Goal: Transaction & Acquisition: Purchase product/service

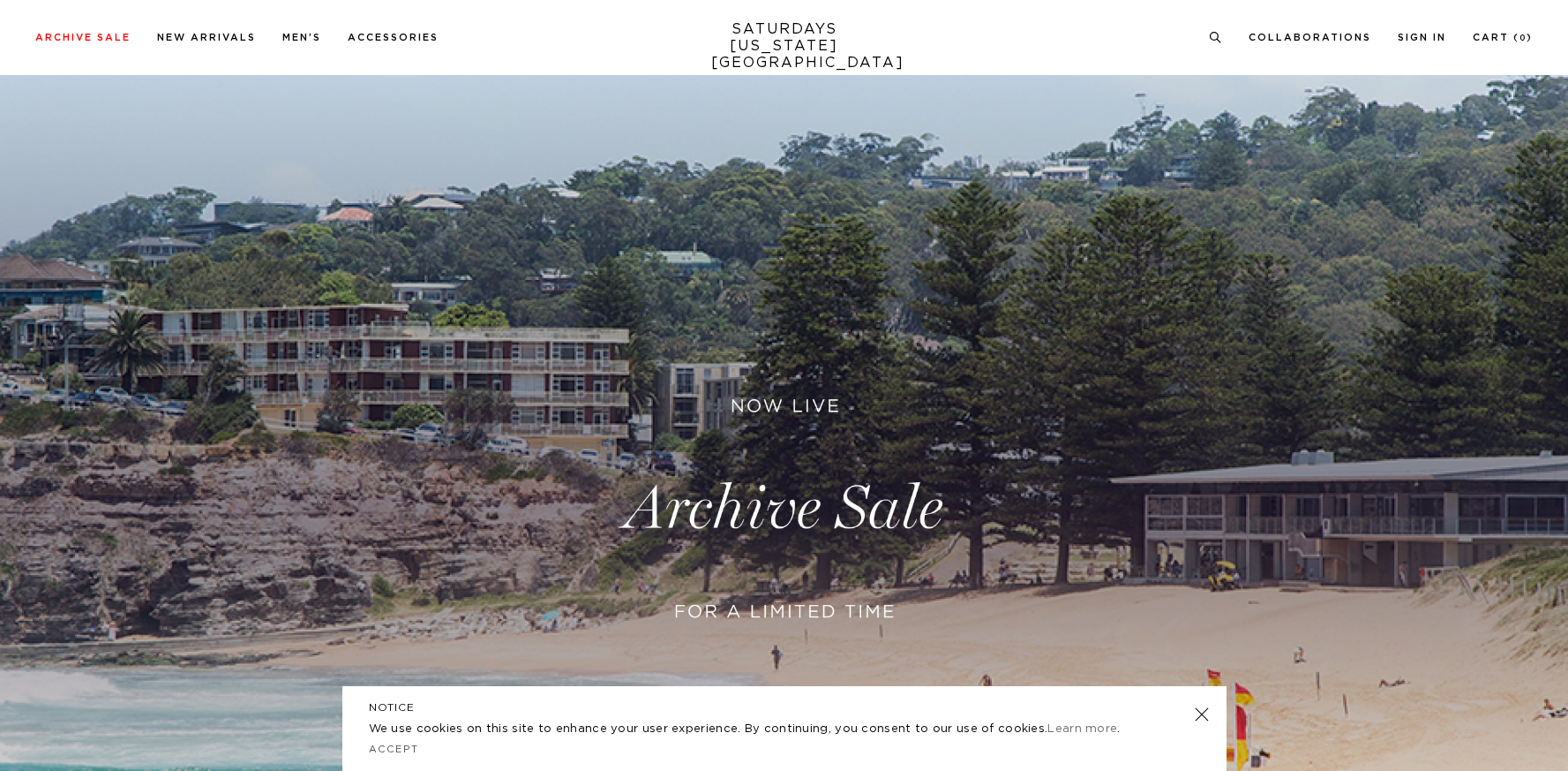
scroll to position [99, 0]
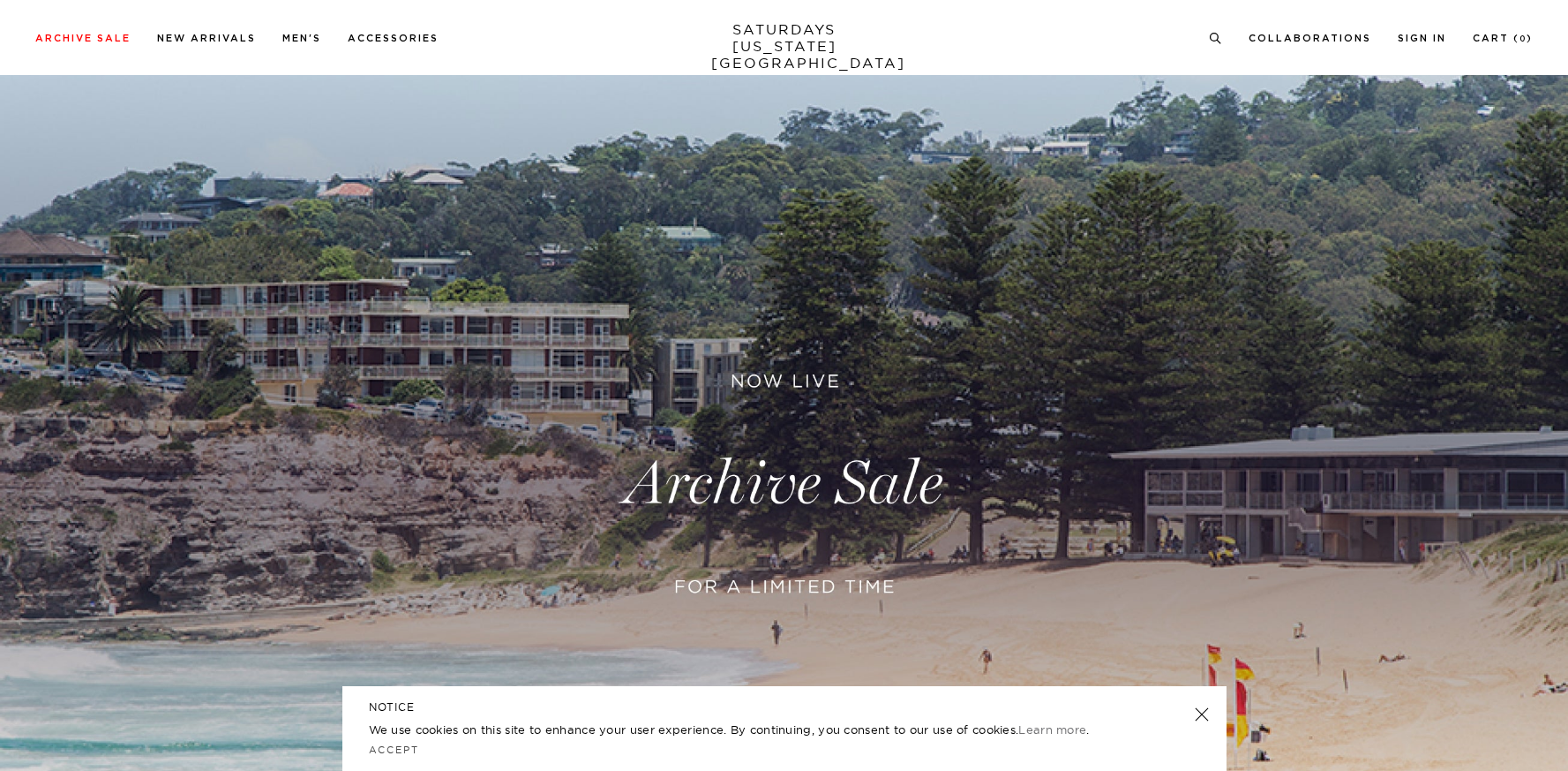
click at [801, 474] on link at bounding box center [784, 484] width 1568 height 960
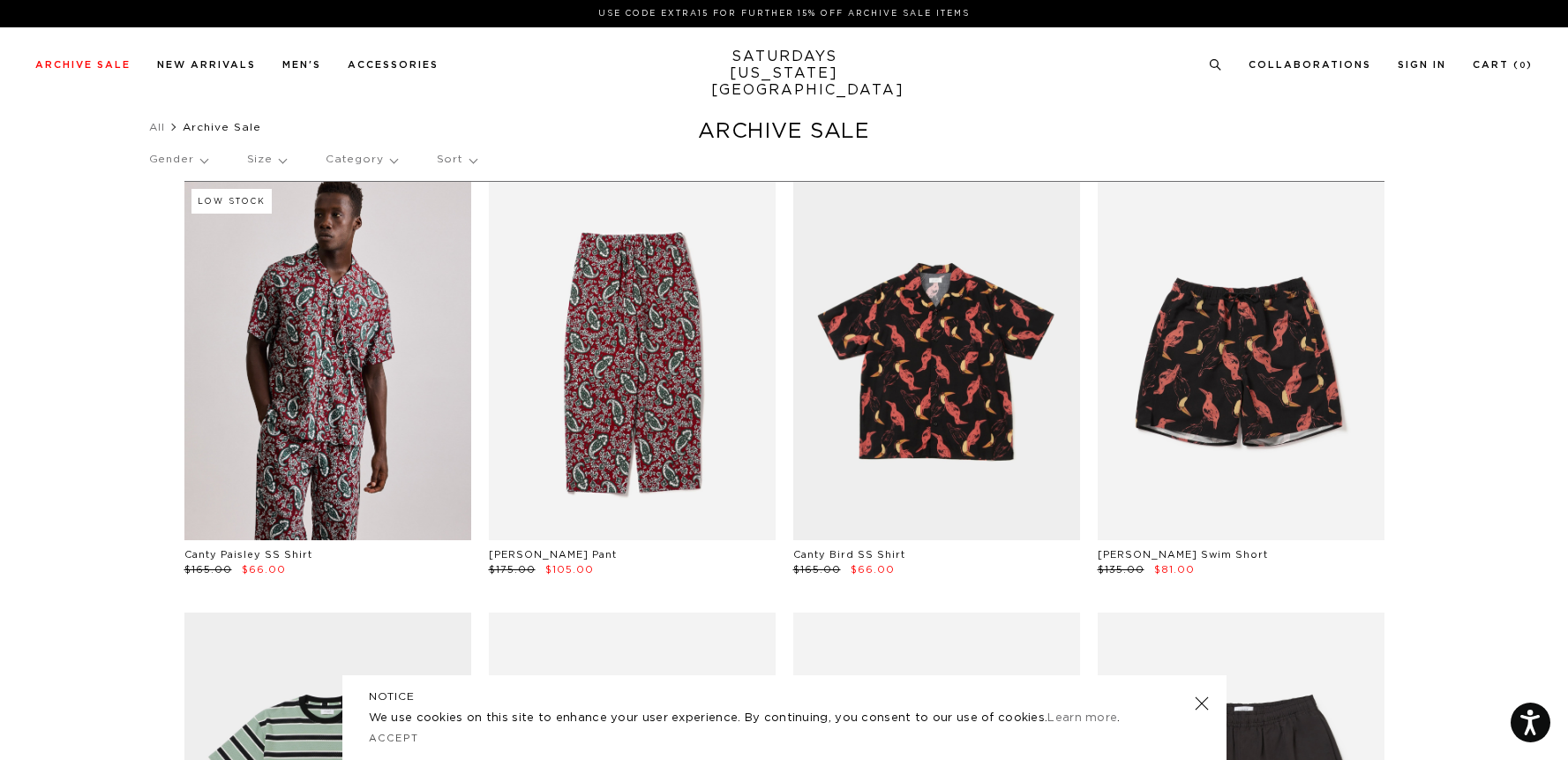
click at [180, 163] on p "Gender" at bounding box center [178, 159] width 58 height 41
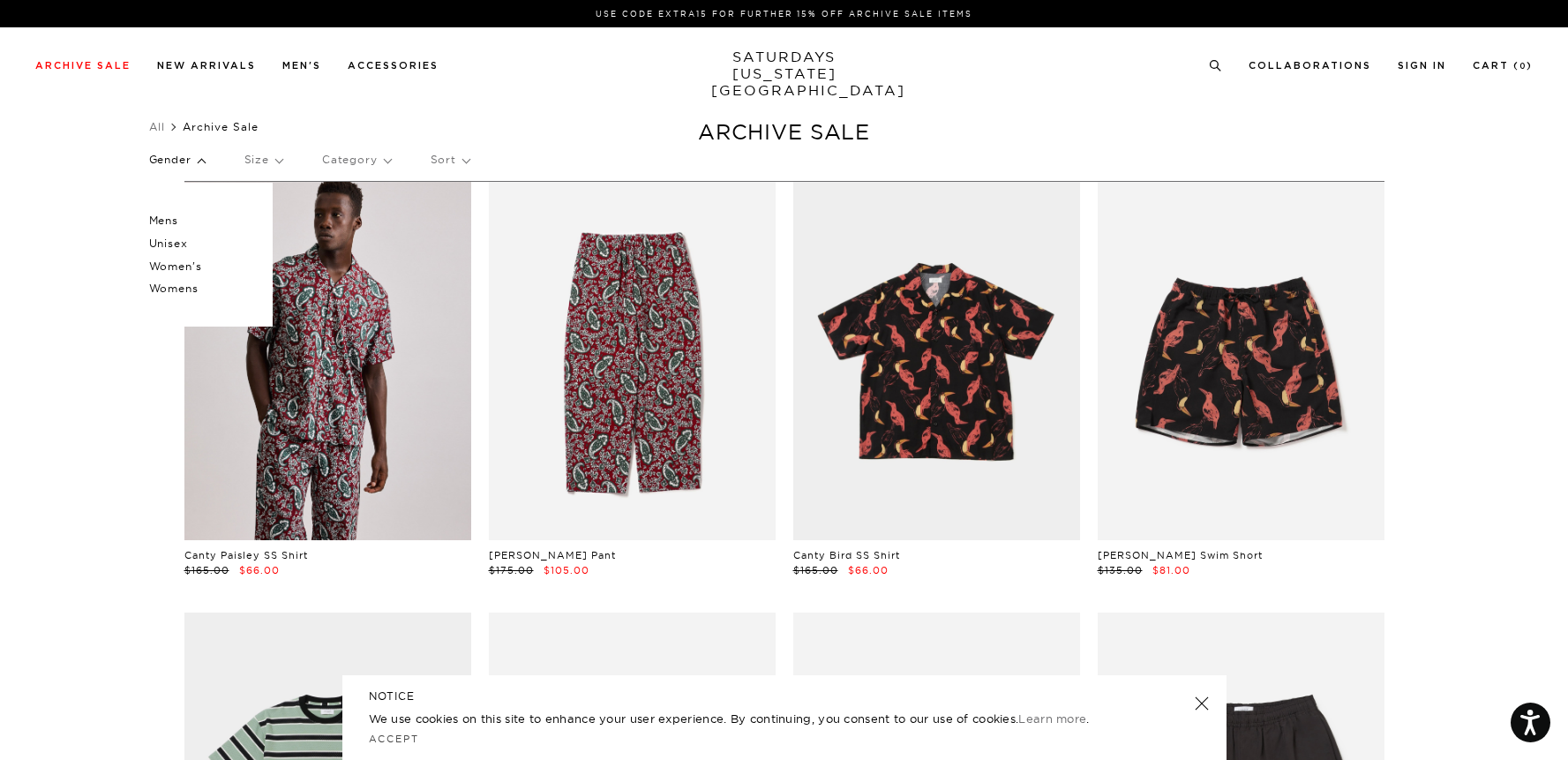
click at [180, 220] on p "Mens" at bounding box center [202, 220] width 106 height 23
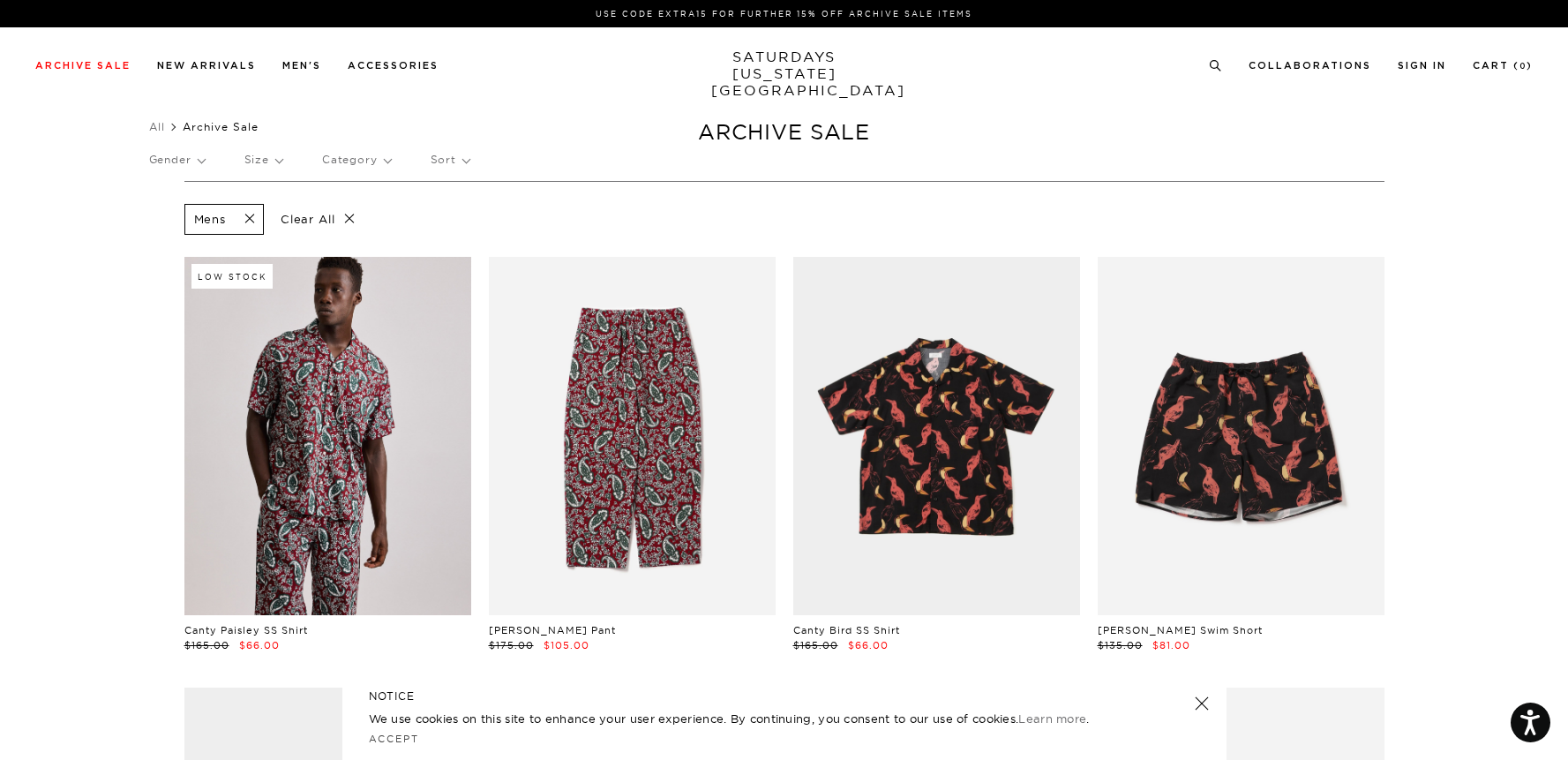
click at [344, 154] on p "Category" at bounding box center [355, 159] width 69 height 41
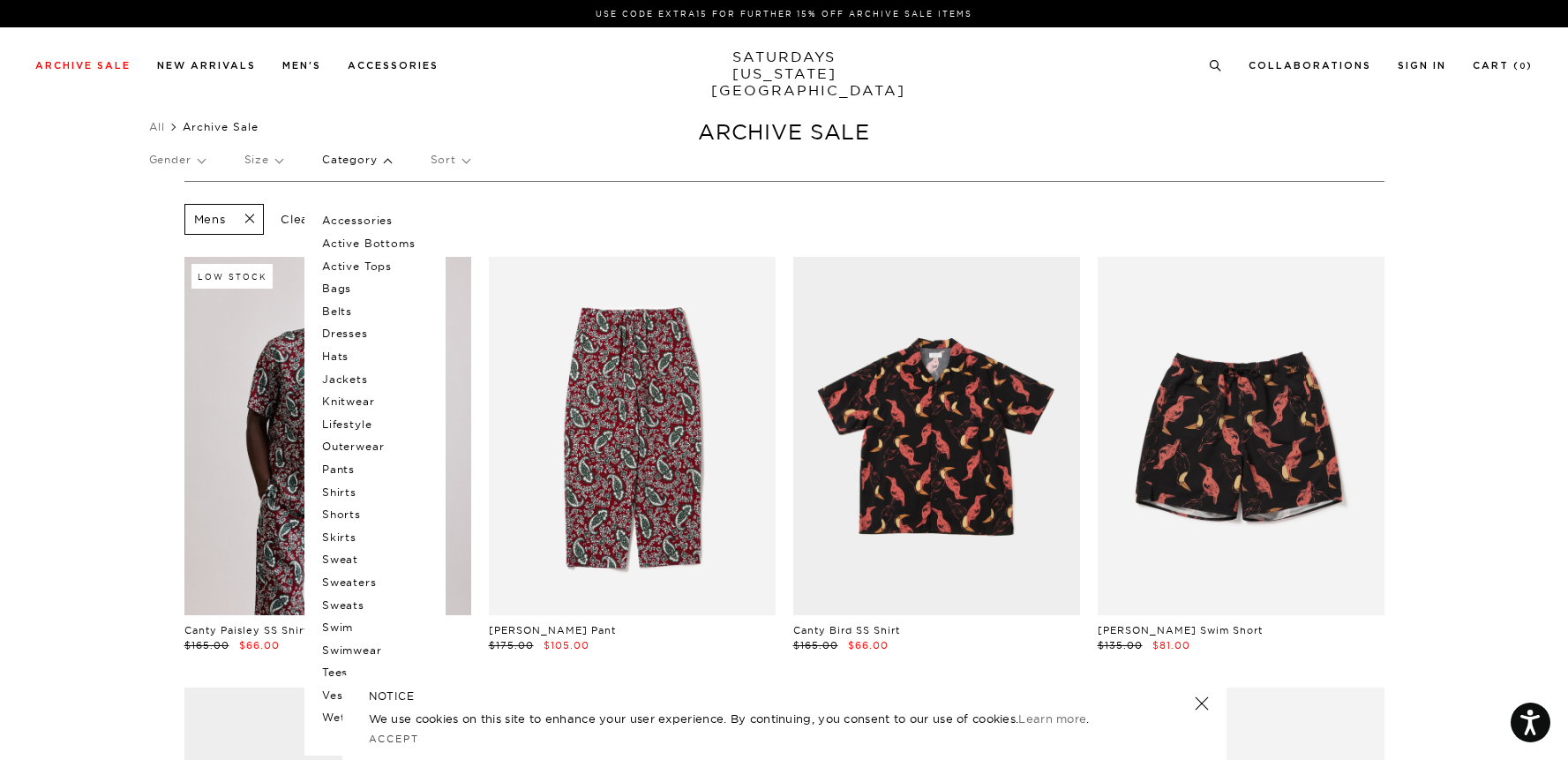
click at [350, 468] on p "Pants" at bounding box center [374, 469] width 106 height 23
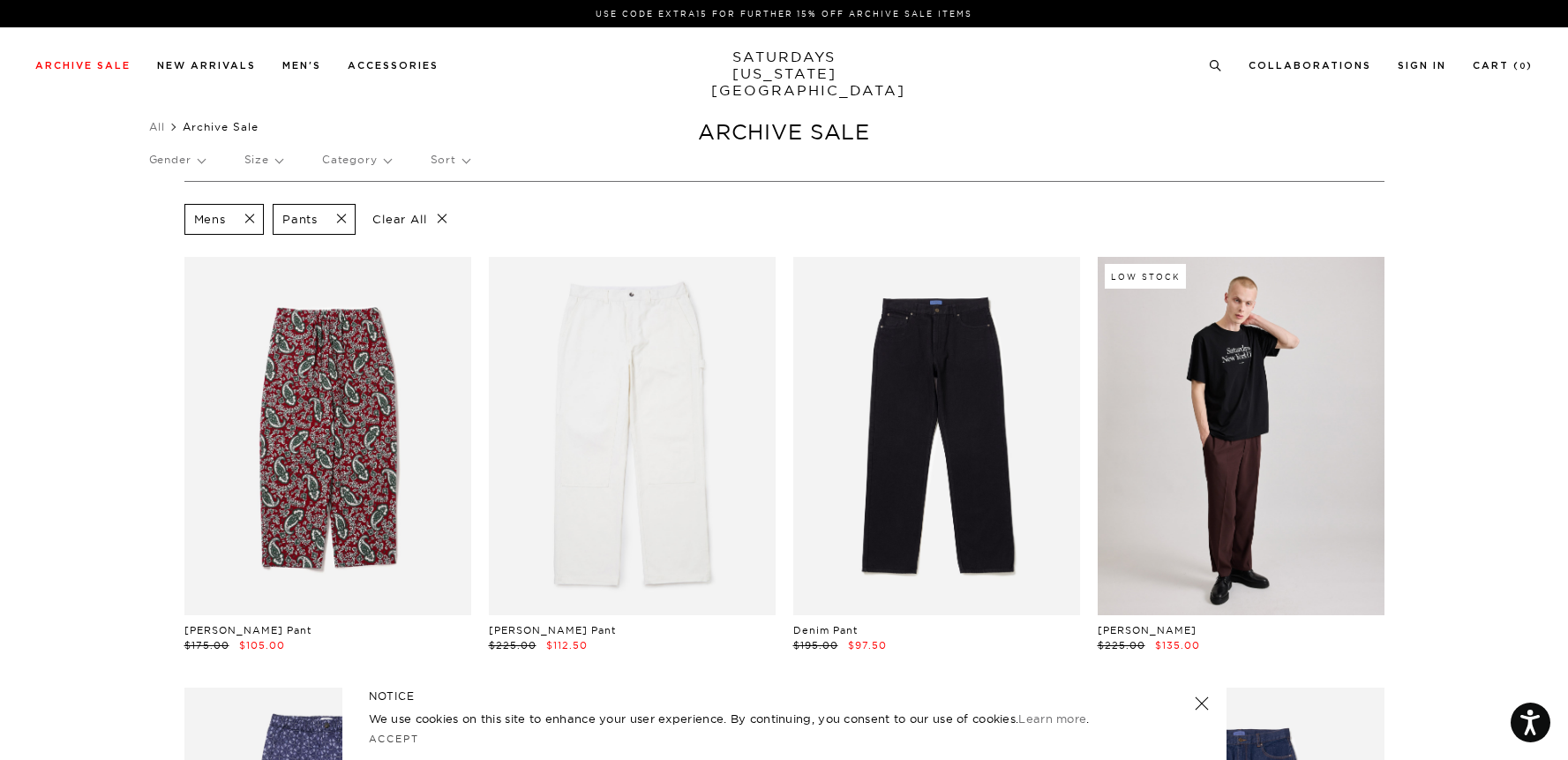
click at [1199, 707] on link at bounding box center [1201, 703] width 25 height 25
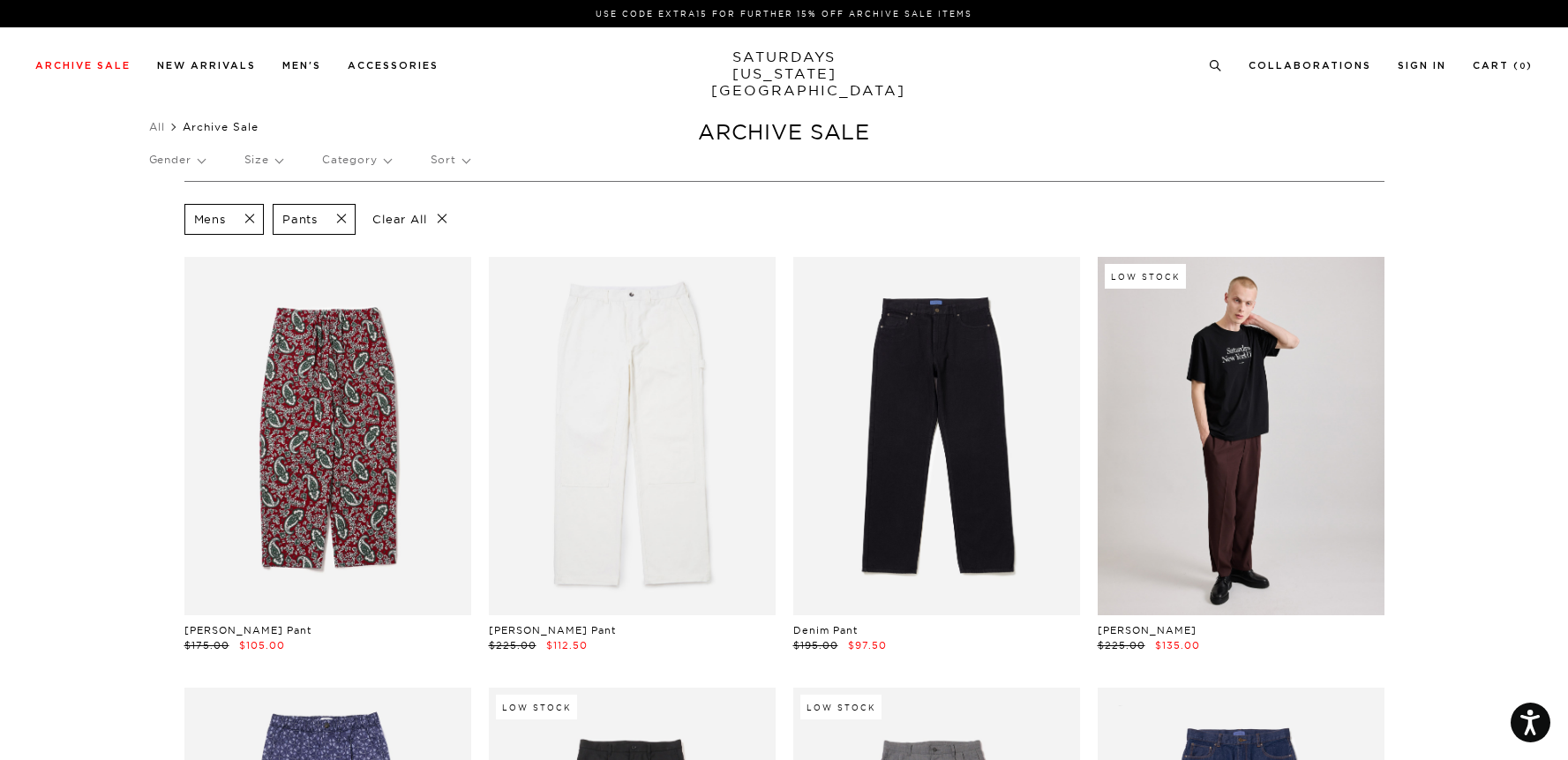
drag, startPoint x: 720, startPoint y: 50, endPoint x: 890, endPoint y: 78, distance: 172.3
click at [890, 78] on div "Archive Sale Men's Tees Shirts Shorts Swim Knitwear Pants Sweats Women's" at bounding box center [784, 64] width 1568 height 75
click at [933, 79] on div "Archive Sale Men's Tees Shirts Shorts Swim Knitwear Pants Sweats Women's" at bounding box center [784, 64] width 1568 height 75
click at [223, 214] on p "Mens" at bounding box center [210, 219] width 32 height 15
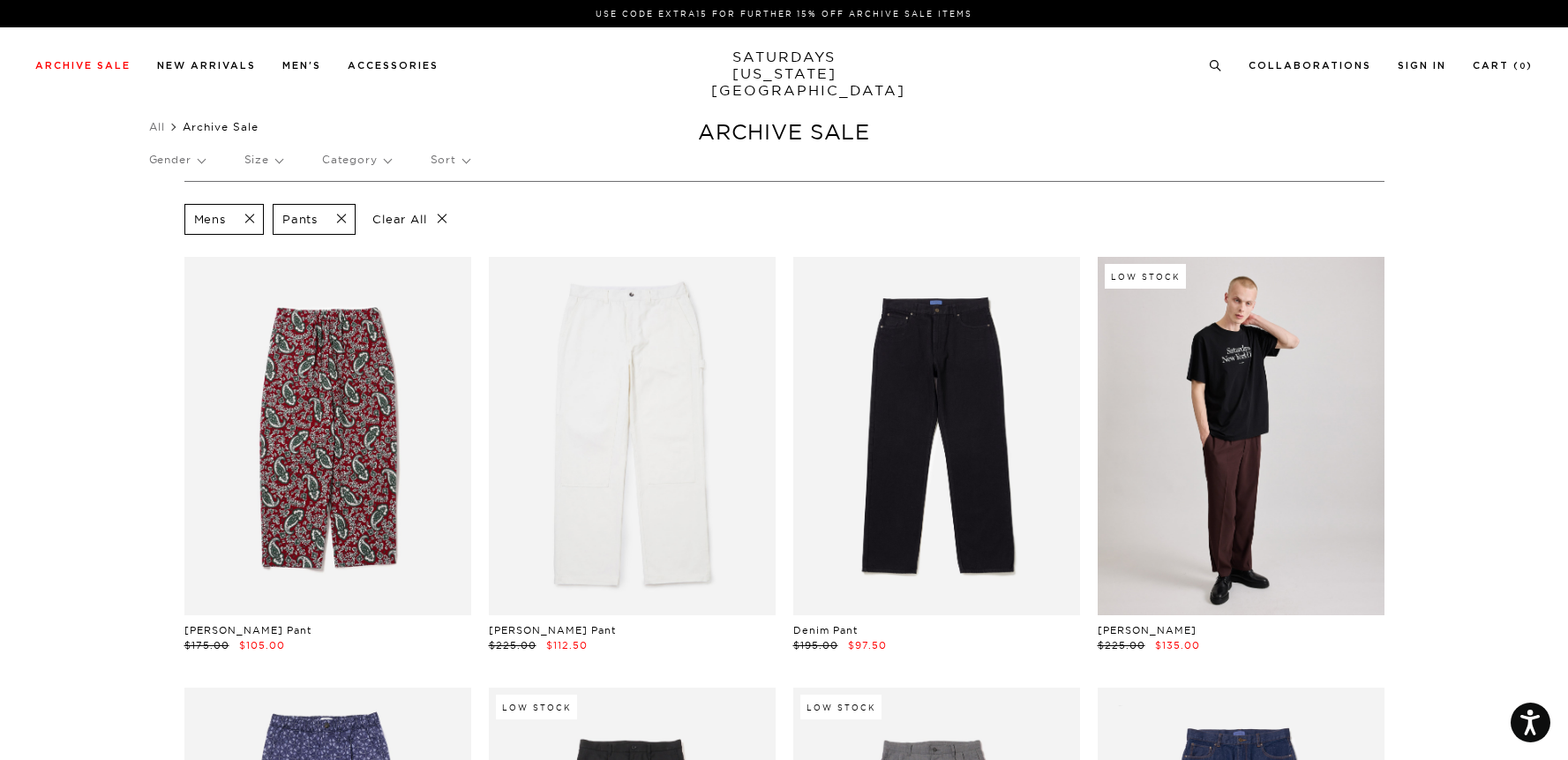
click at [189, 164] on p "Gender" at bounding box center [177, 159] width 56 height 41
click at [323, 132] on ul "All Archive Sale" at bounding box center [784, 127] width 1270 height 18
click at [180, 221] on p "Mens" at bounding box center [202, 220] width 106 height 23
click at [270, 160] on p "Size" at bounding box center [263, 159] width 38 height 41
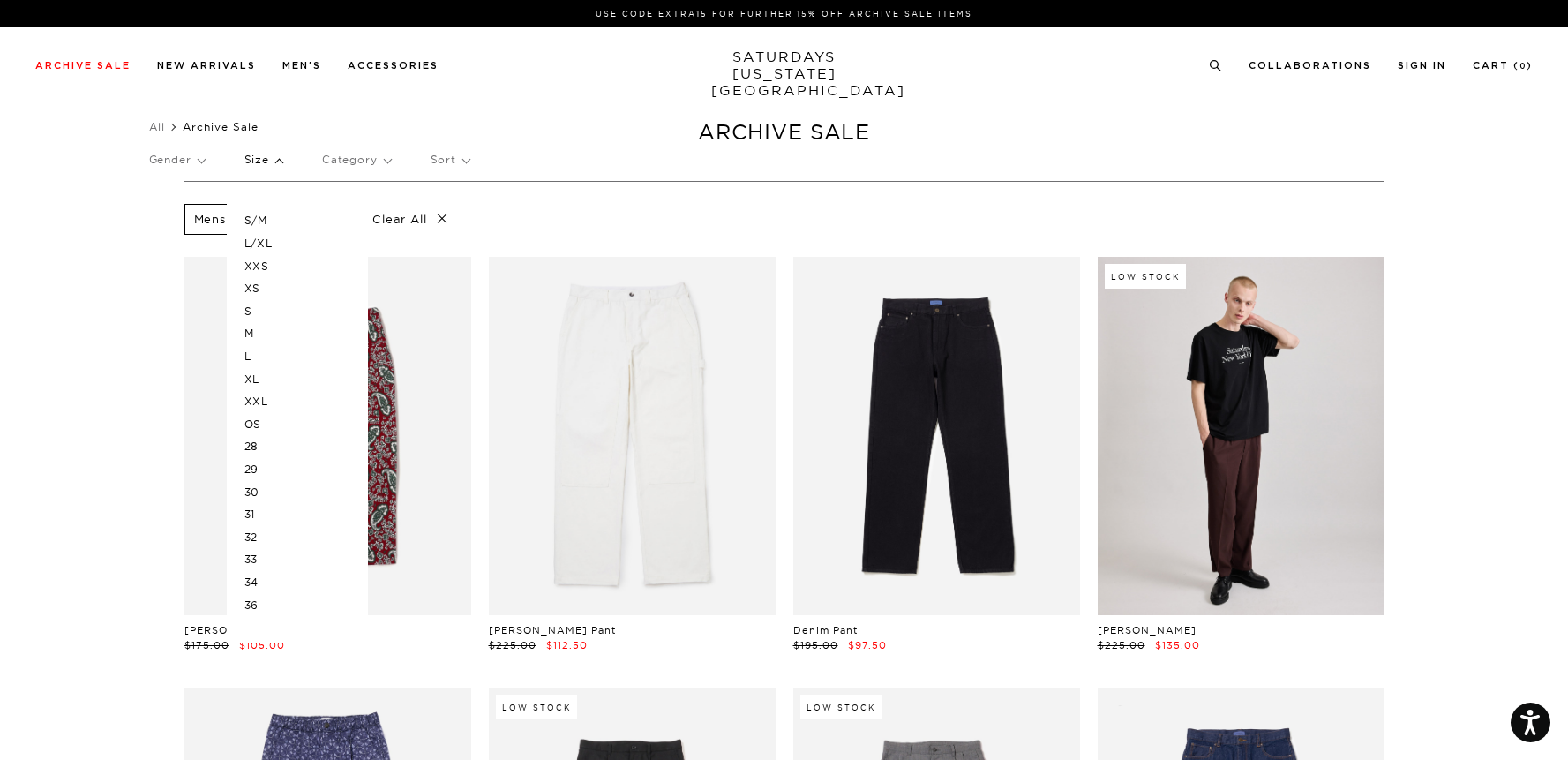
click at [276, 161] on p "Size" at bounding box center [263, 159] width 38 height 41
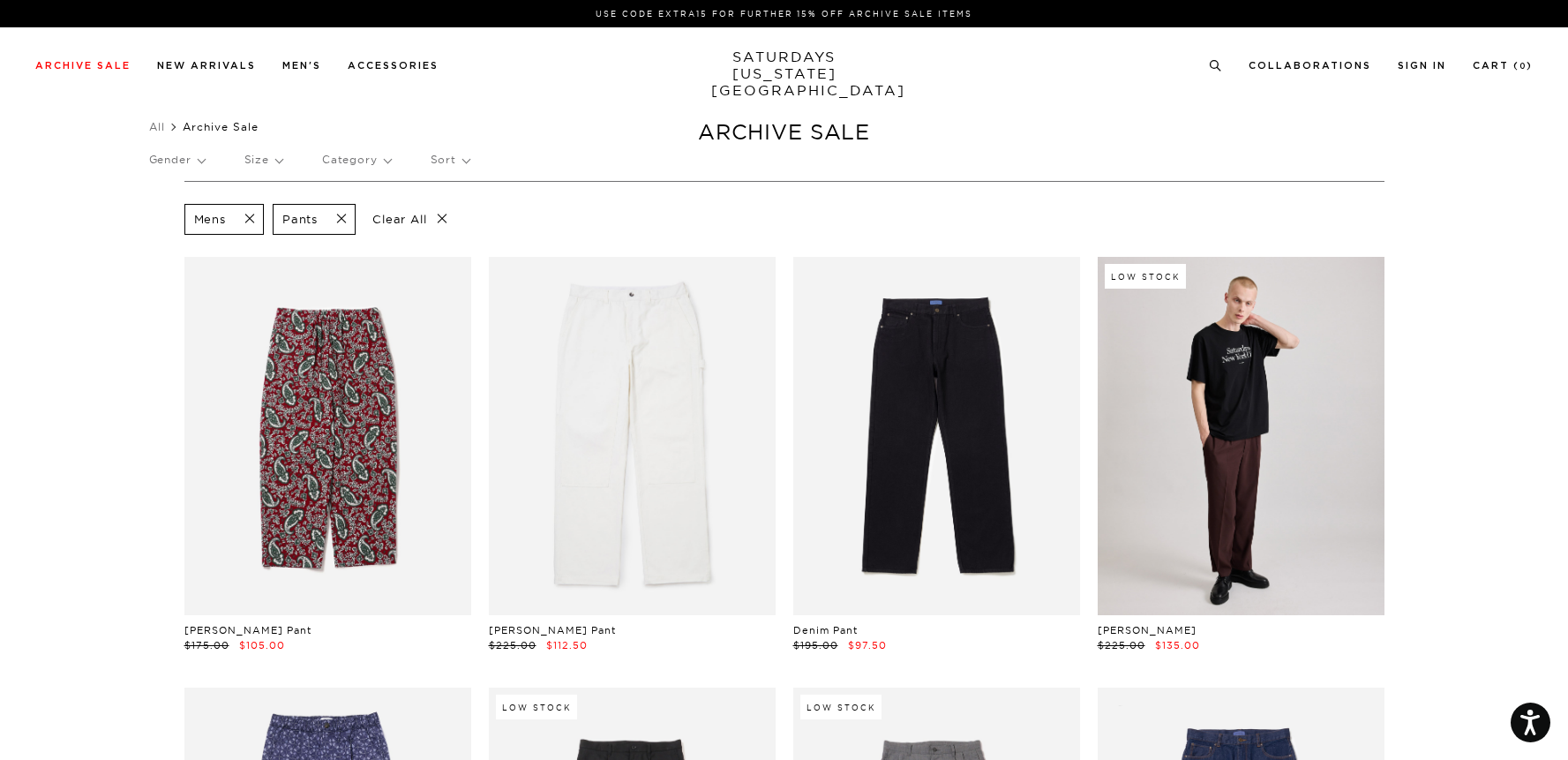
click at [337, 159] on p "Category" at bounding box center [355, 159] width 69 height 41
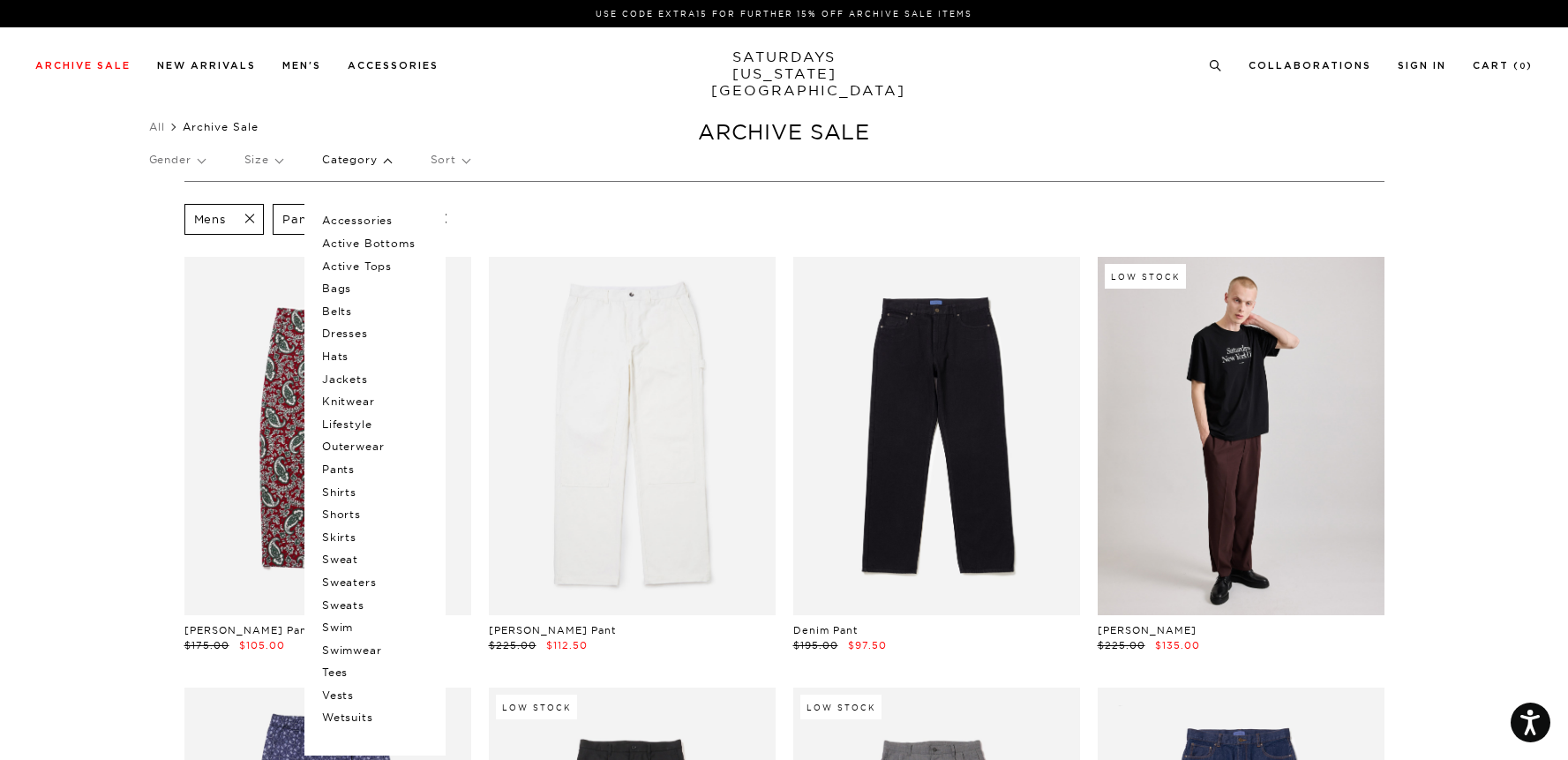
click at [556, 98] on div "Archive Sale Men's Tees Shirts Shorts Swim Knitwear Pants Sweats Women's" at bounding box center [784, 64] width 1568 height 75
click at [337, 467] on p "Pants" at bounding box center [374, 469] width 106 height 23
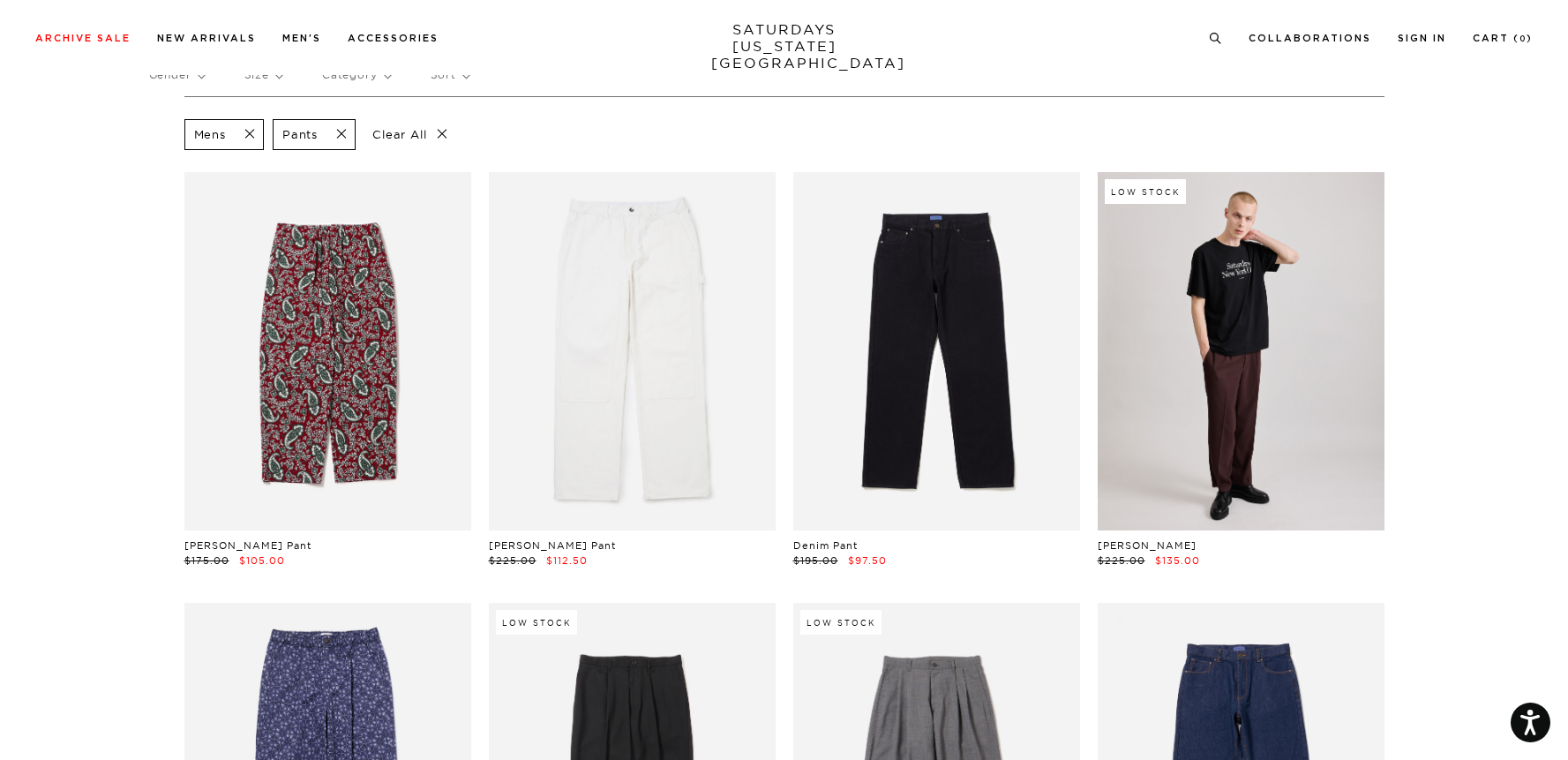
scroll to position [89, 0]
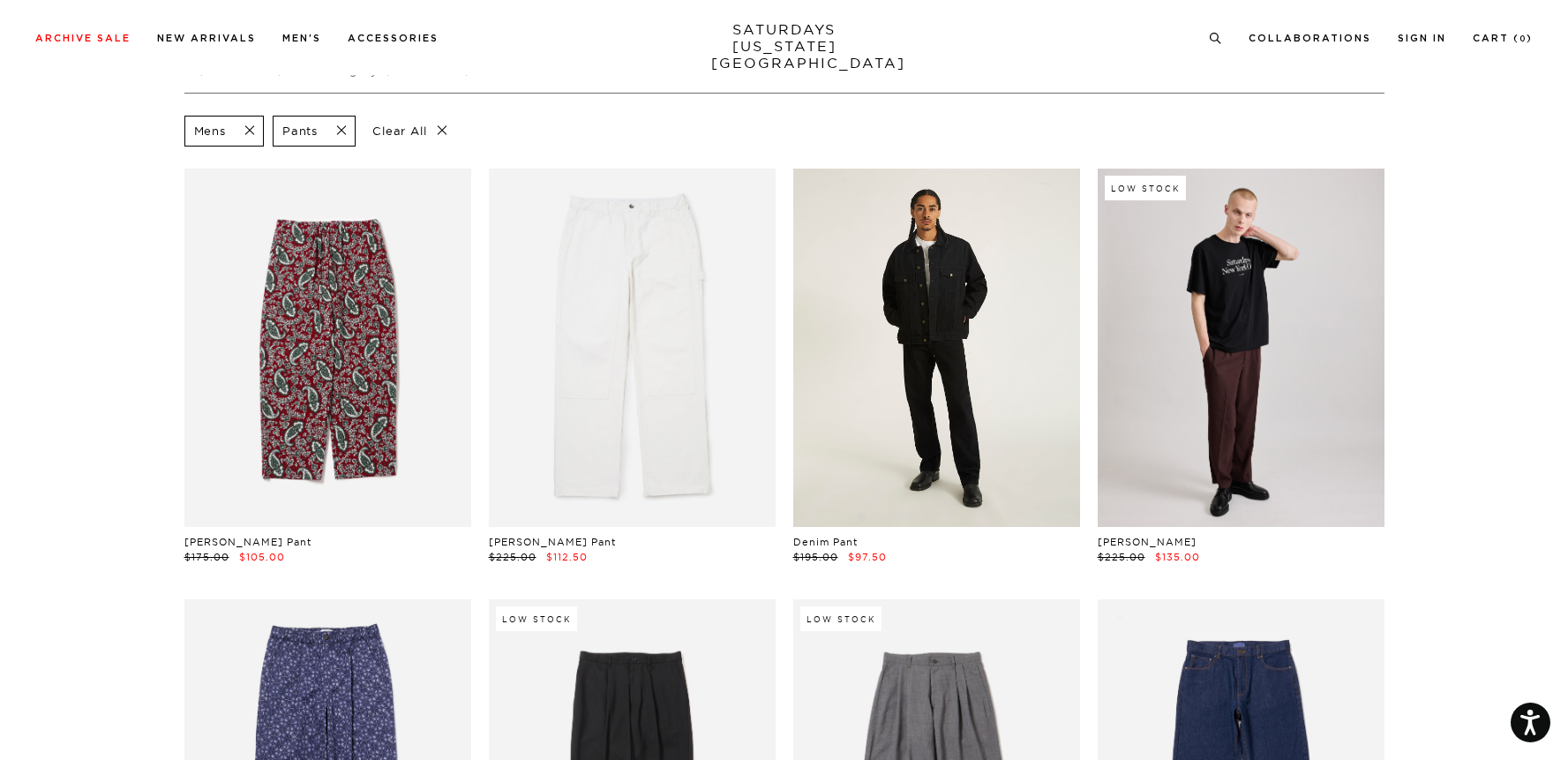
click at [983, 405] on link at bounding box center [937, 348] width 287 height 359
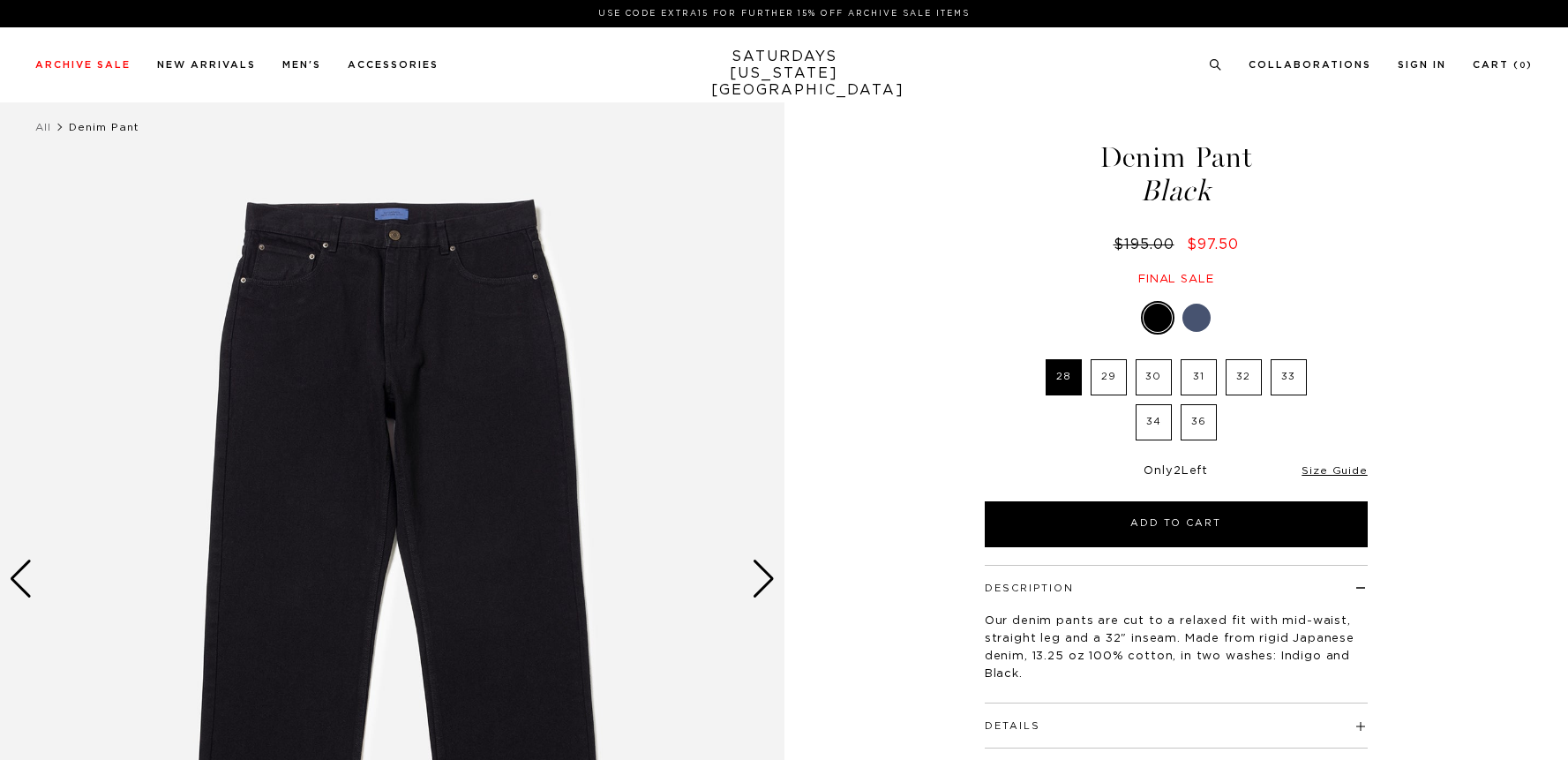
select select "recent"
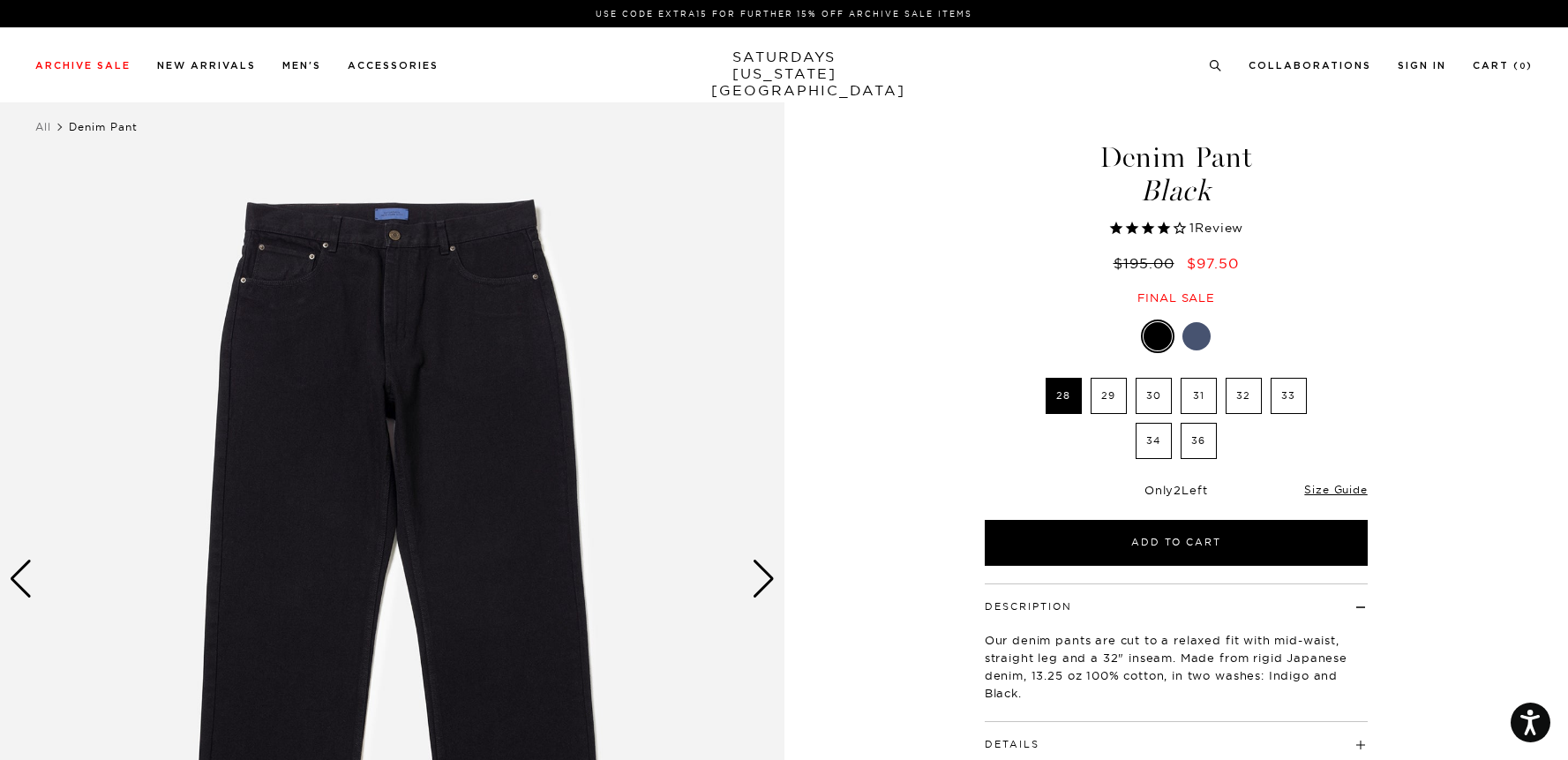
click at [768, 577] on div "Next slide" at bounding box center [764, 579] width 24 height 39
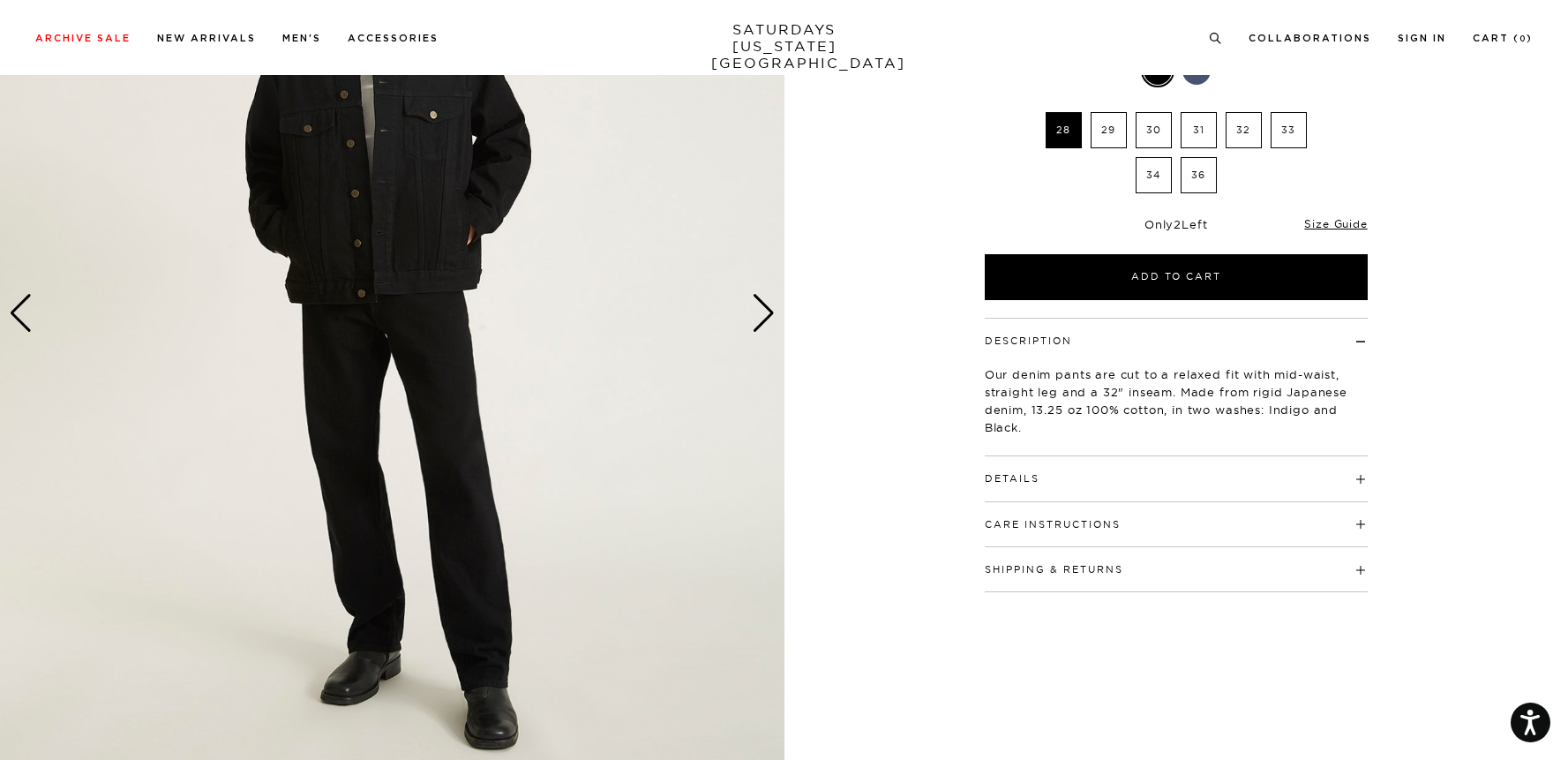
scroll to position [244, 0]
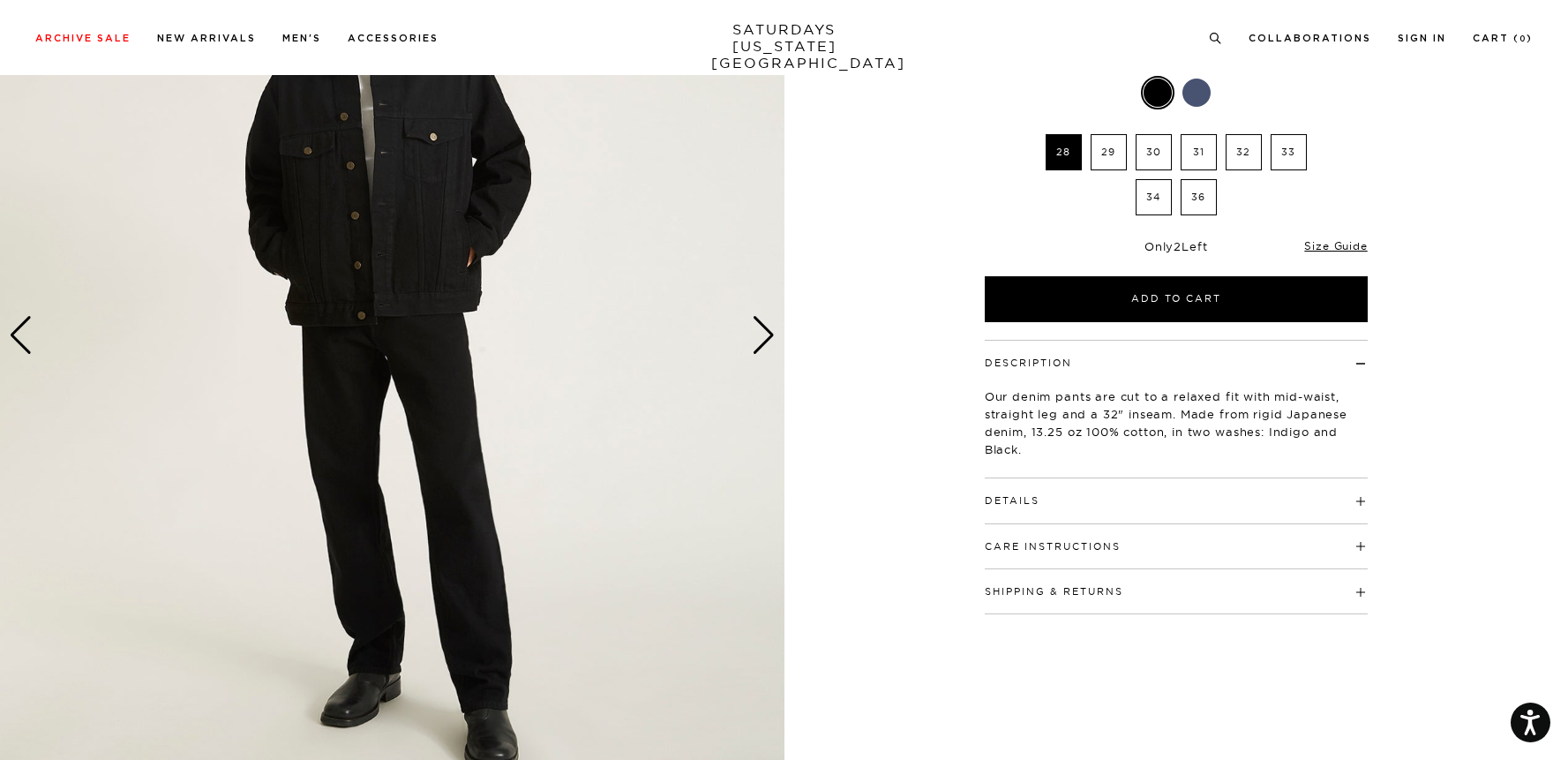
click at [767, 331] on div "Next slide" at bounding box center [764, 335] width 24 height 39
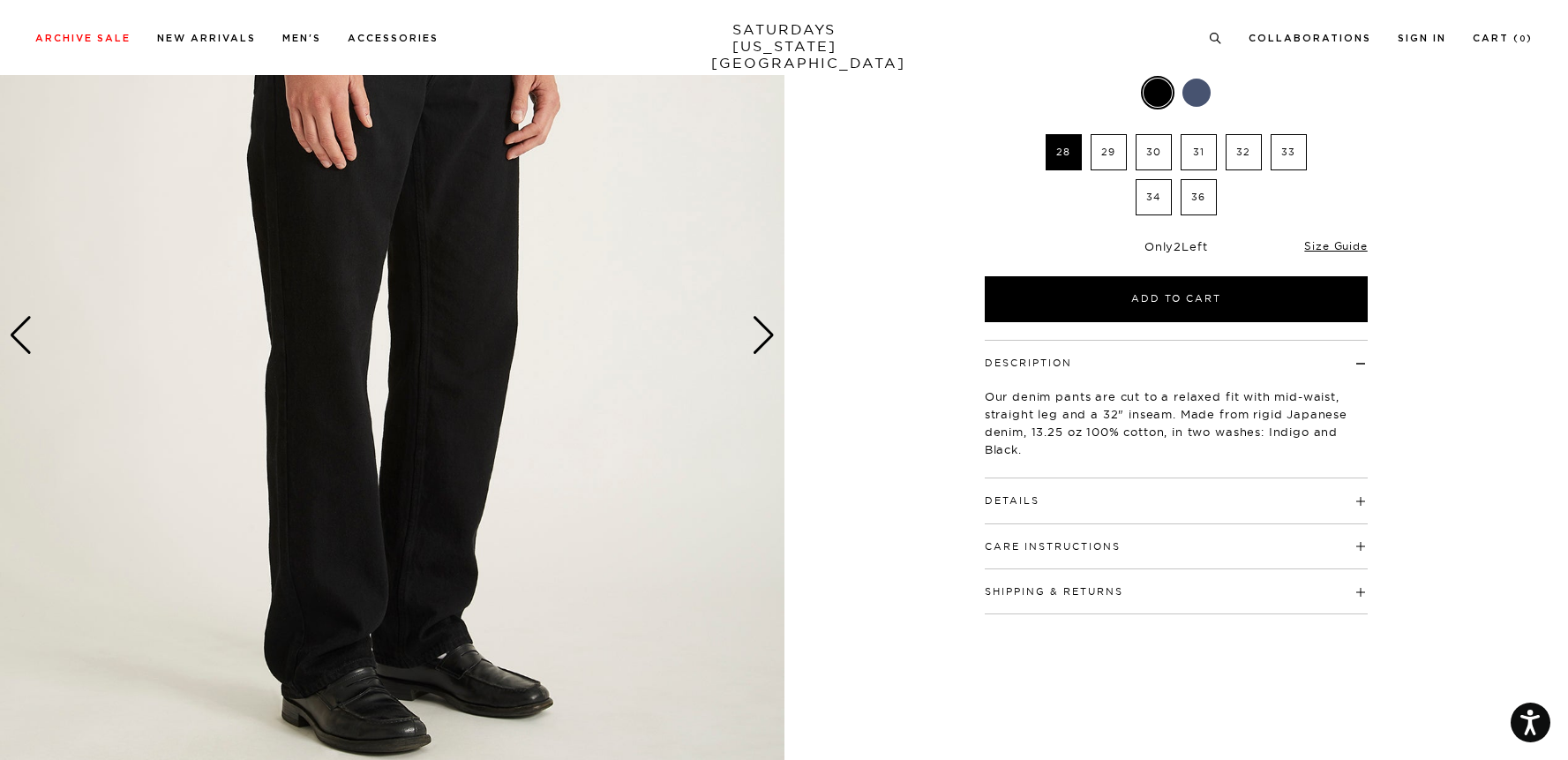
click at [767, 331] on div "Next slide" at bounding box center [764, 335] width 24 height 39
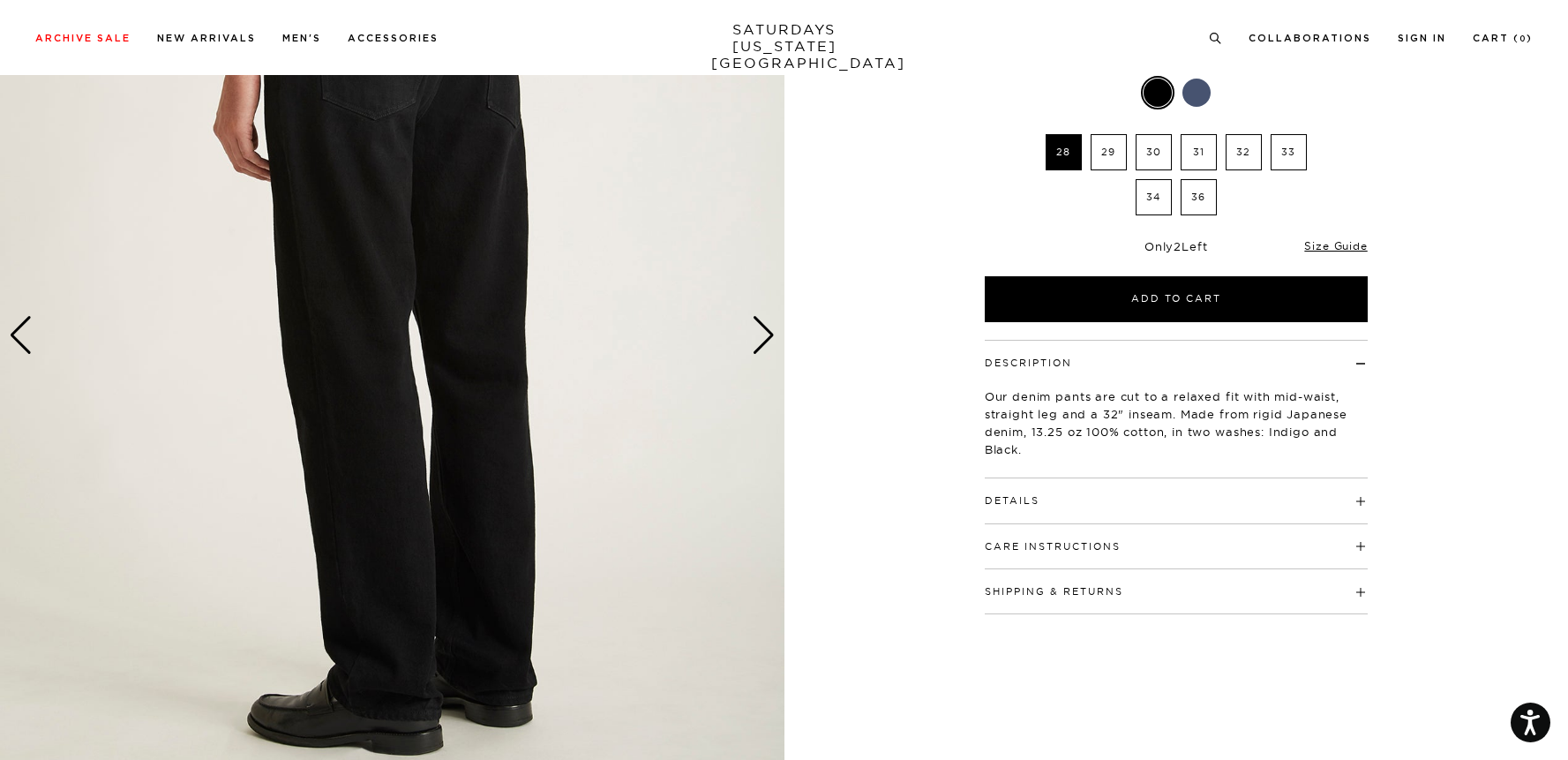
click at [767, 331] on div "Next slide" at bounding box center [764, 335] width 24 height 39
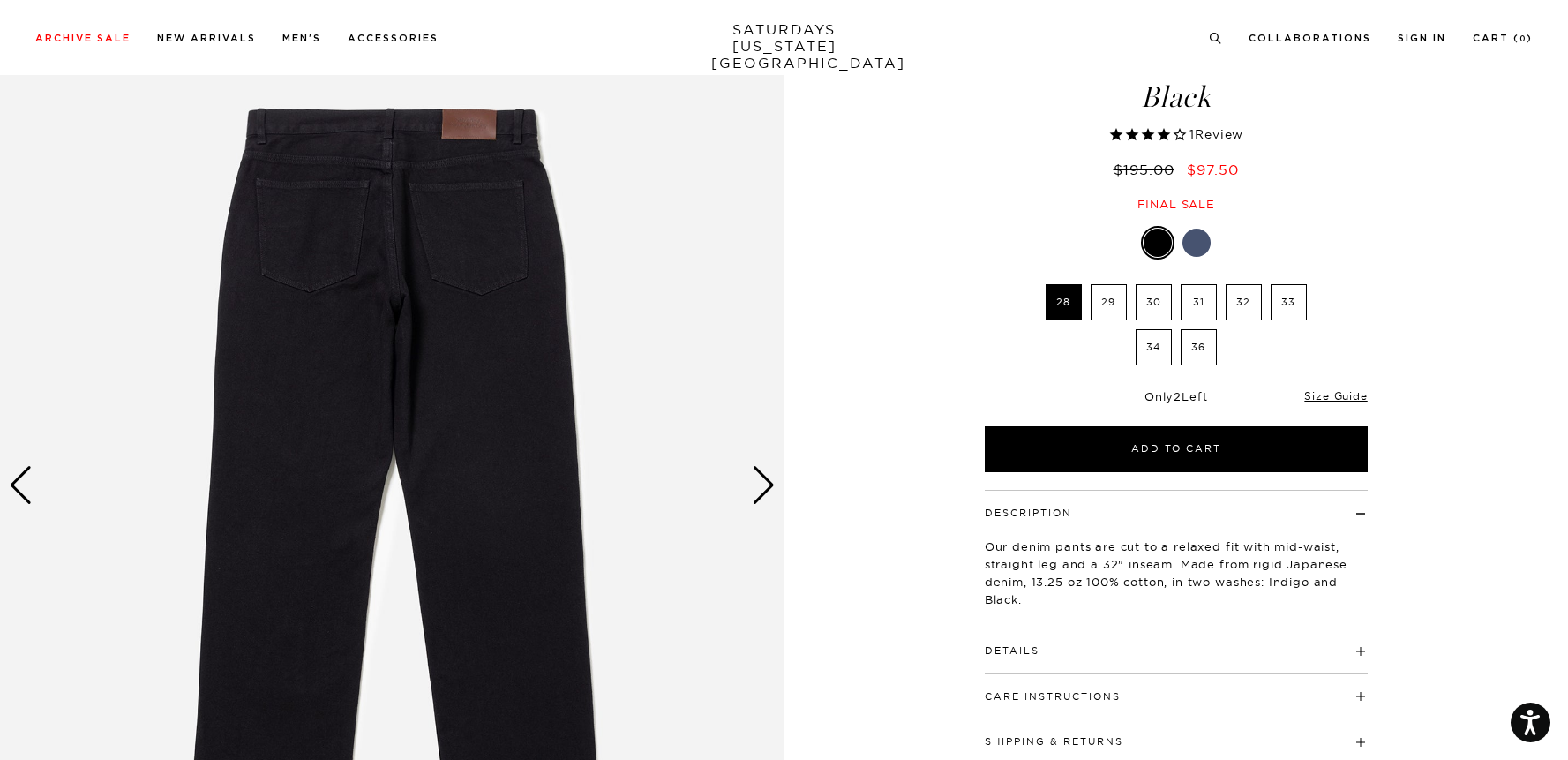
scroll to position [84, 0]
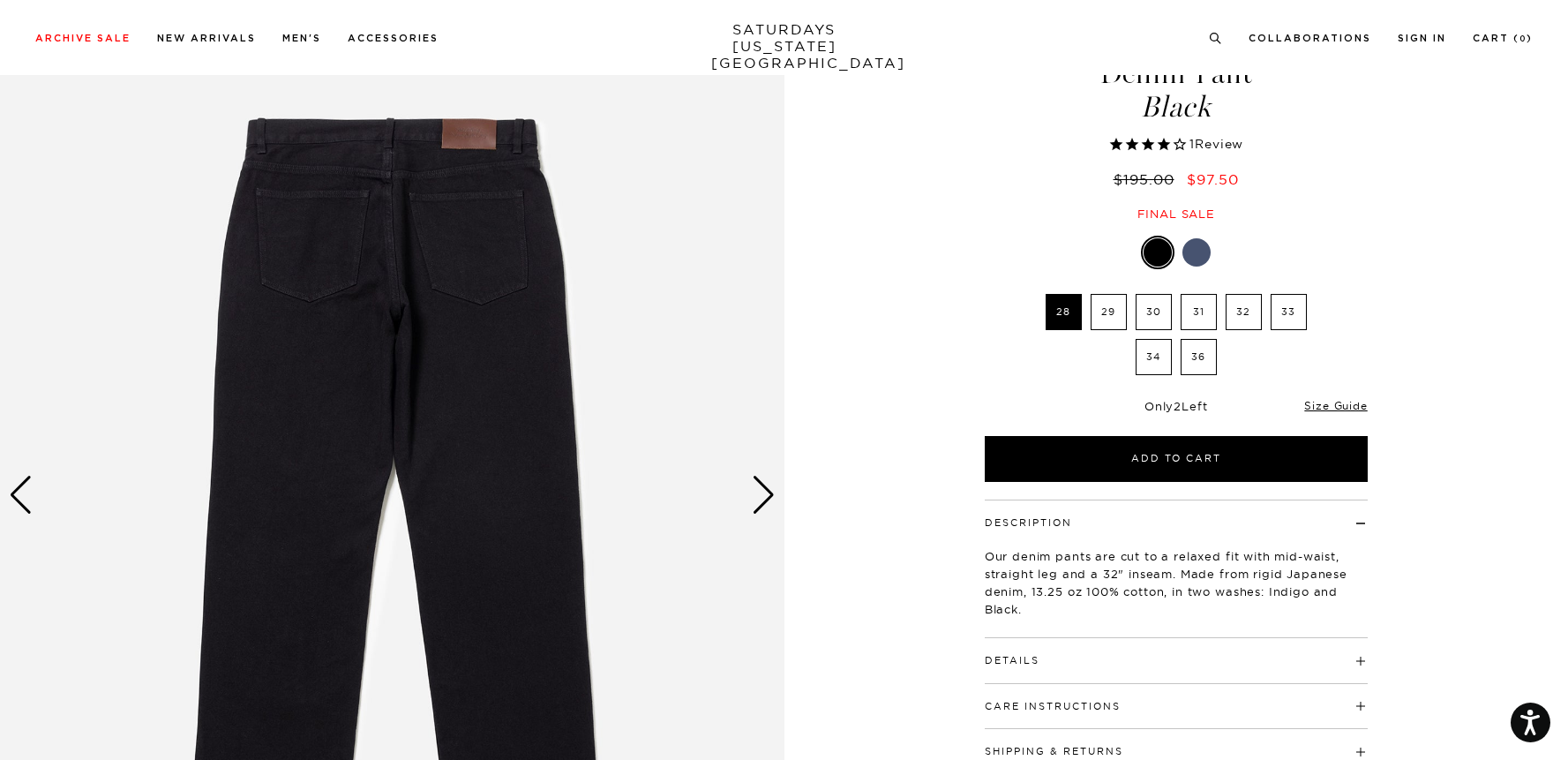
click at [762, 503] on div "Next slide" at bounding box center [764, 495] width 24 height 39
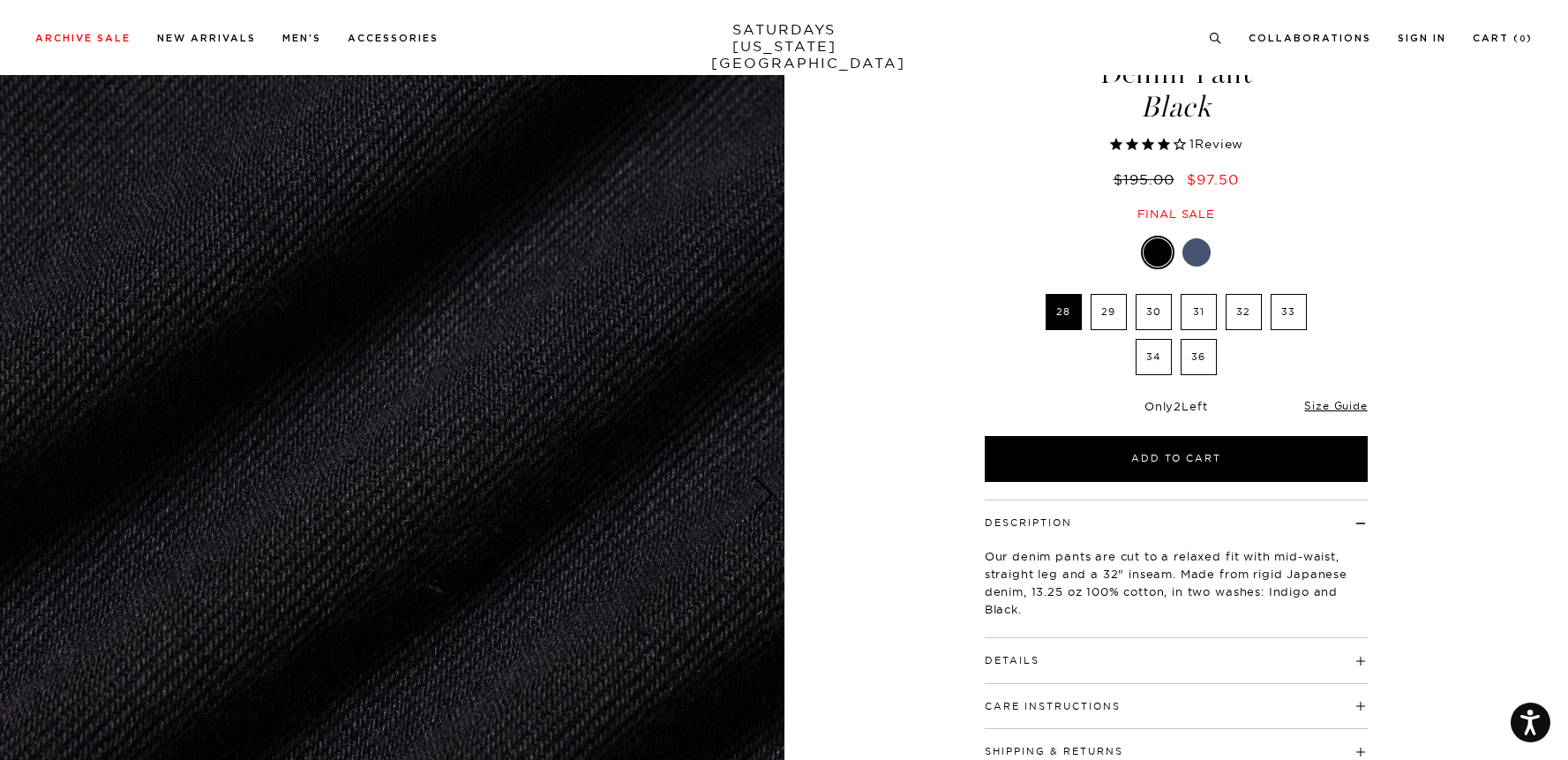
click at [762, 503] on div "Next slide" at bounding box center [764, 495] width 24 height 39
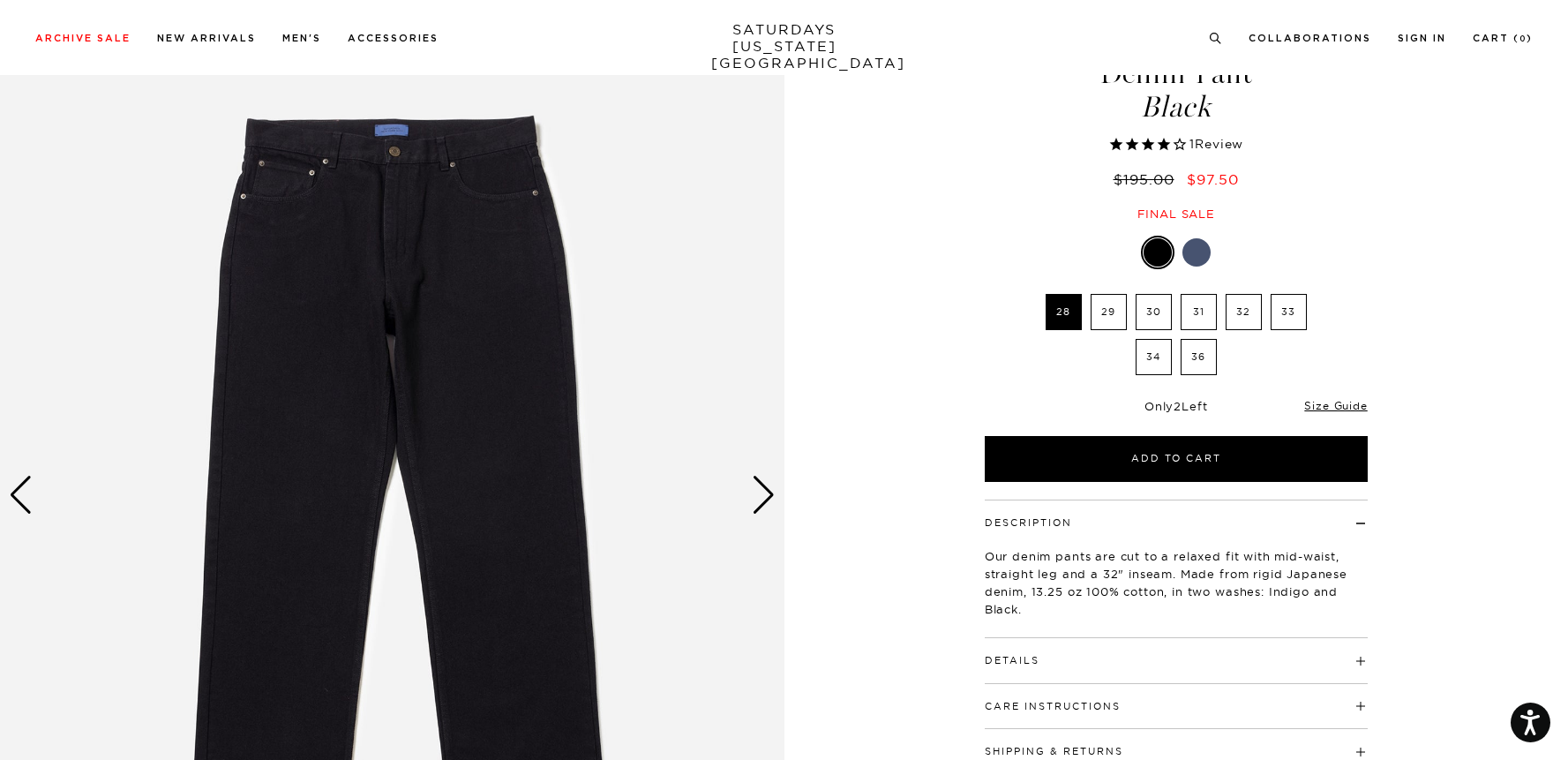
click at [1199, 255] on div at bounding box center [1197, 252] width 28 height 28
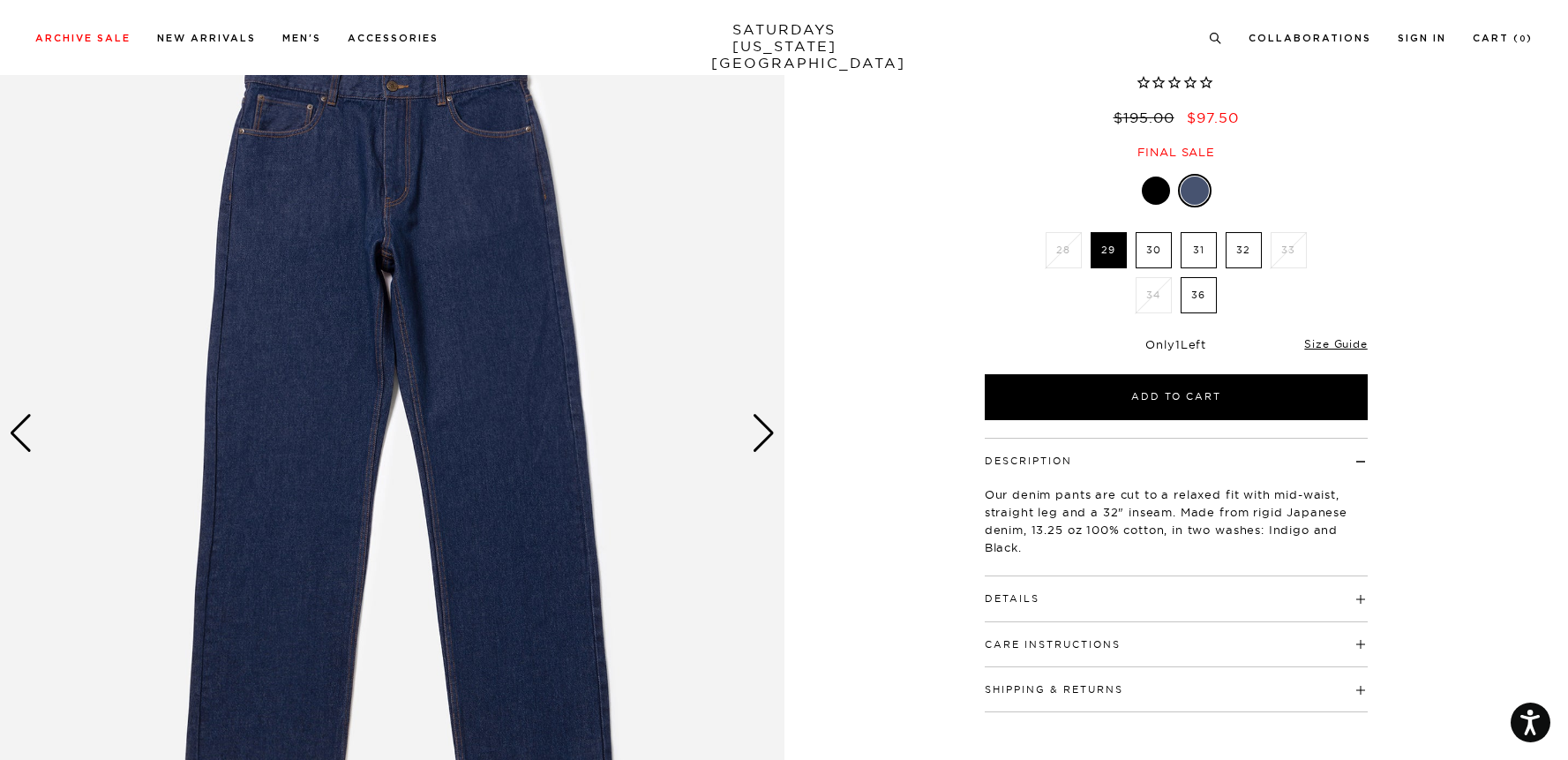
scroll to position [156, 0]
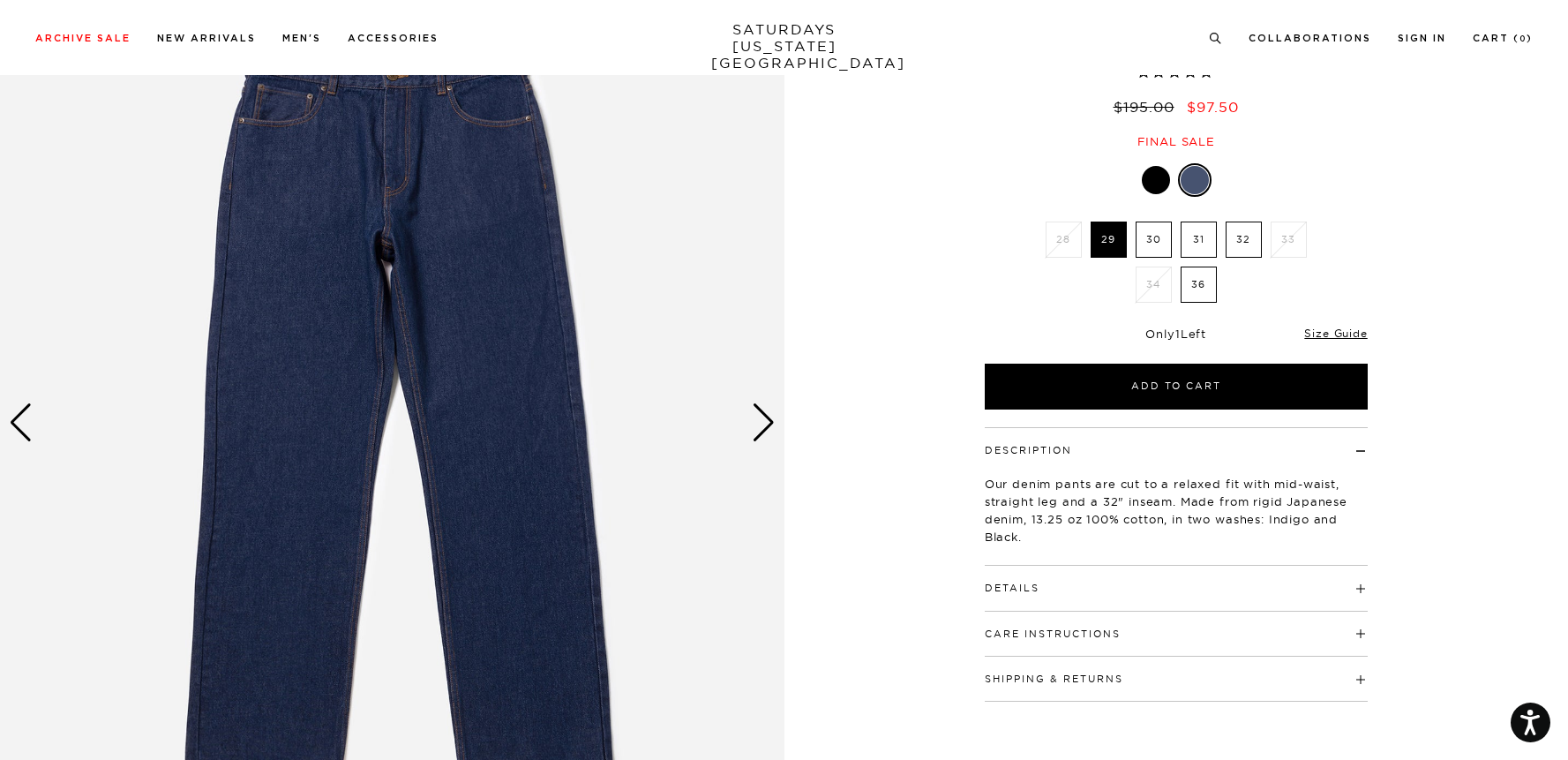
click at [759, 429] on div "Next slide" at bounding box center [764, 422] width 24 height 39
click at [766, 424] on div "Next slide" at bounding box center [764, 422] width 24 height 39
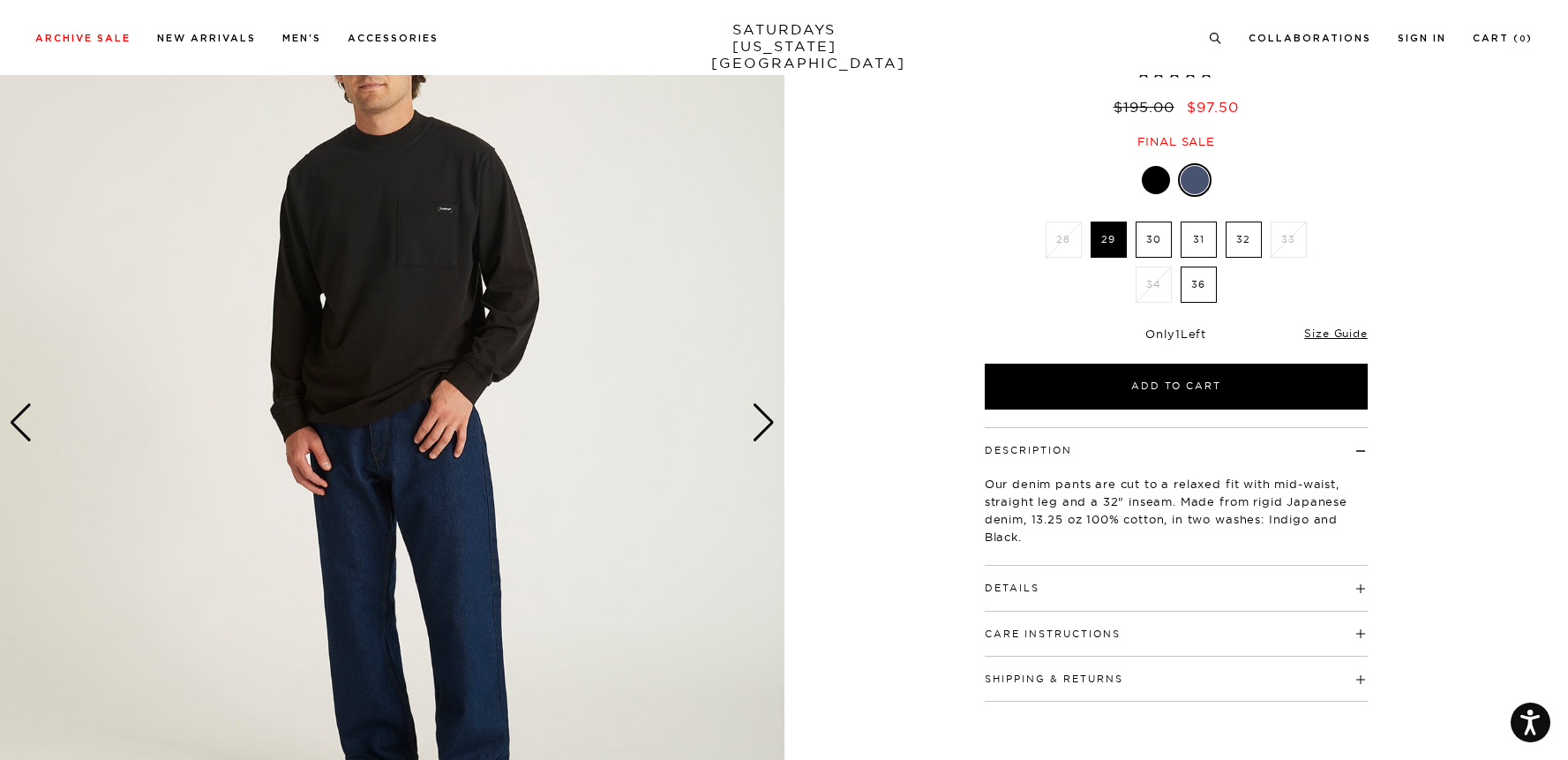
click at [766, 424] on div "Next slide" at bounding box center [764, 422] width 24 height 39
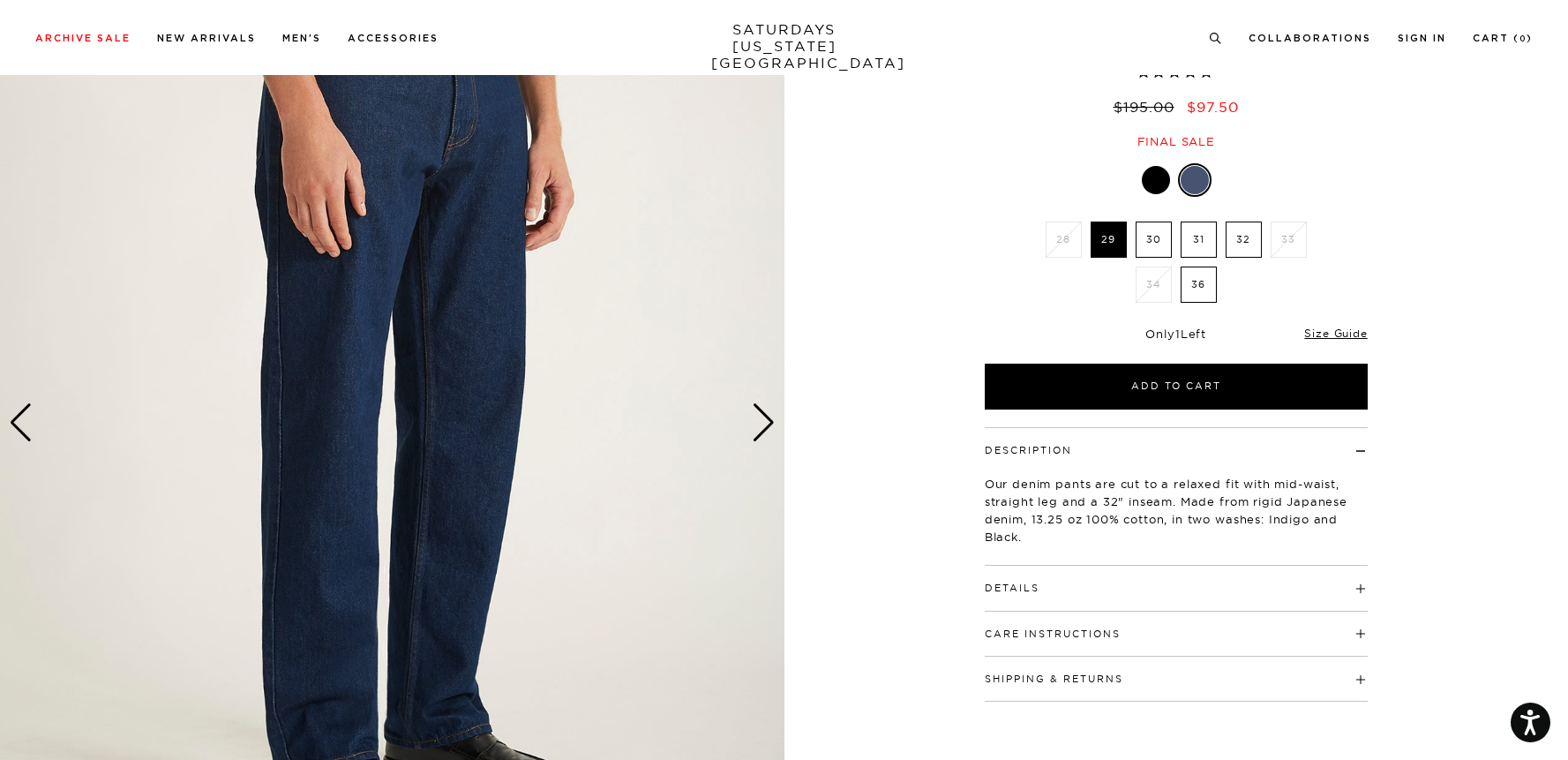
click at [1161, 175] on div at bounding box center [1156, 180] width 28 height 28
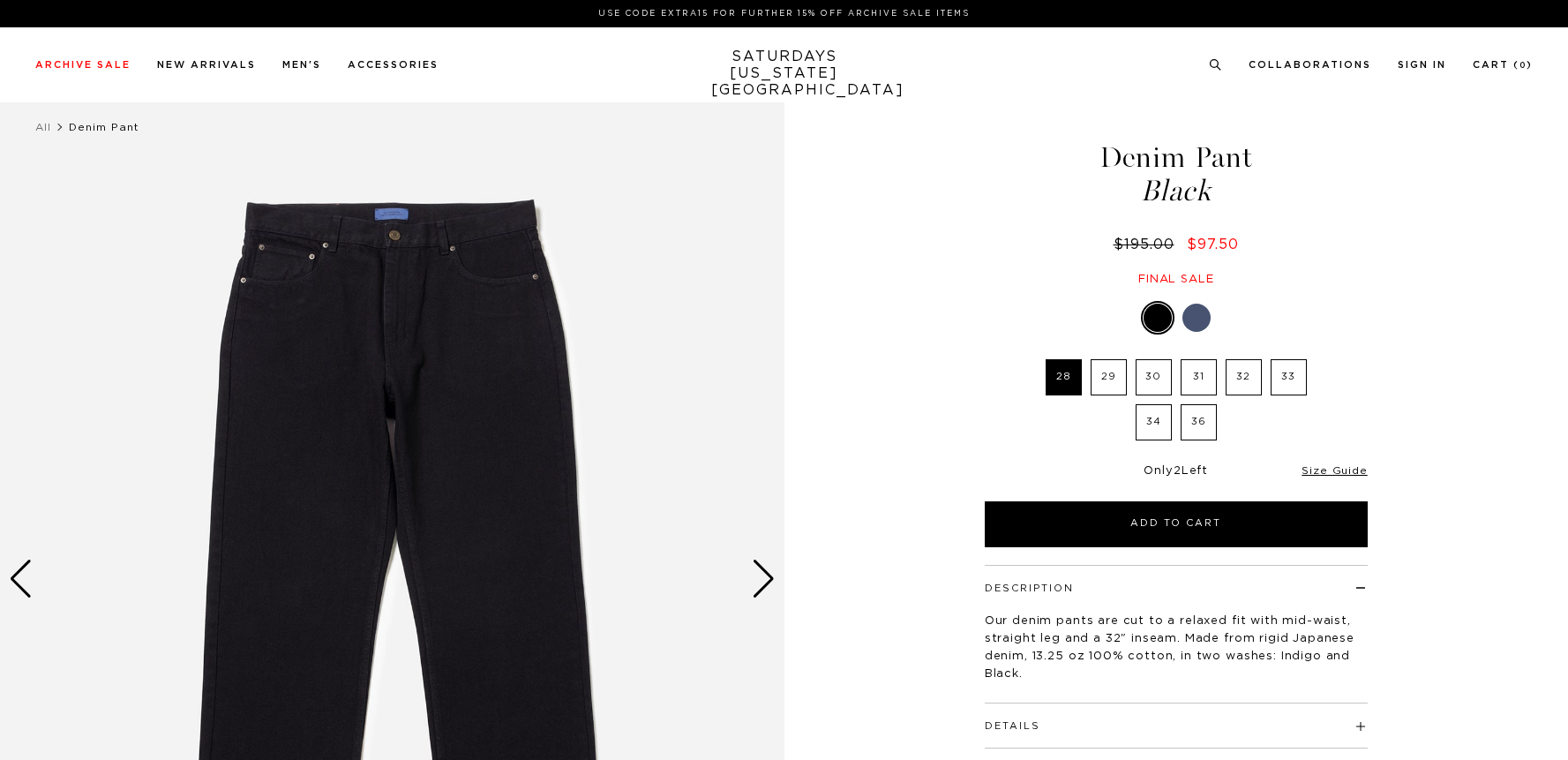
select select "recent"
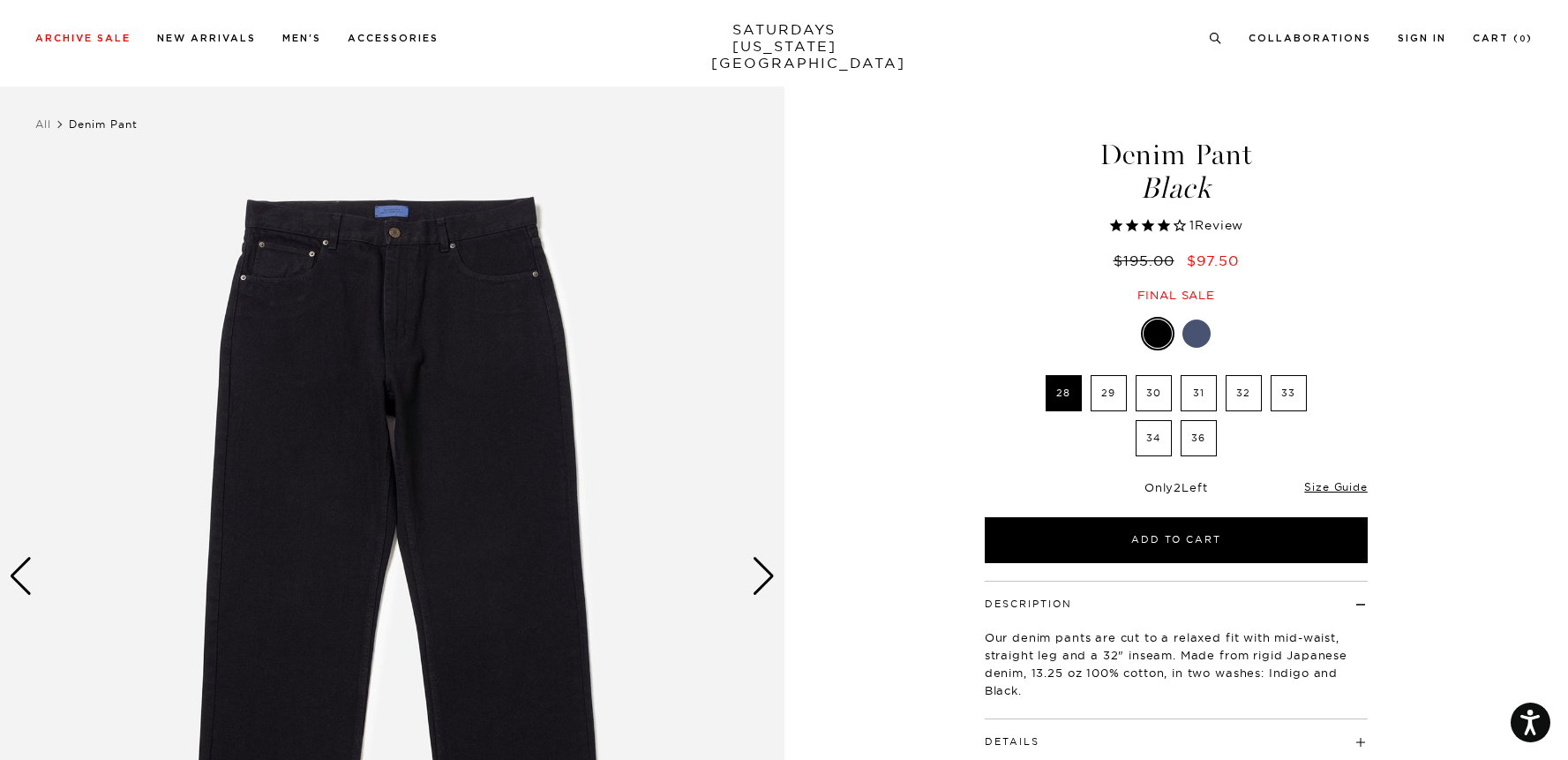
scroll to position [4, 0]
click at [1192, 329] on div at bounding box center [1197, 333] width 28 height 28
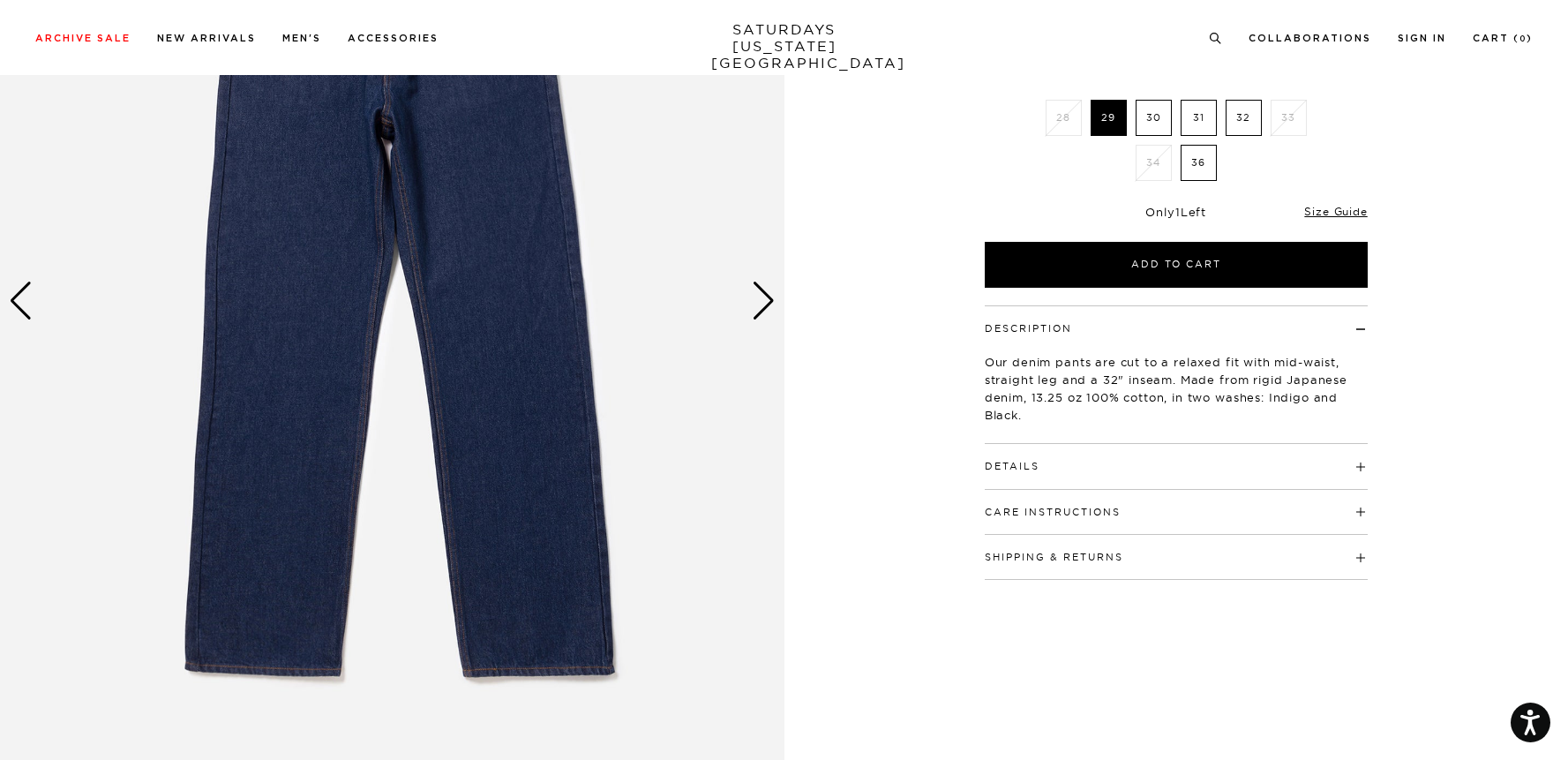
scroll to position [168, 0]
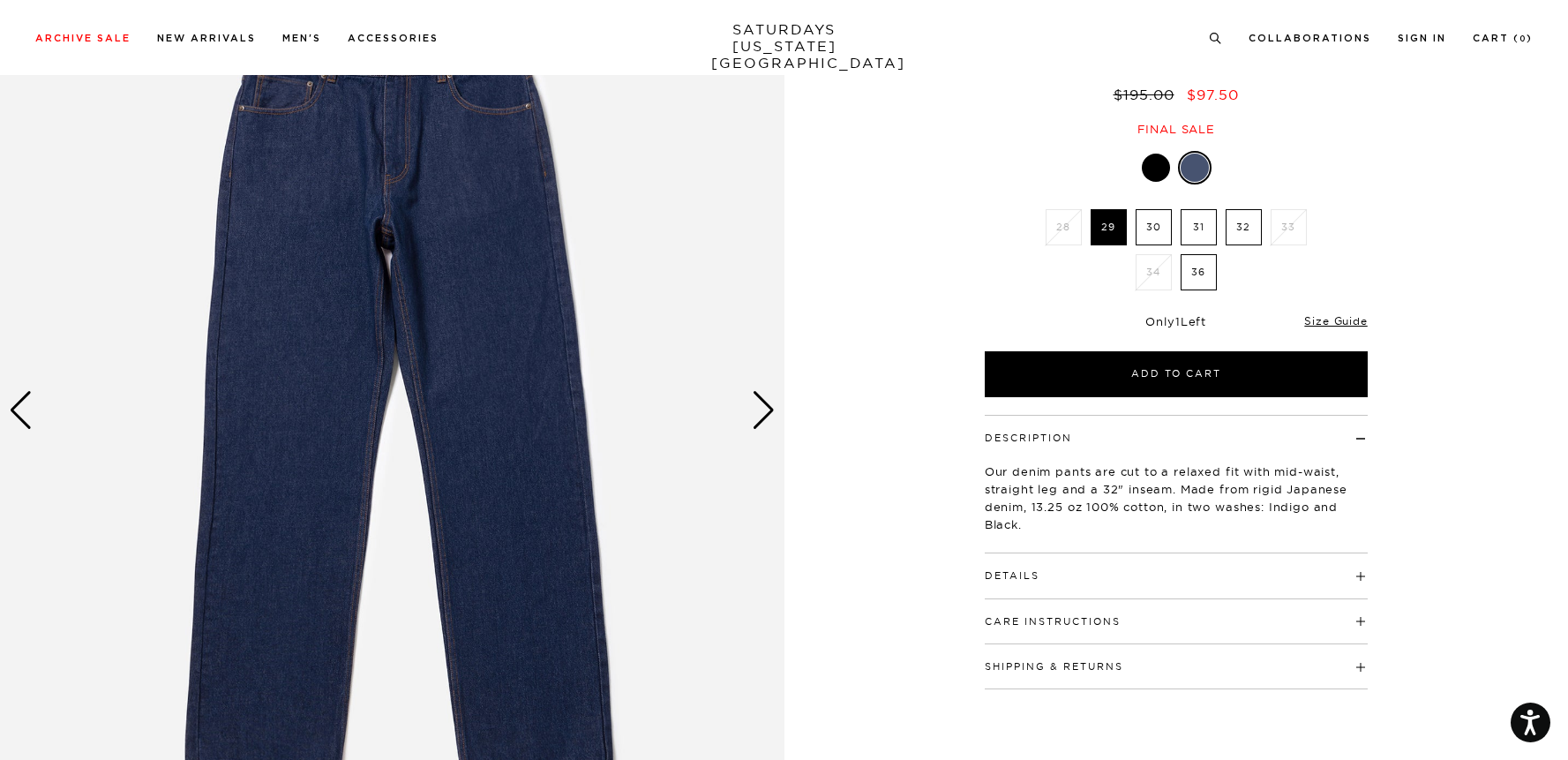
click at [763, 410] on div "Next slide" at bounding box center [764, 410] width 24 height 39
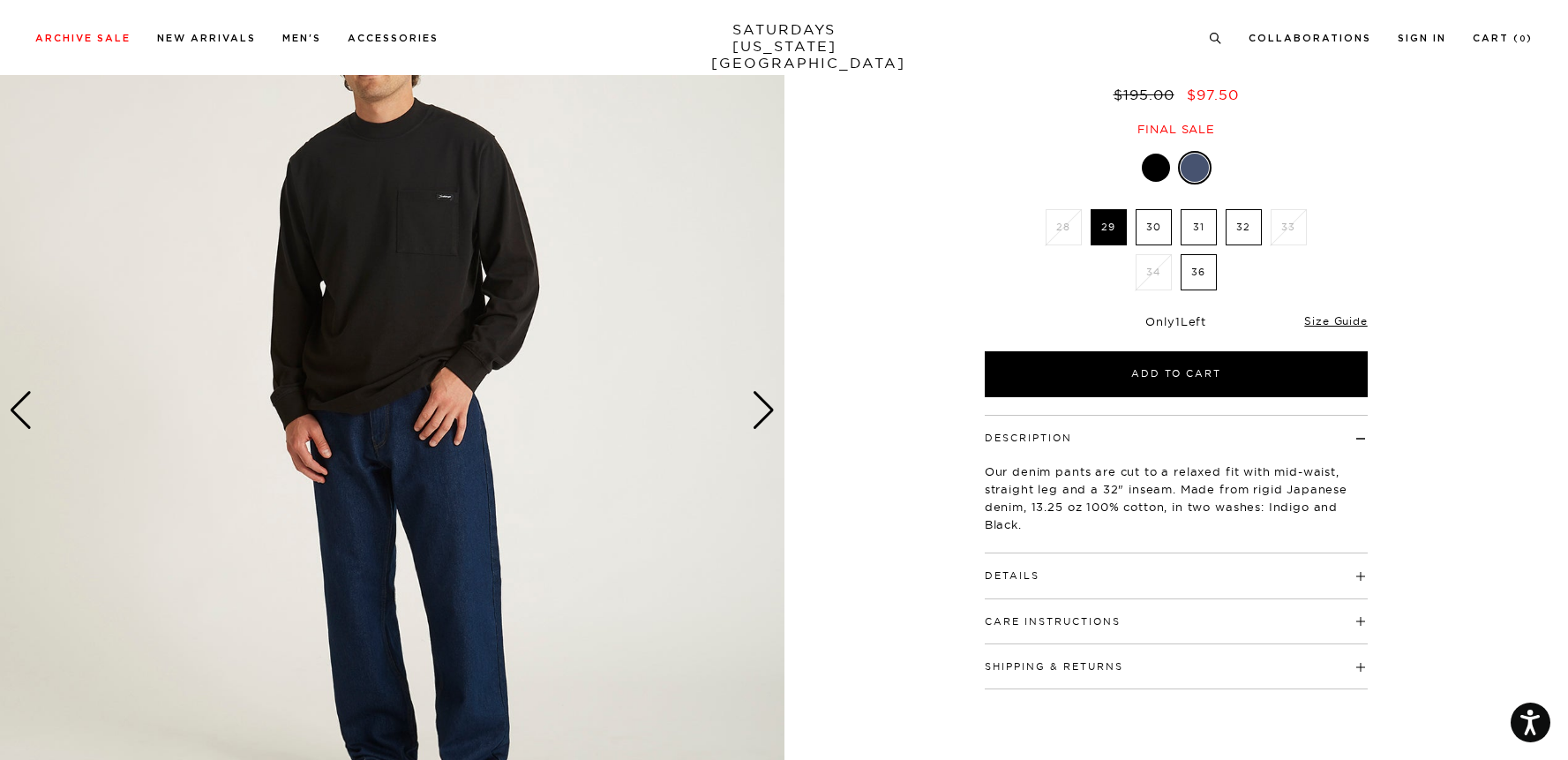
click at [762, 410] on div "Next slide" at bounding box center [764, 410] width 24 height 39
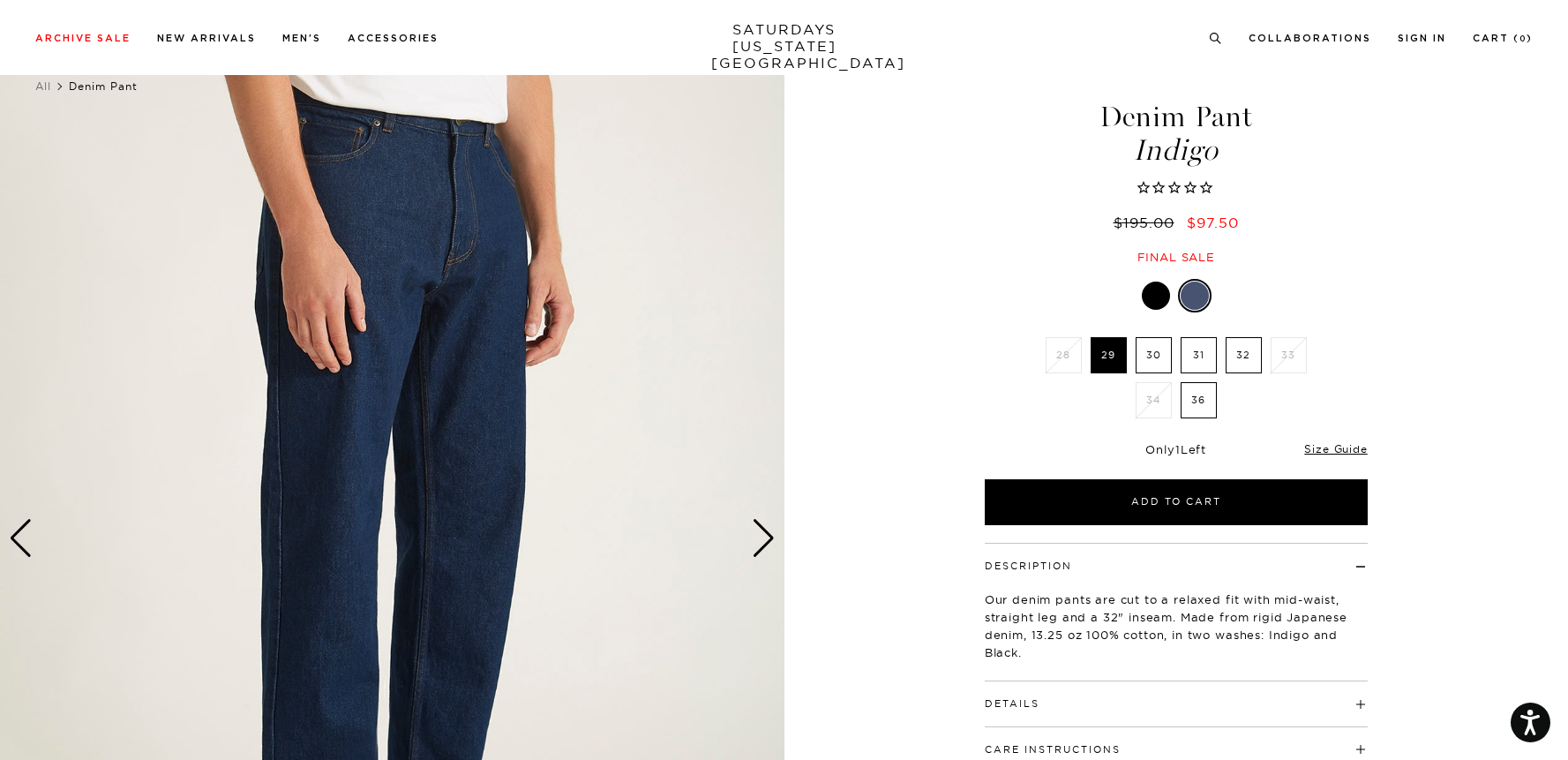
scroll to position [32, 0]
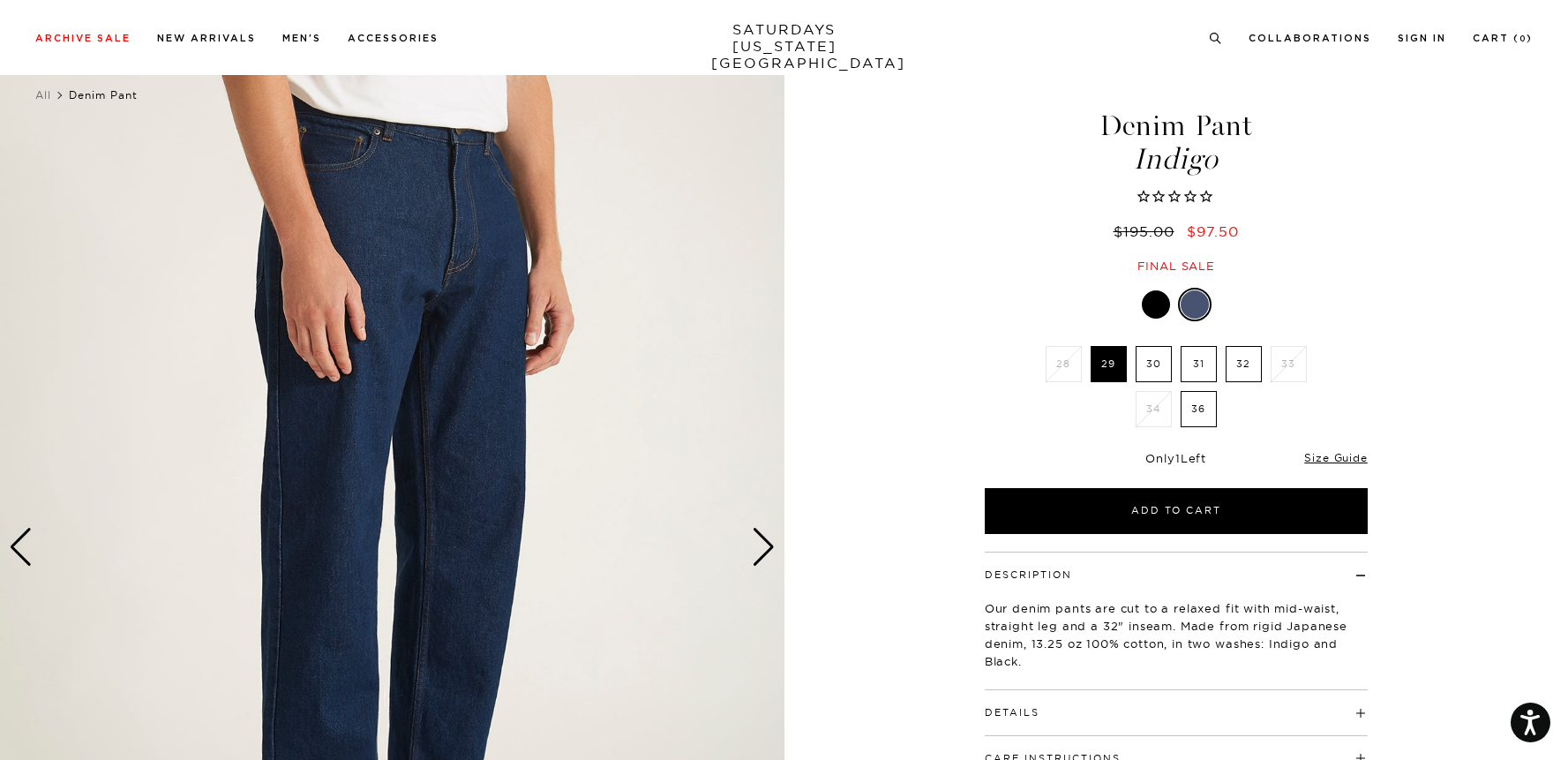
click at [771, 541] on div "Next slide" at bounding box center [764, 547] width 24 height 39
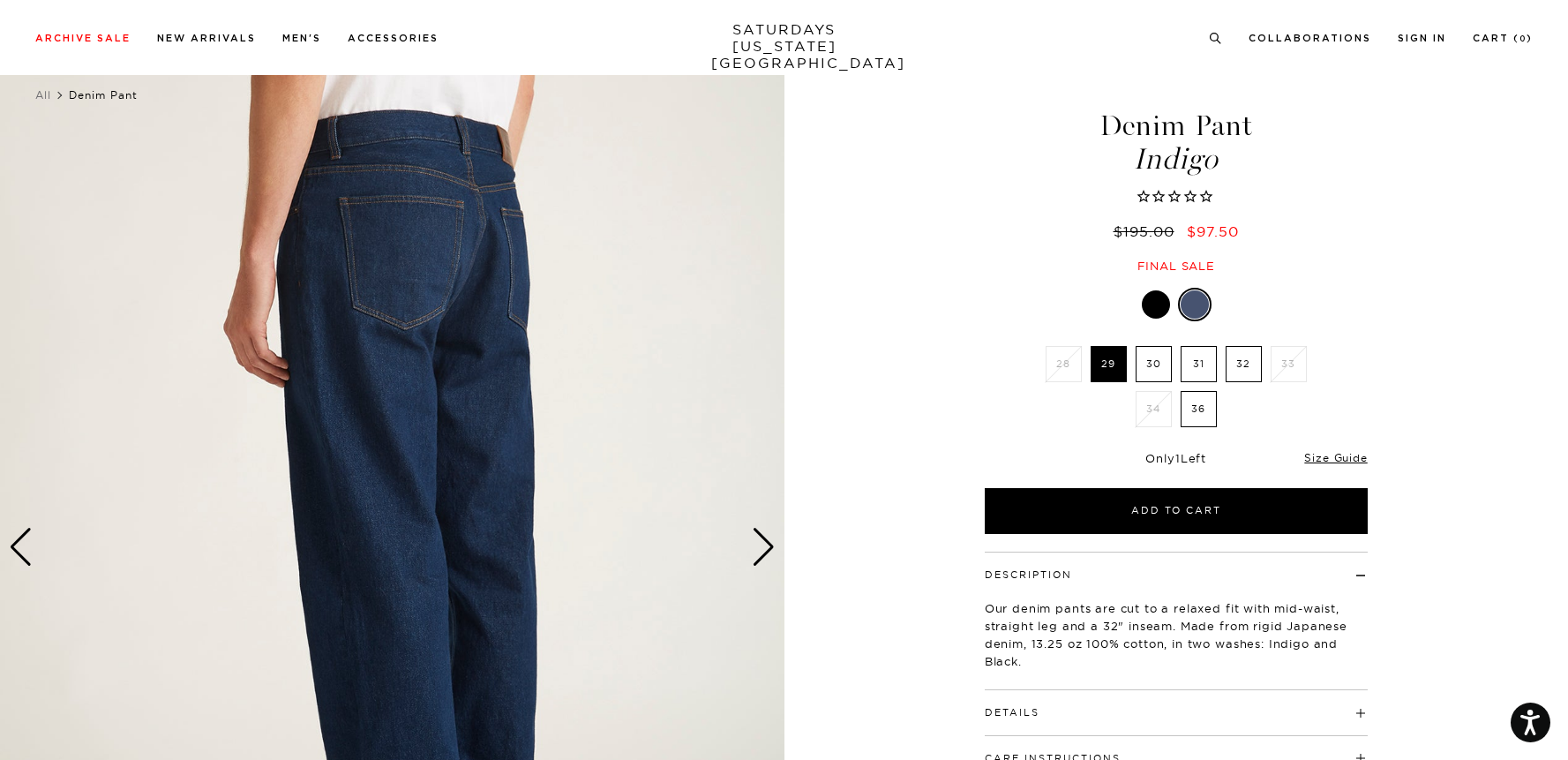
click at [771, 541] on div "Next slide" at bounding box center [764, 547] width 24 height 39
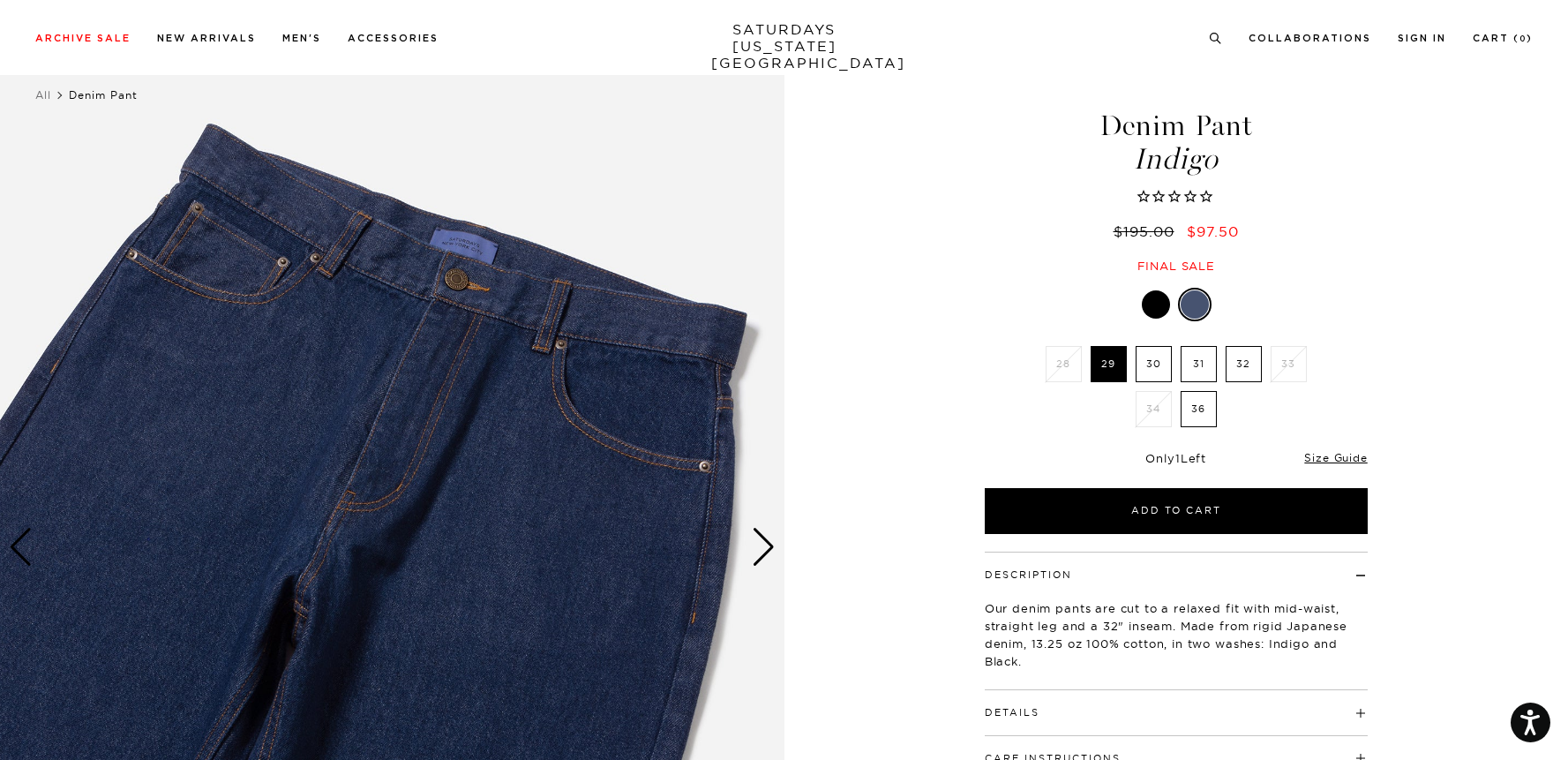
click at [771, 541] on div "Next slide" at bounding box center [764, 547] width 24 height 39
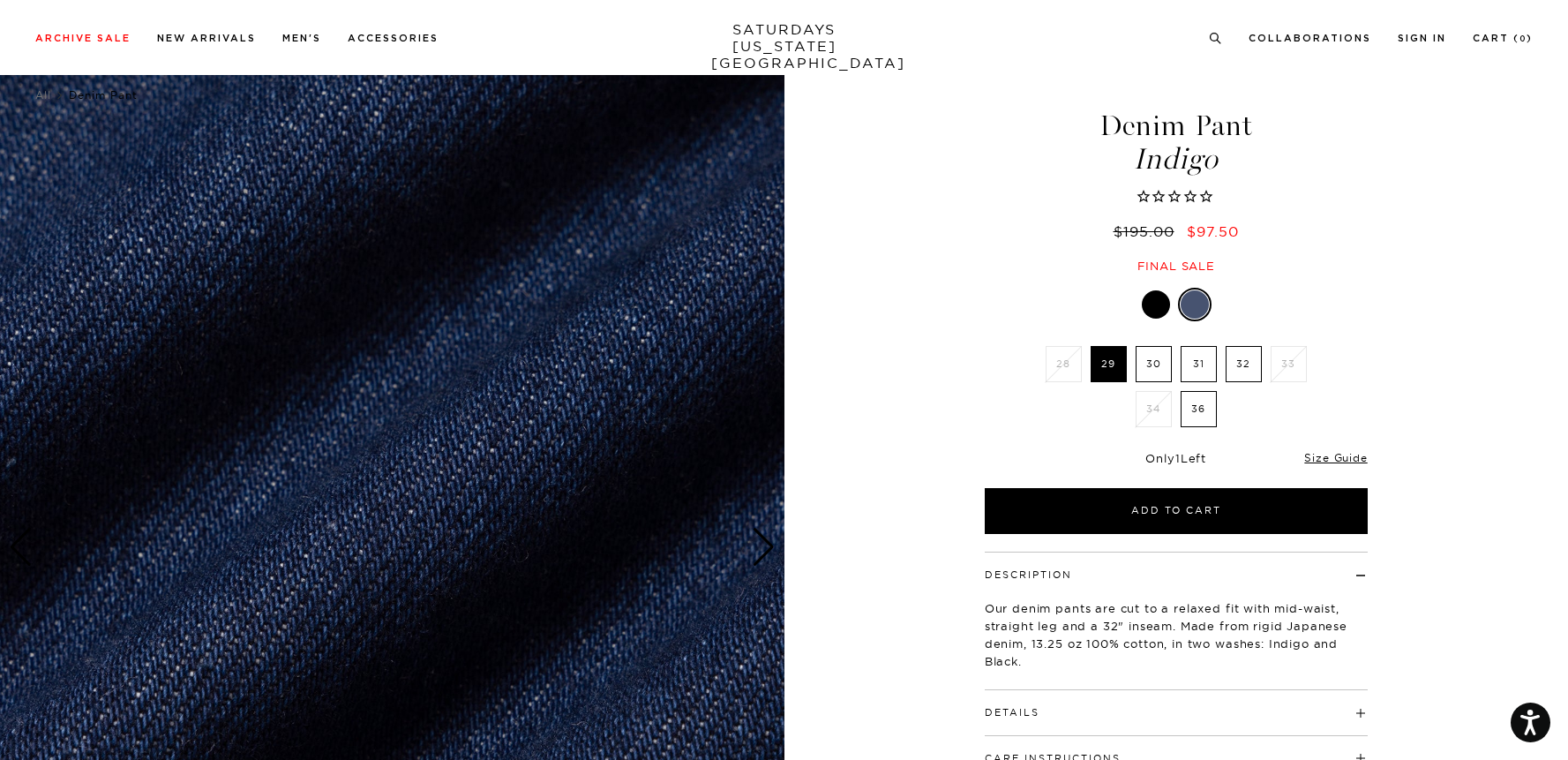
click at [771, 541] on div "Next slide" at bounding box center [764, 547] width 24 height 39
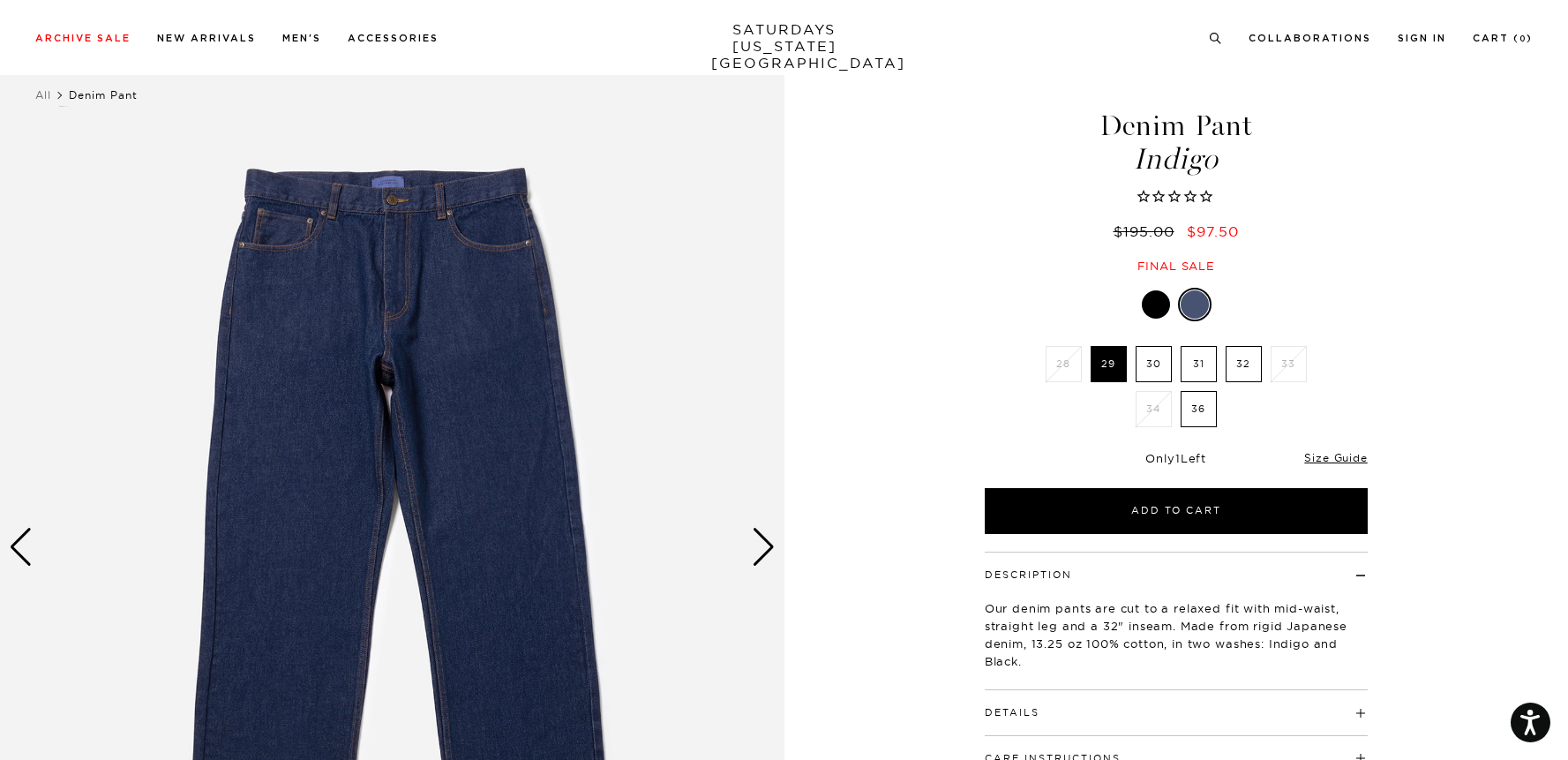
click at [771, 541] on div "Next slide" at bounding box center [764, 547] width 24 height 39
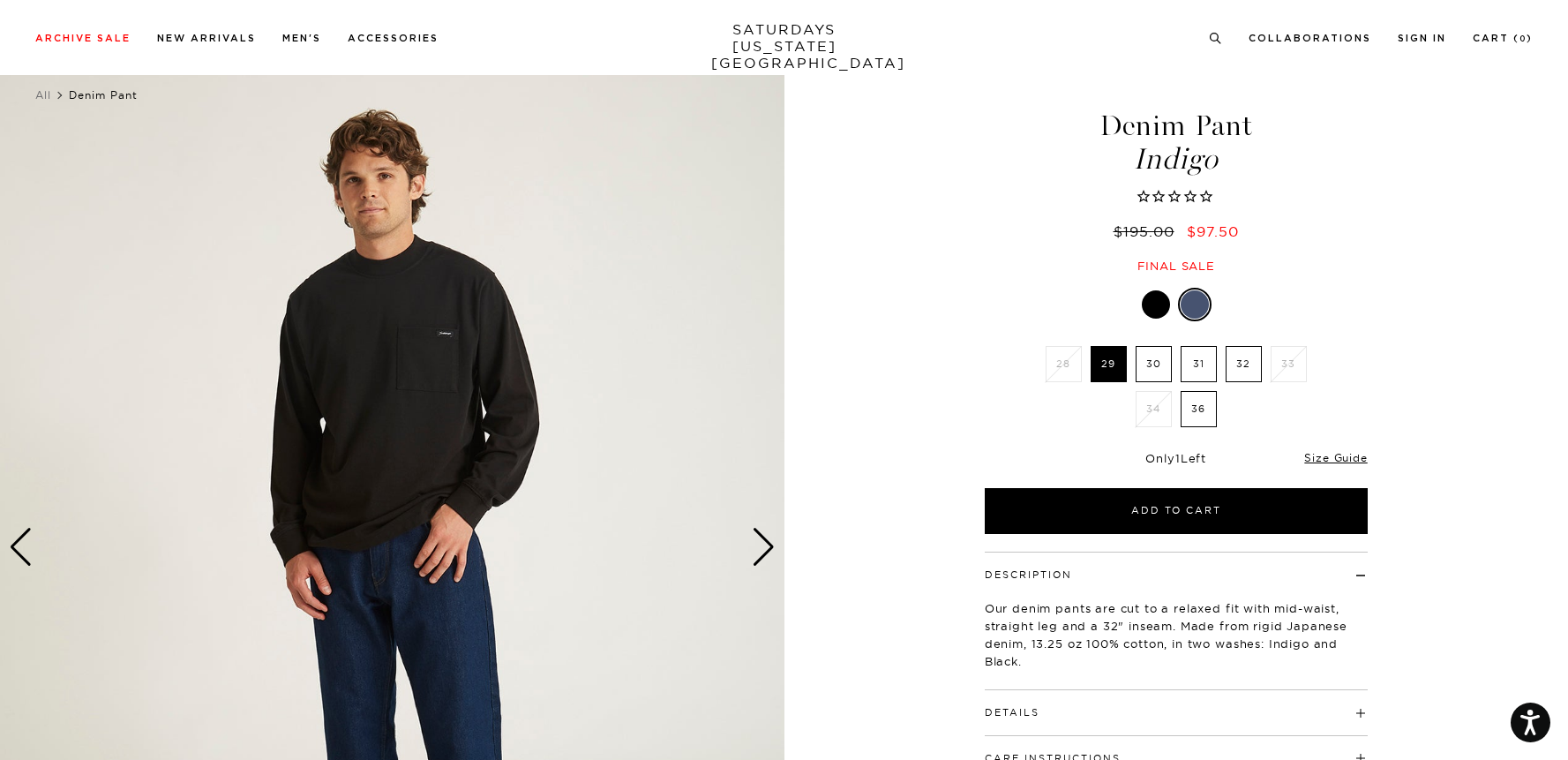
click at [771, 541] on div "Next slide" at bounding box center [764, 547] width 24 height 39
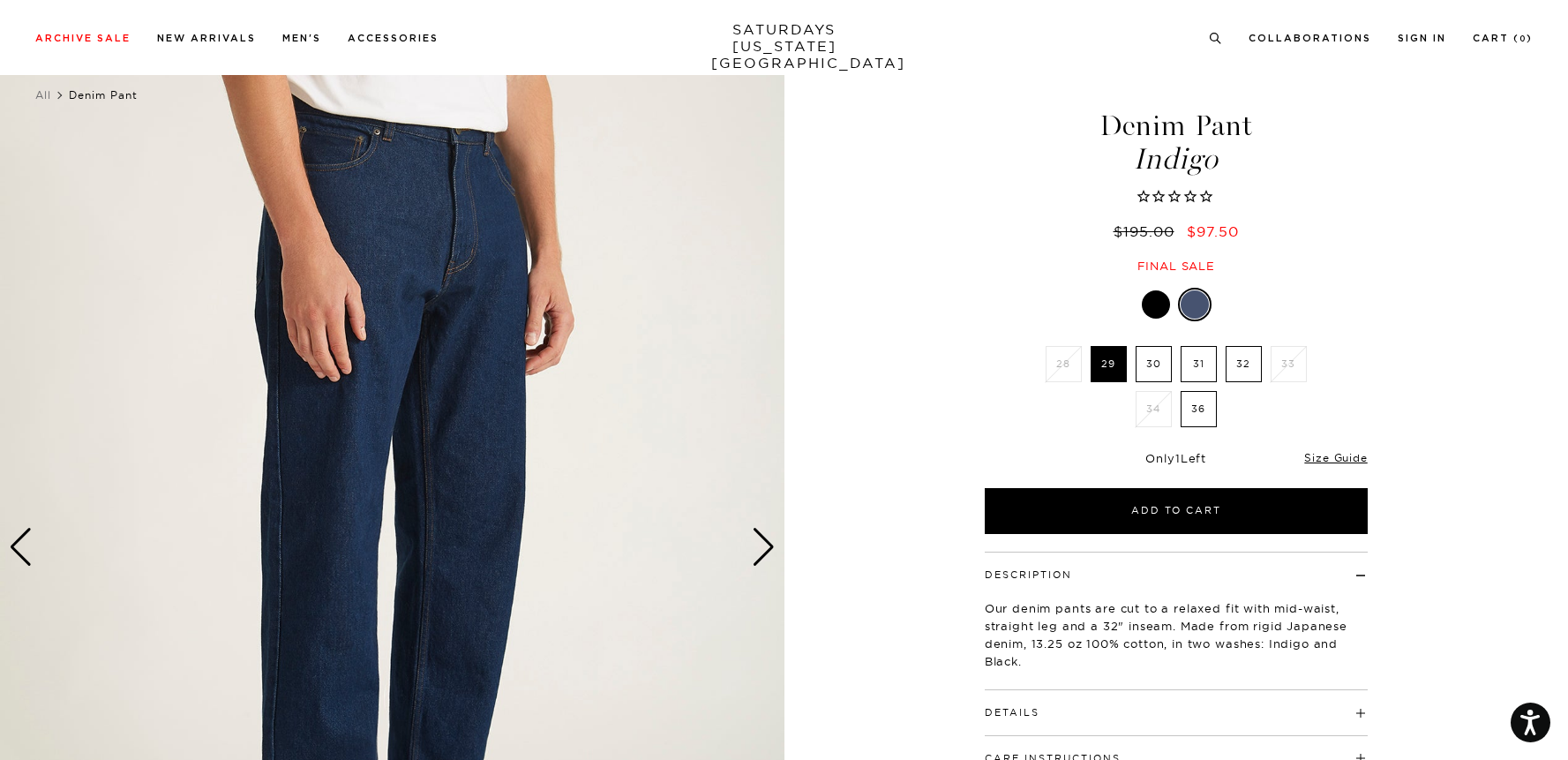
click at [771, 541] on div "Next slide" at bounding box center [764, 547] width 24 height 39
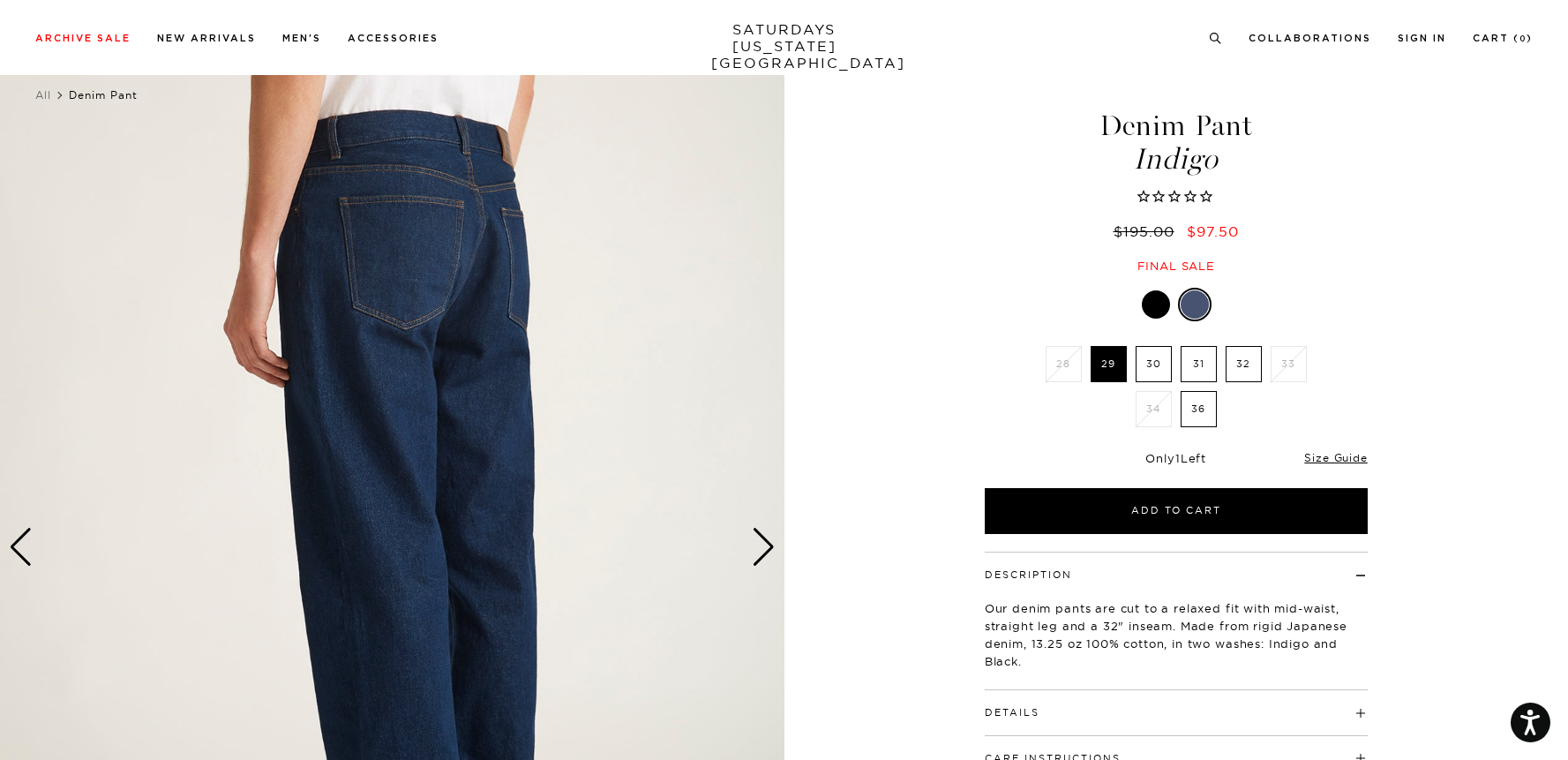
click at [771, 541] on div "Next slide" at bounding box center [764, 547] width 24 height 39
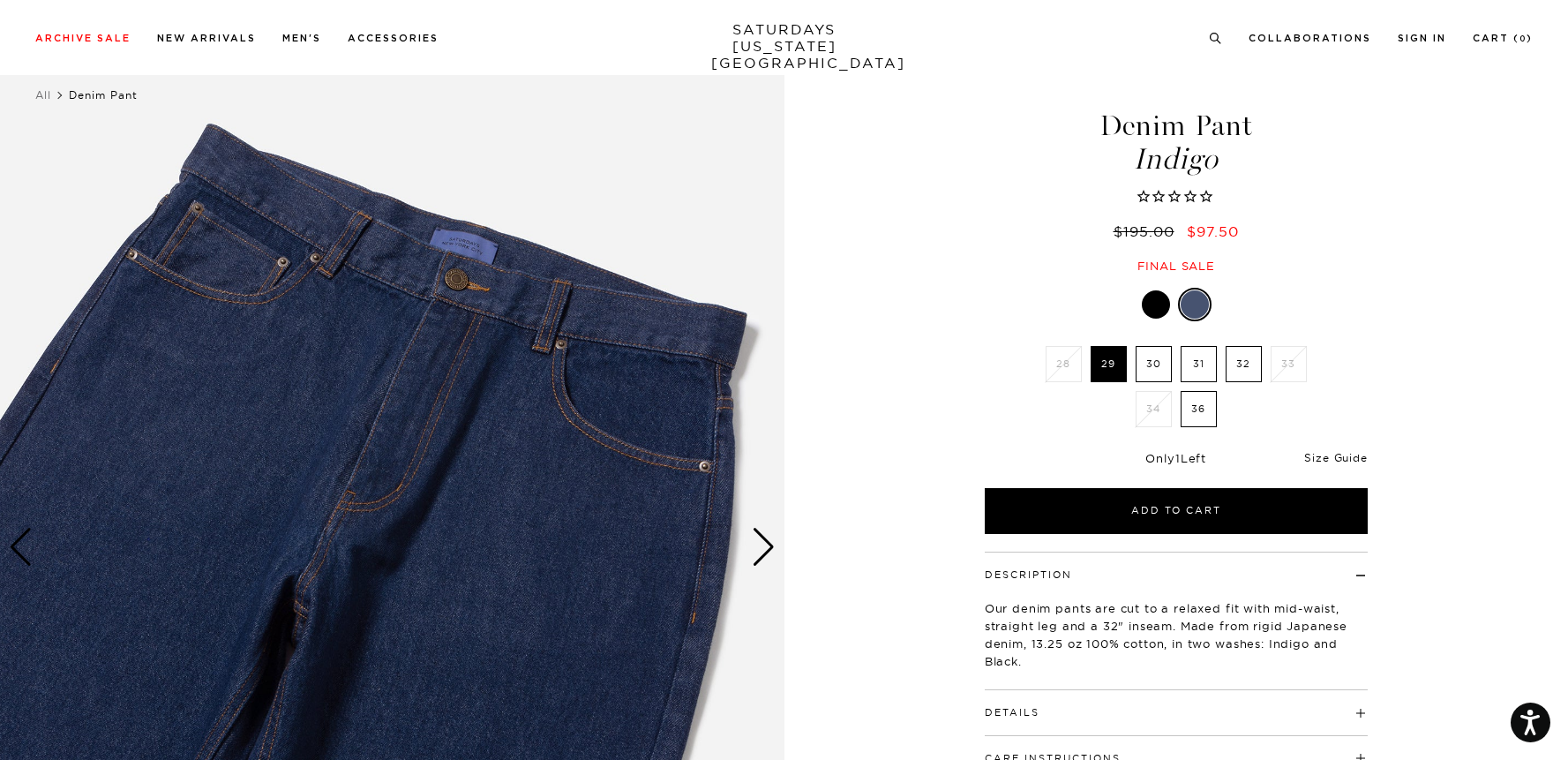
click at [1341, 456] on link "Size Guide" at bounding box center [1335, 457] width 63 height 13
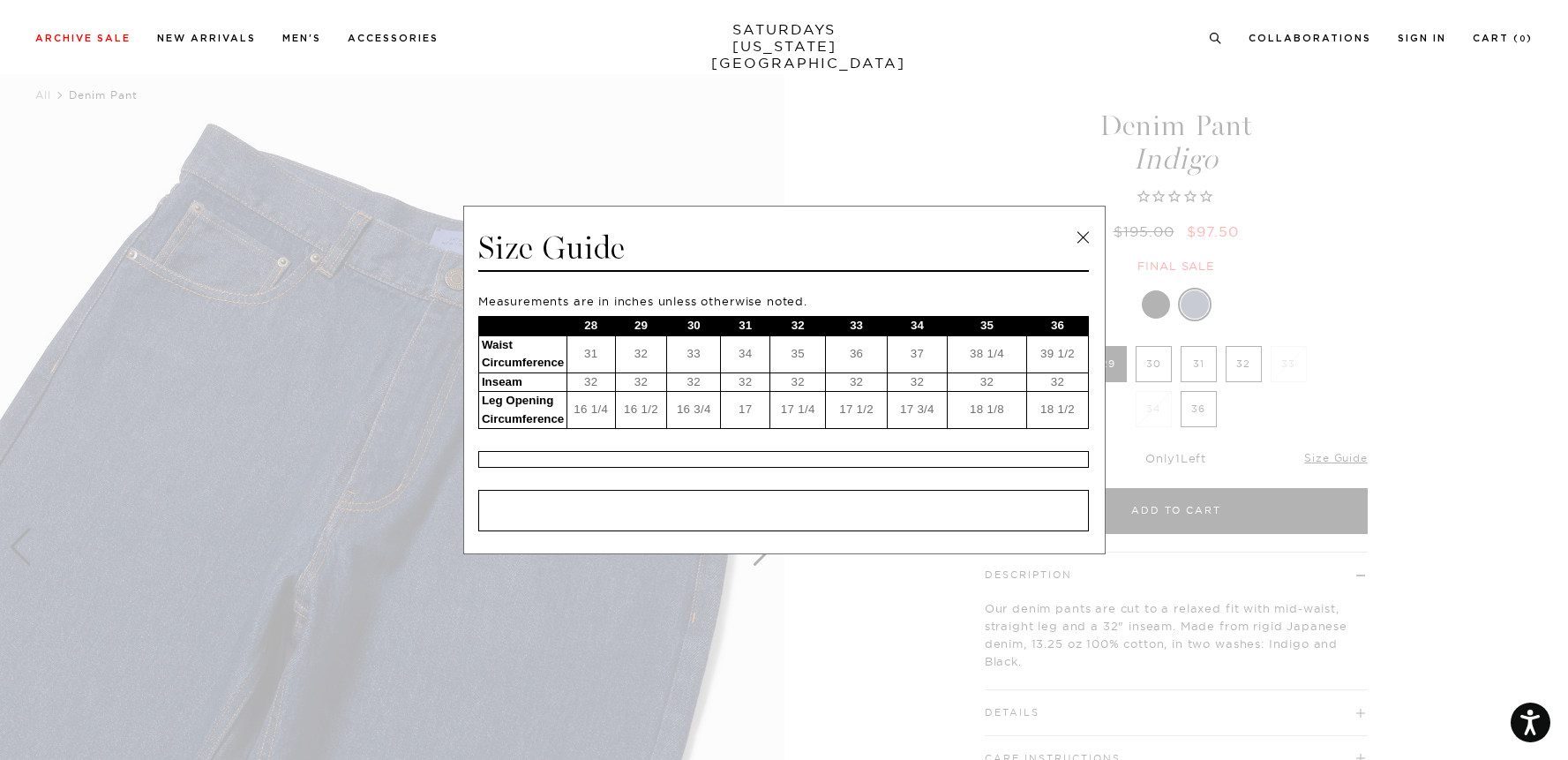
click at [1077, 234] on link at bounding box center [1082, 237] width 27 height 27
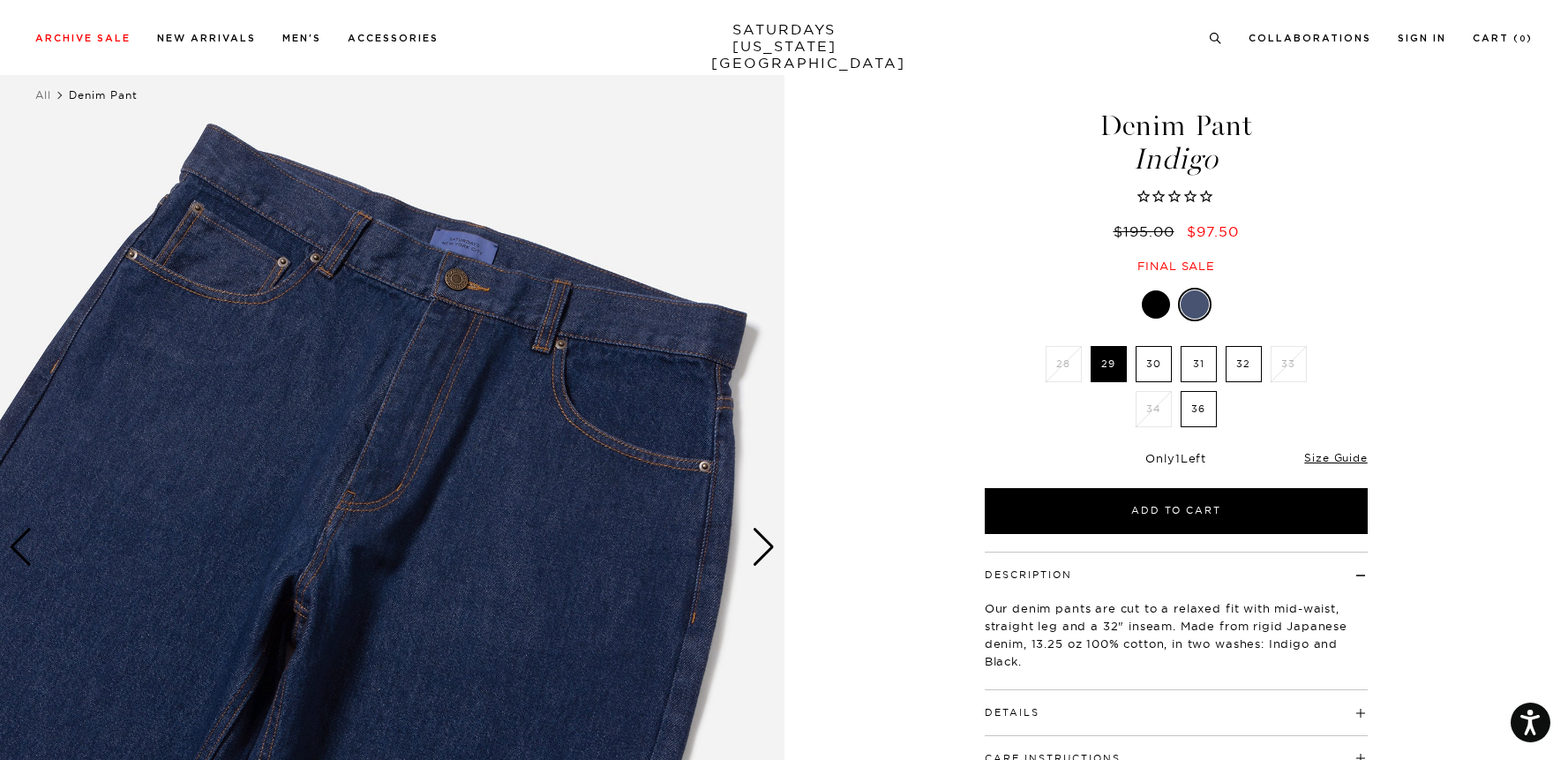
click at [1246, 358] on label "32" at bounding box center [1243, 364] width 36 height 36
click at [0, 0] on input "32" at bounding box center [0, 0] width 0 height 0
click at [1156, 307] on div at bounding box center [1156, 305] width 28 height 28
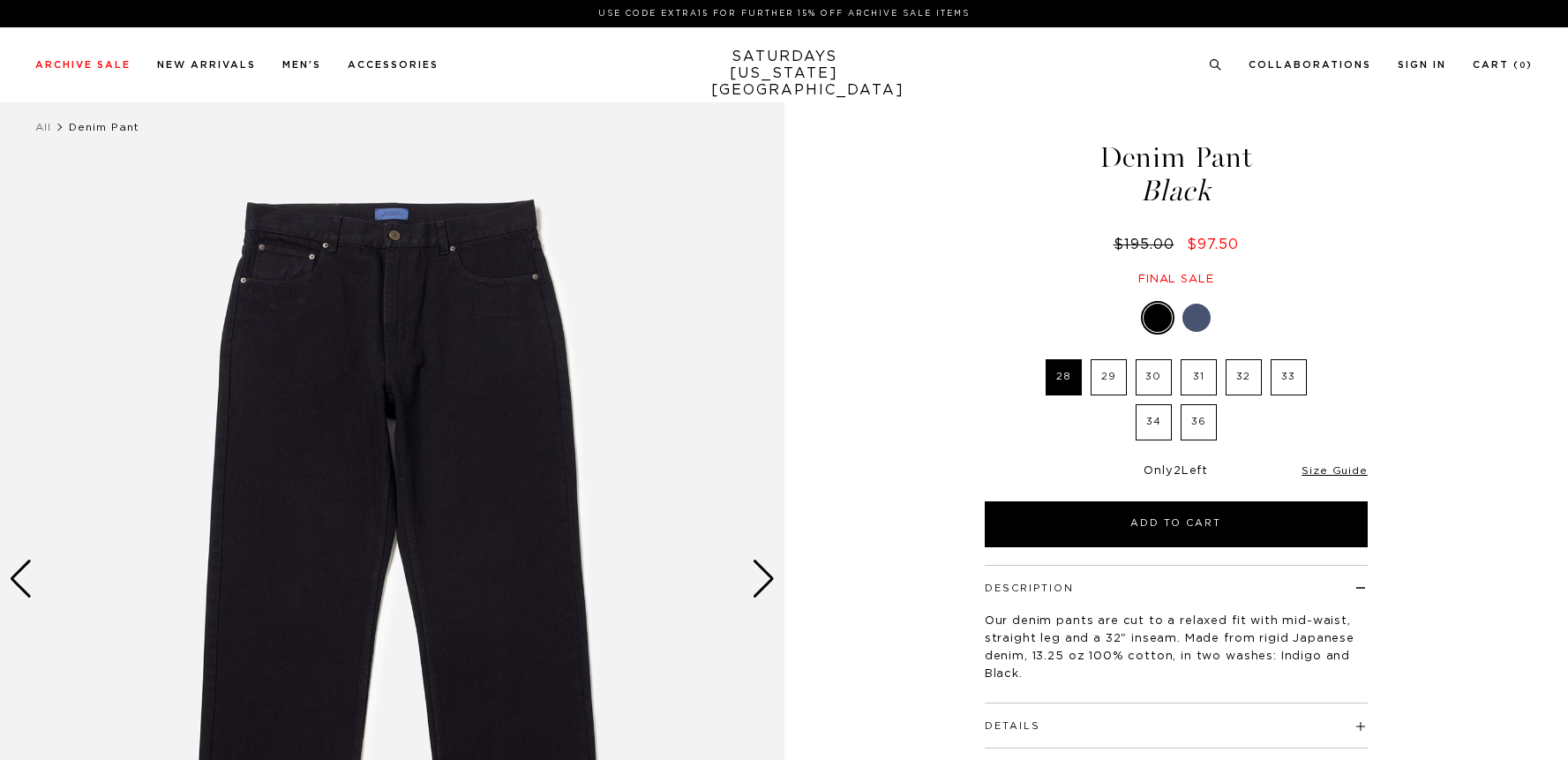
select select "recent"
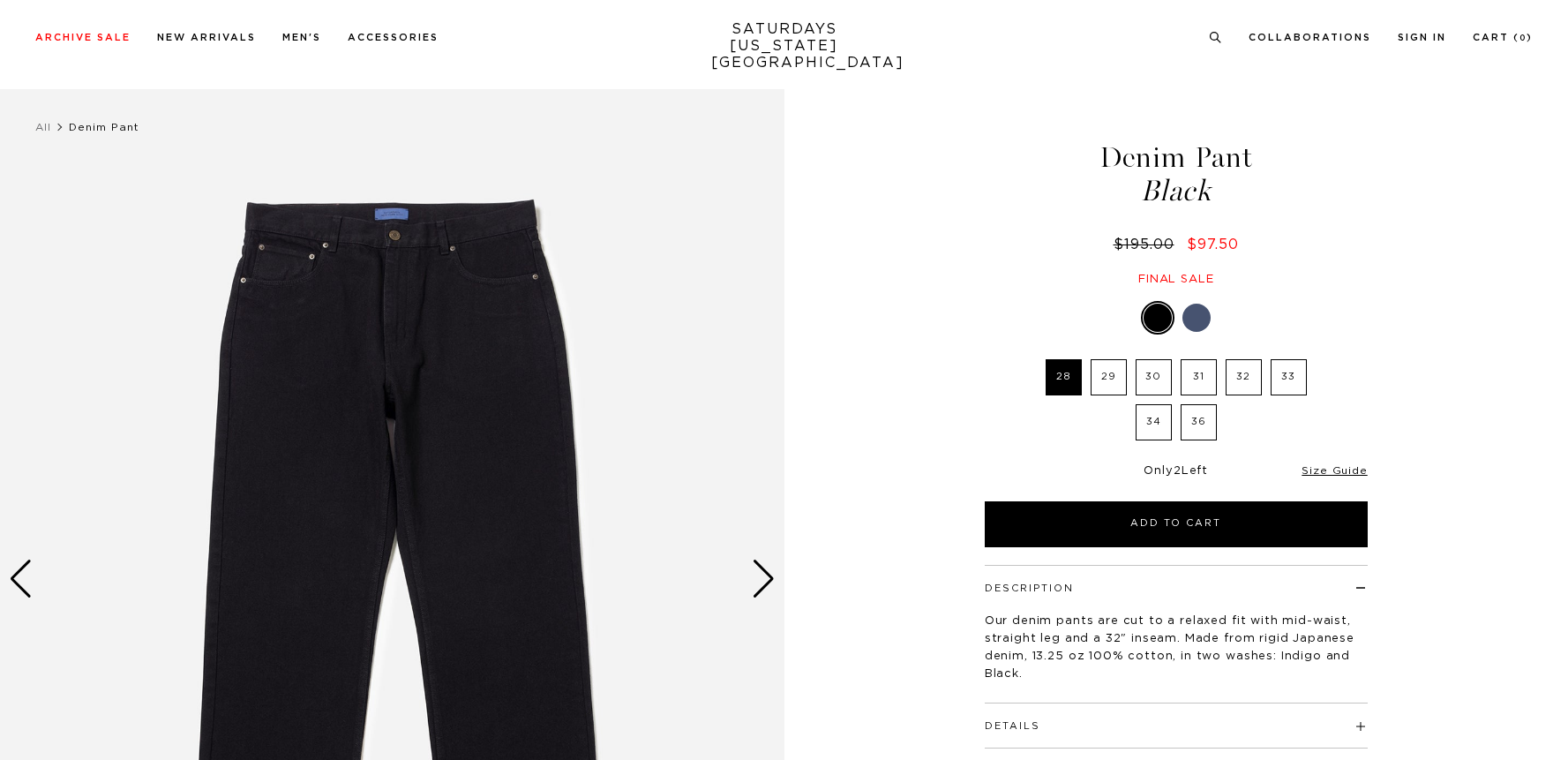
select select "recent"
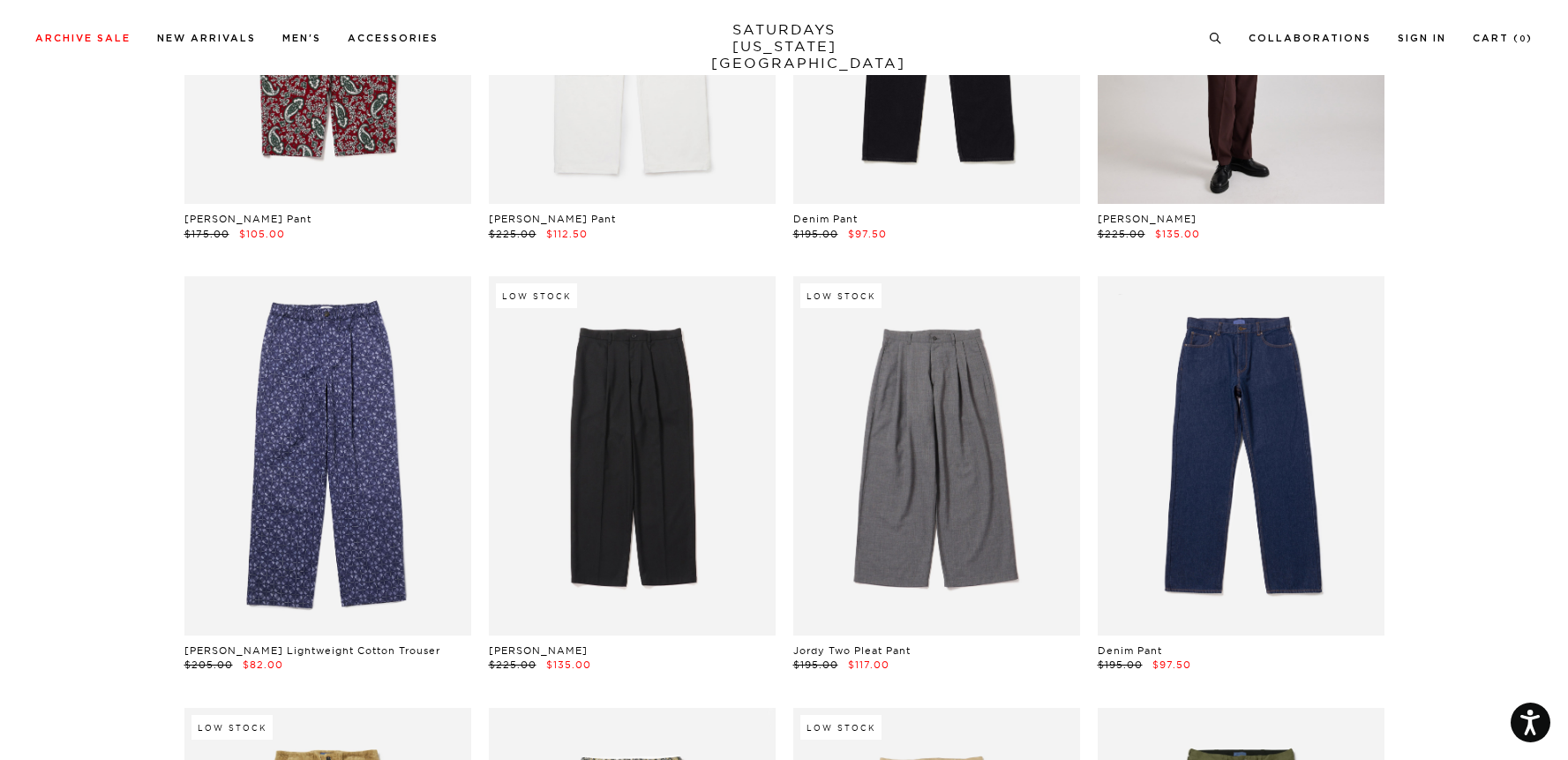
scroll to position [445, 0]
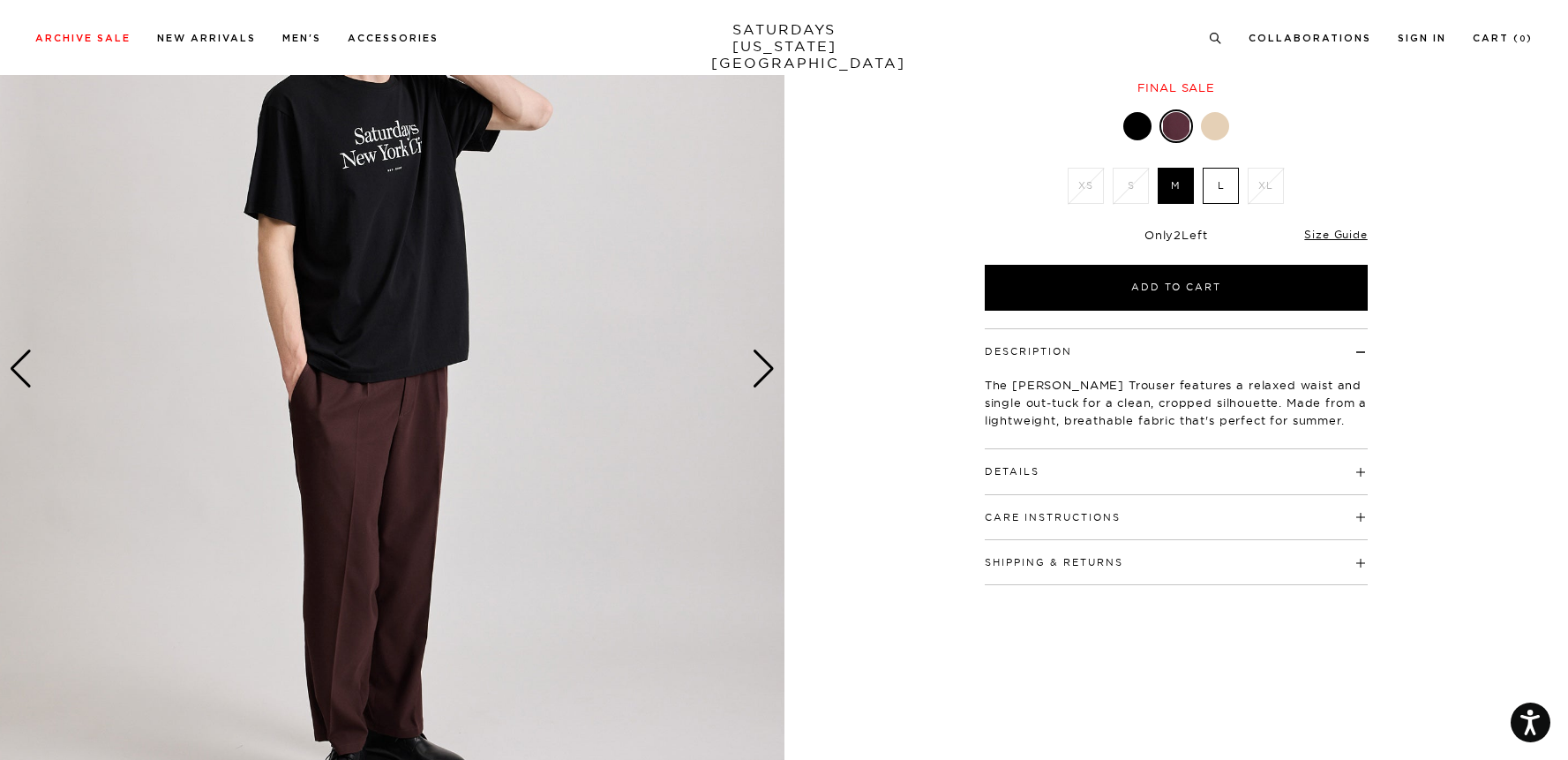
scroll to position [199, 0]
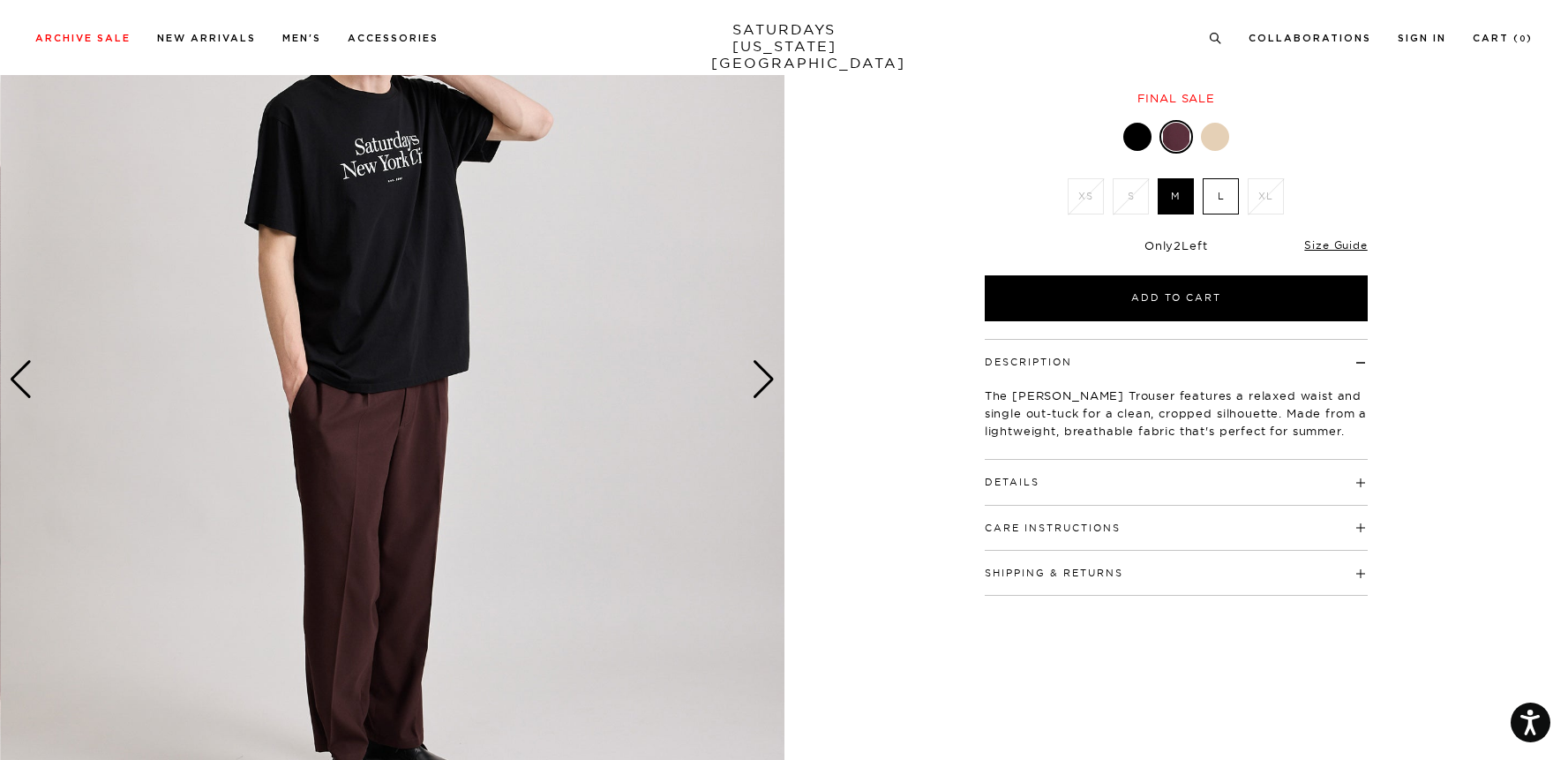
click at [761, 375] on div "Next slide" at bounding box center [764, 380] width 24 height 39
click at [765, 374] on div "Next slide" at bounding box center [764, 380] width 24 height 39
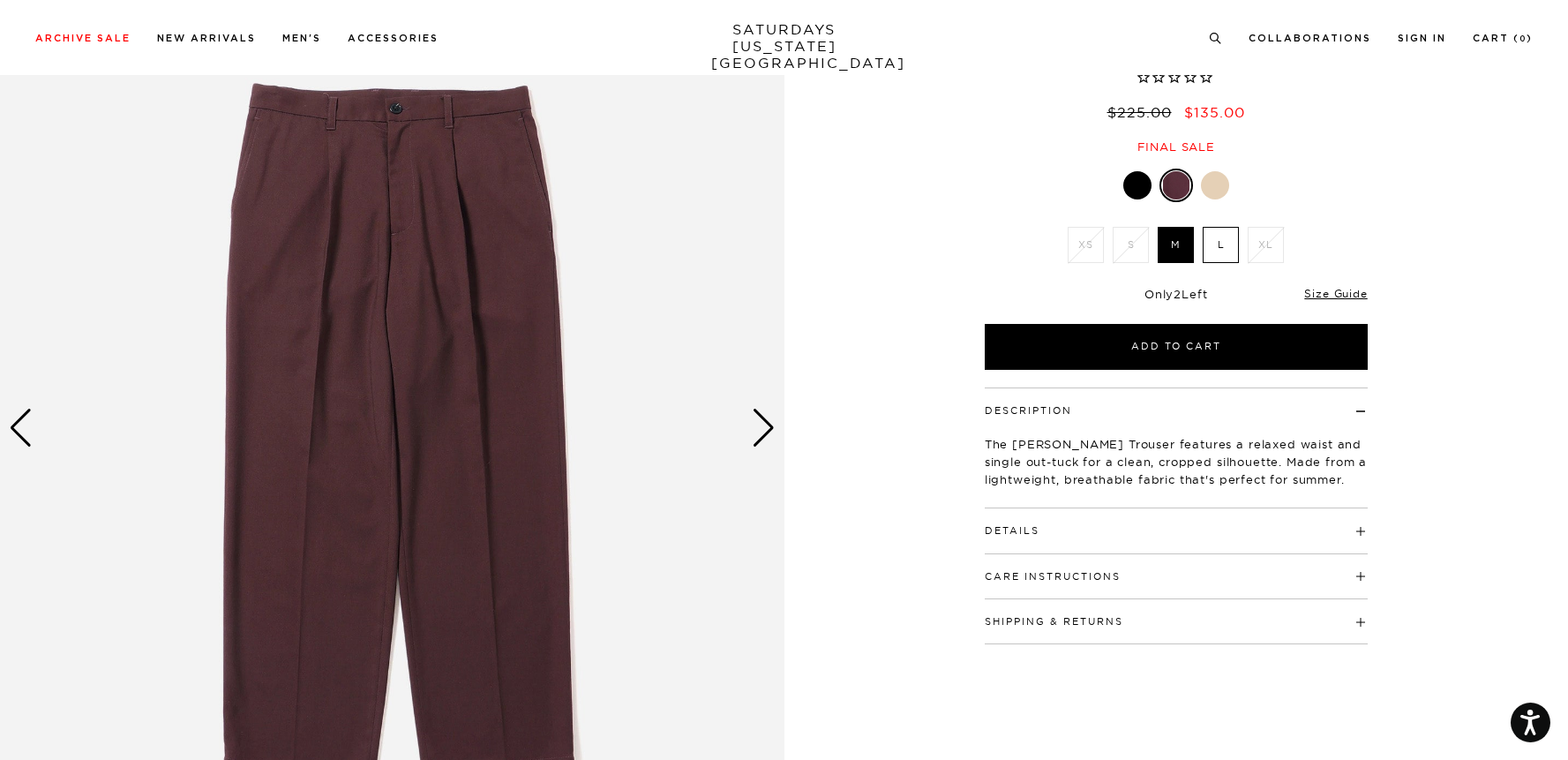
scroll to position [158, 0]
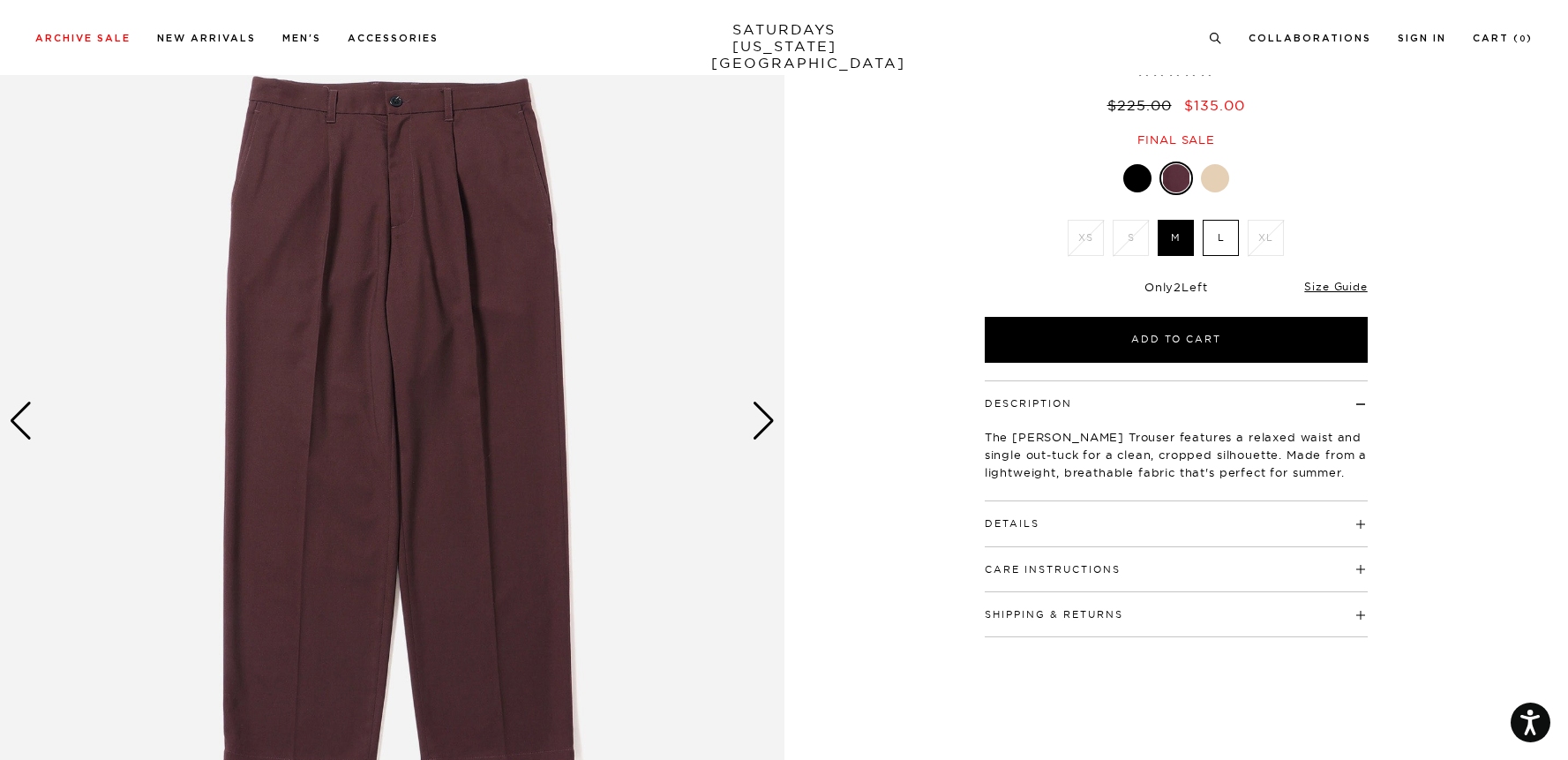
click at [769, 430] on div "Next slide" at bounding box center [764, 420] width 24 height 39
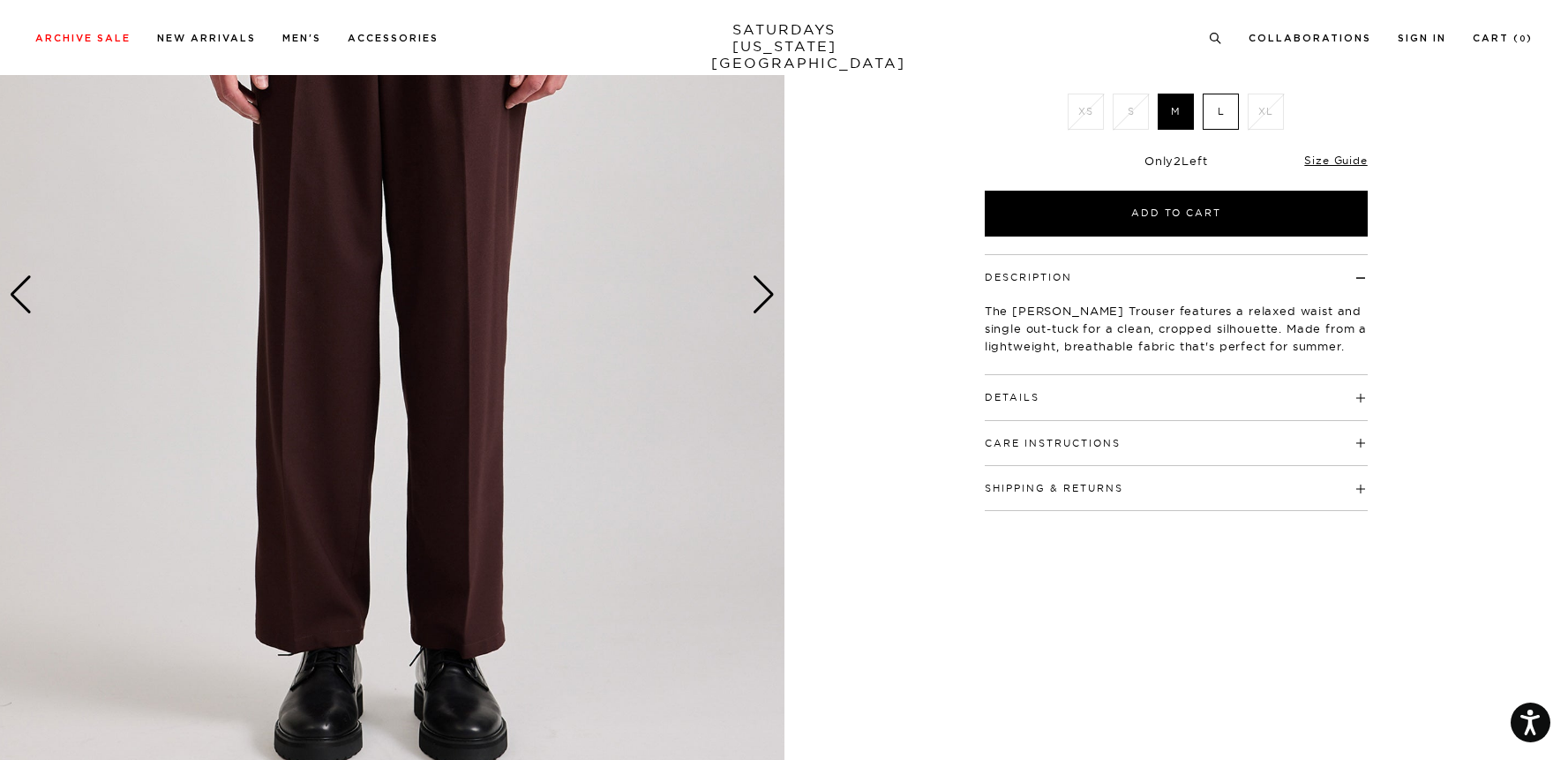
scroll to position [235, 0]
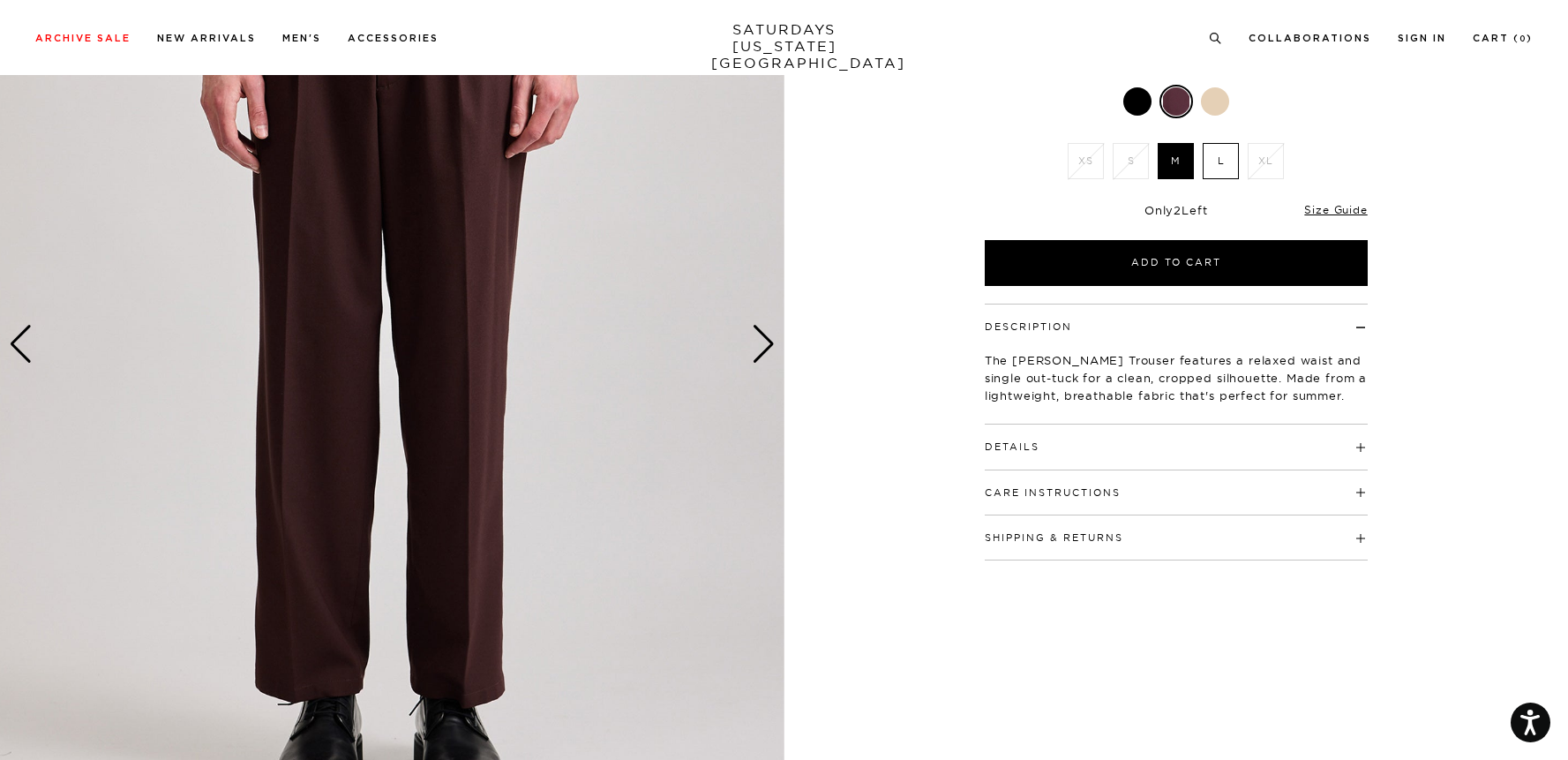
click at [775, 350] on img at bounding box center [392, 345] width 784 height 981
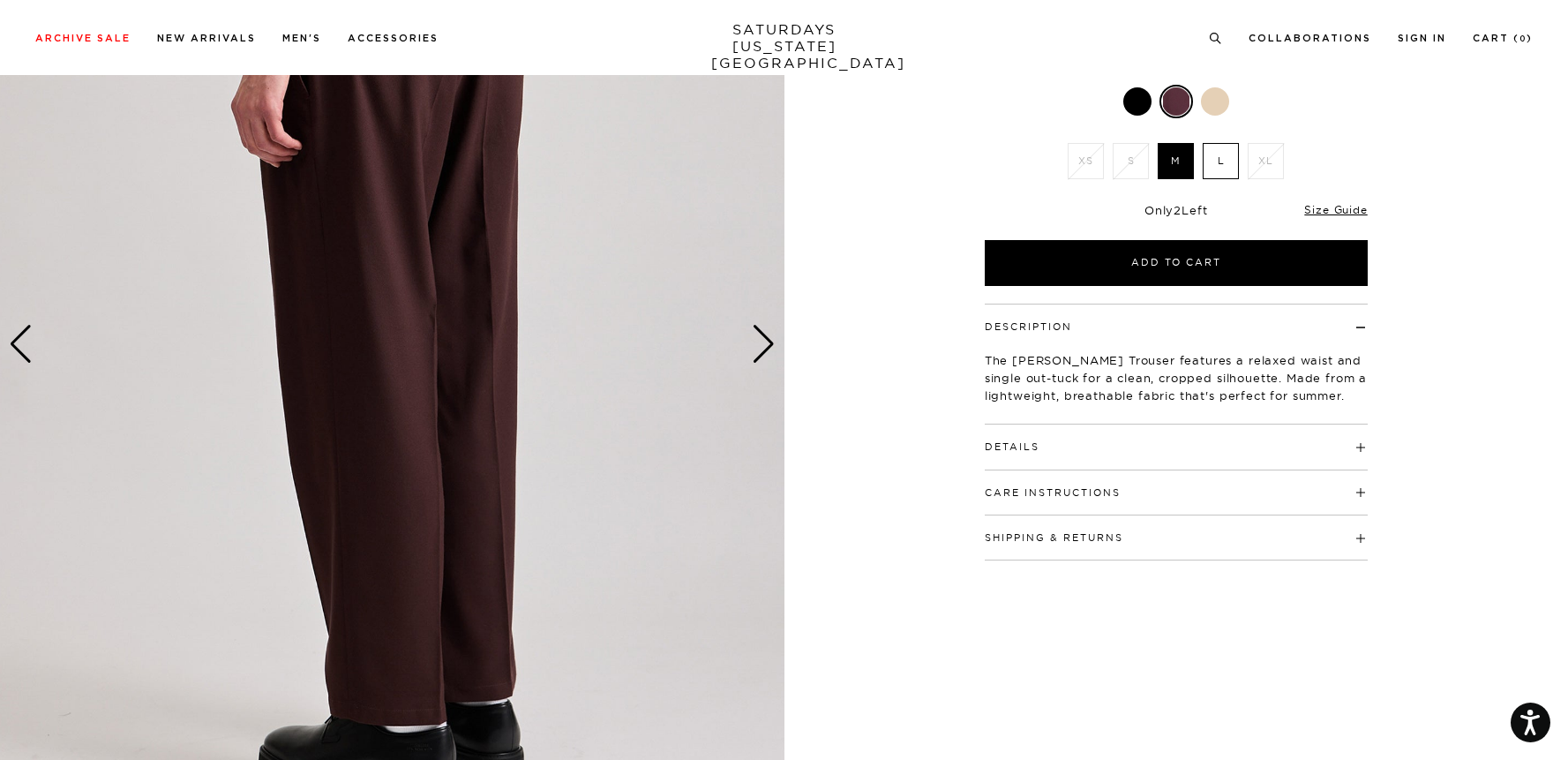
click at [764, 346] on div "Next slide" at bounding box center [764, 344] width 24 height 39
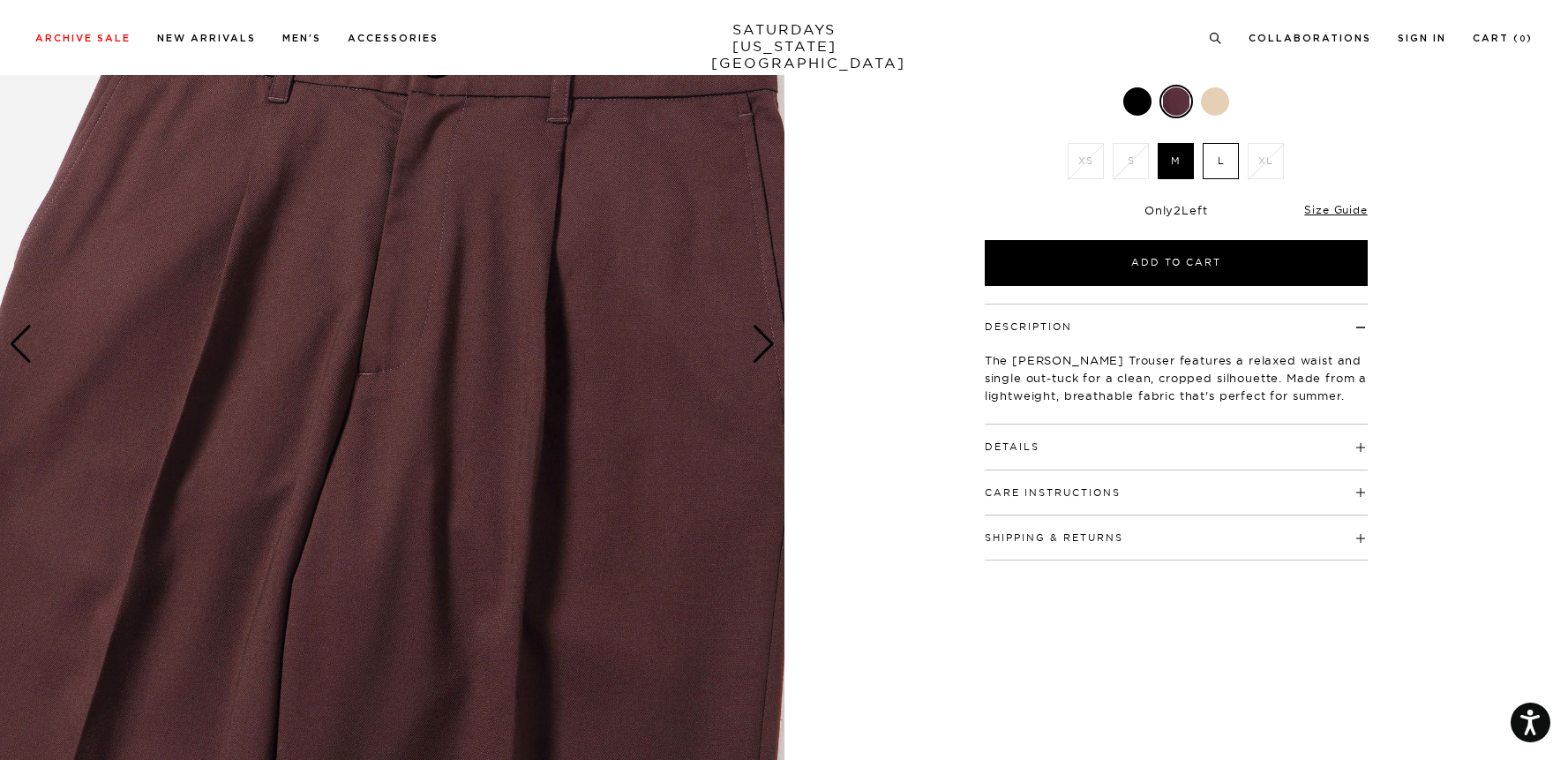
click at [764, 346] on div "Next slide" at bounding box center [764, 344] width 24 height 39
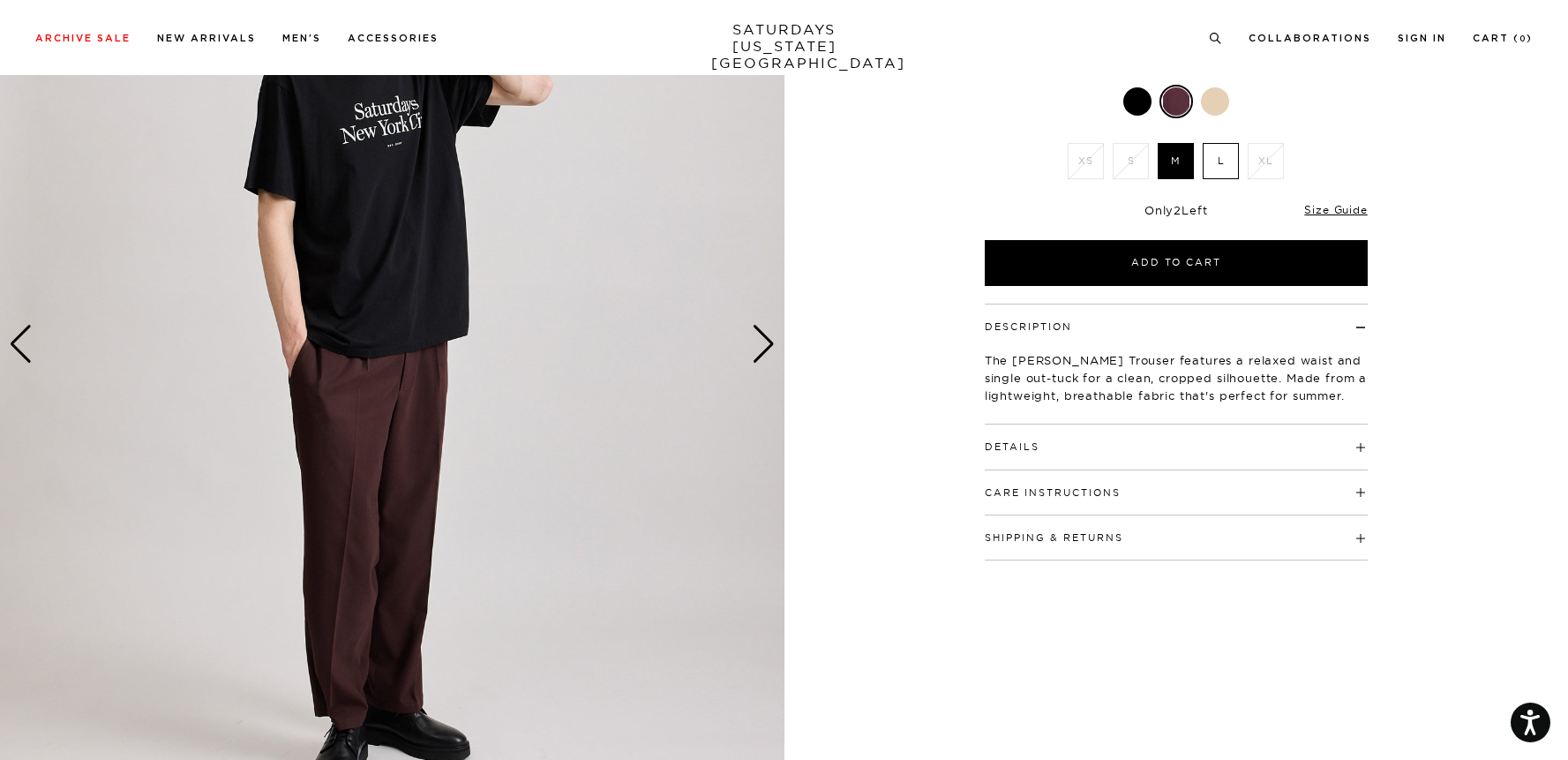
scroll to position [238, 0]
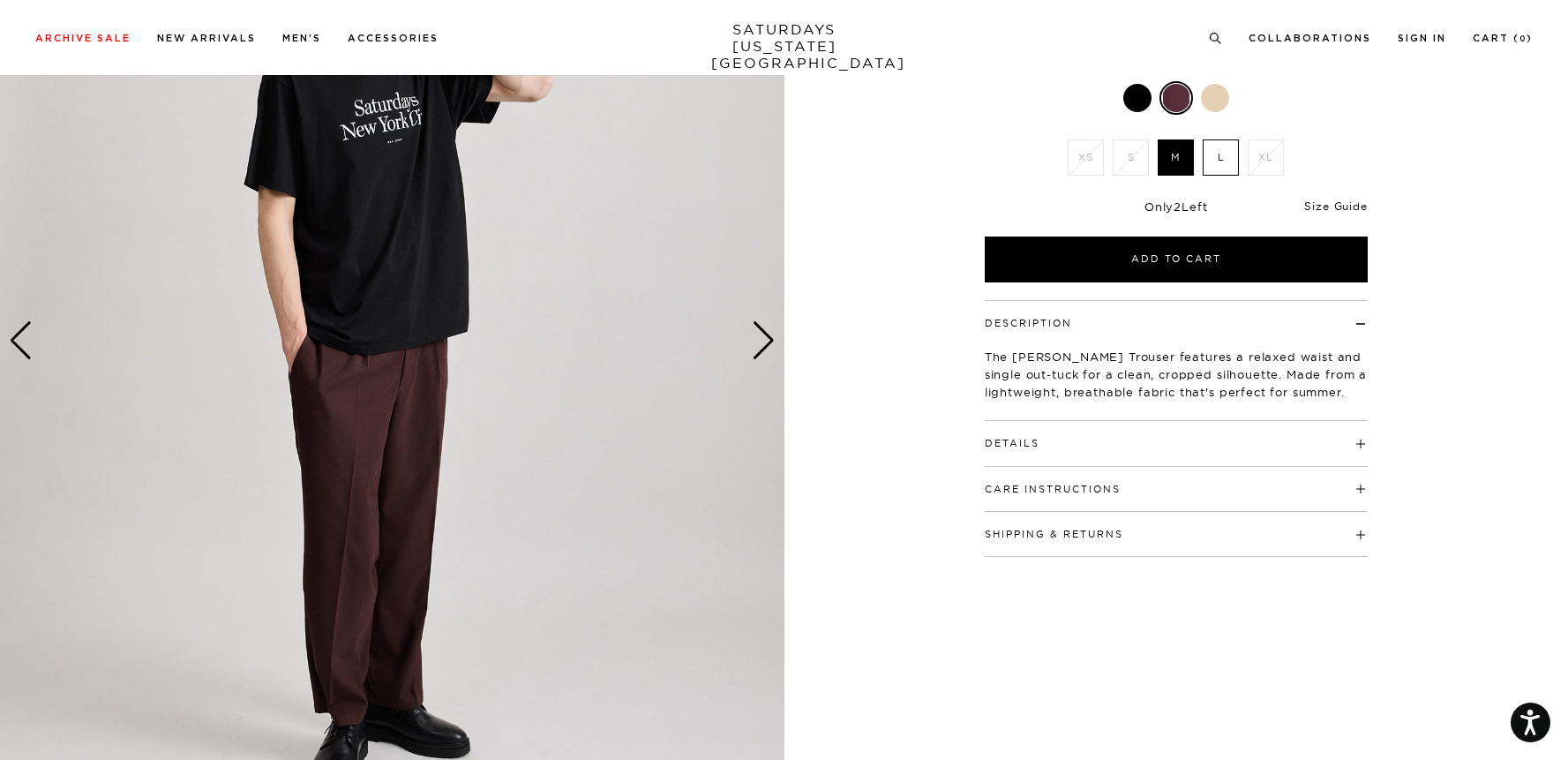
click at [1330, 203] on link "Size Guide" at bounding box center [1335, 205] width 63 height 13
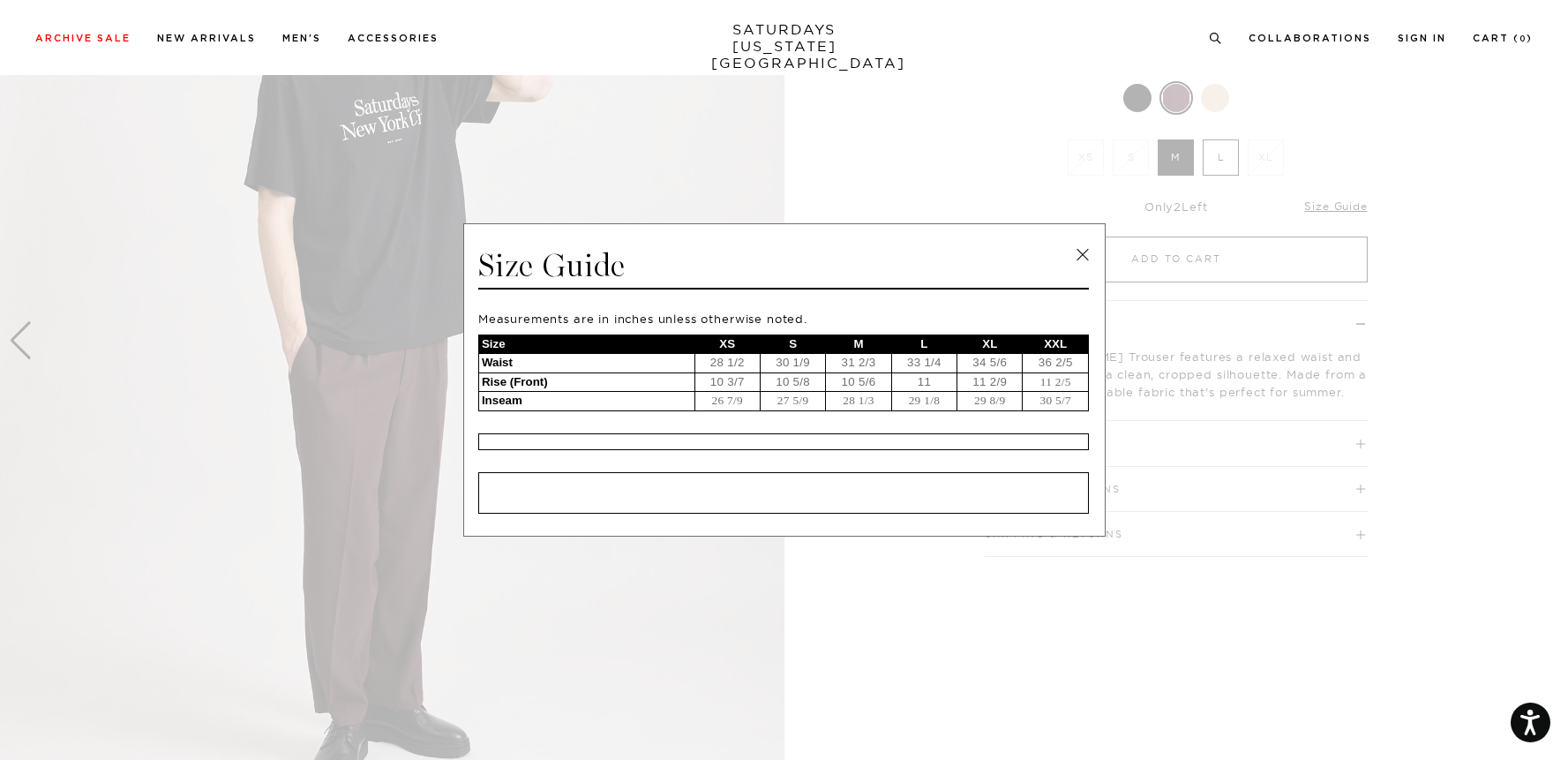
click at [1081, 253] on link at bounding box center [1082, 255] width 27 height 27
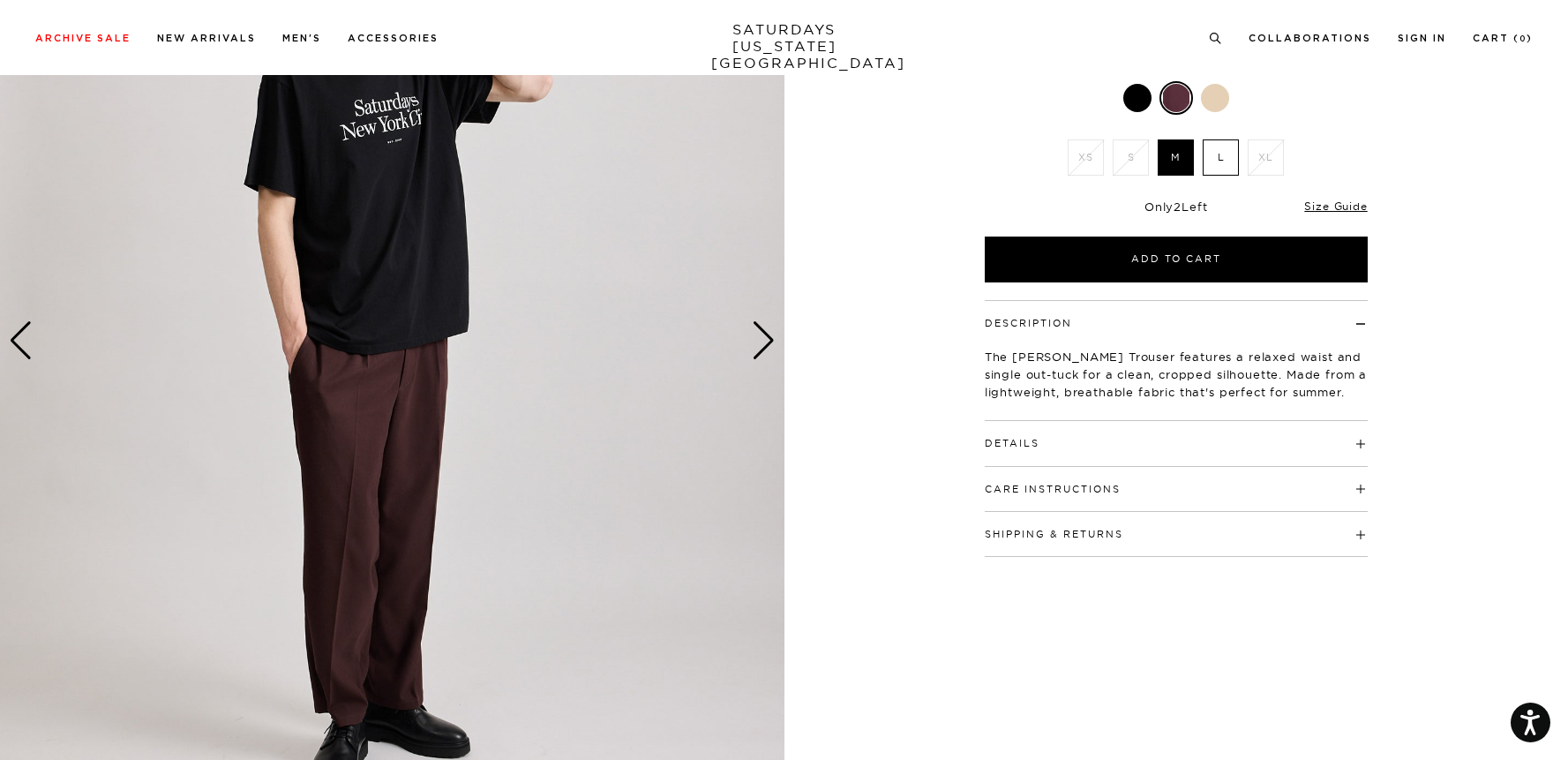
click at [1224, 142] on label "L" at bounding box center [1221, 157] width 36 height 36
click at [0, 0] on input "L" at bounding box center [0, 0] width 0 height 0
click at [1135, 102] on div at bounding box center [1137, 98] width 28 height 28
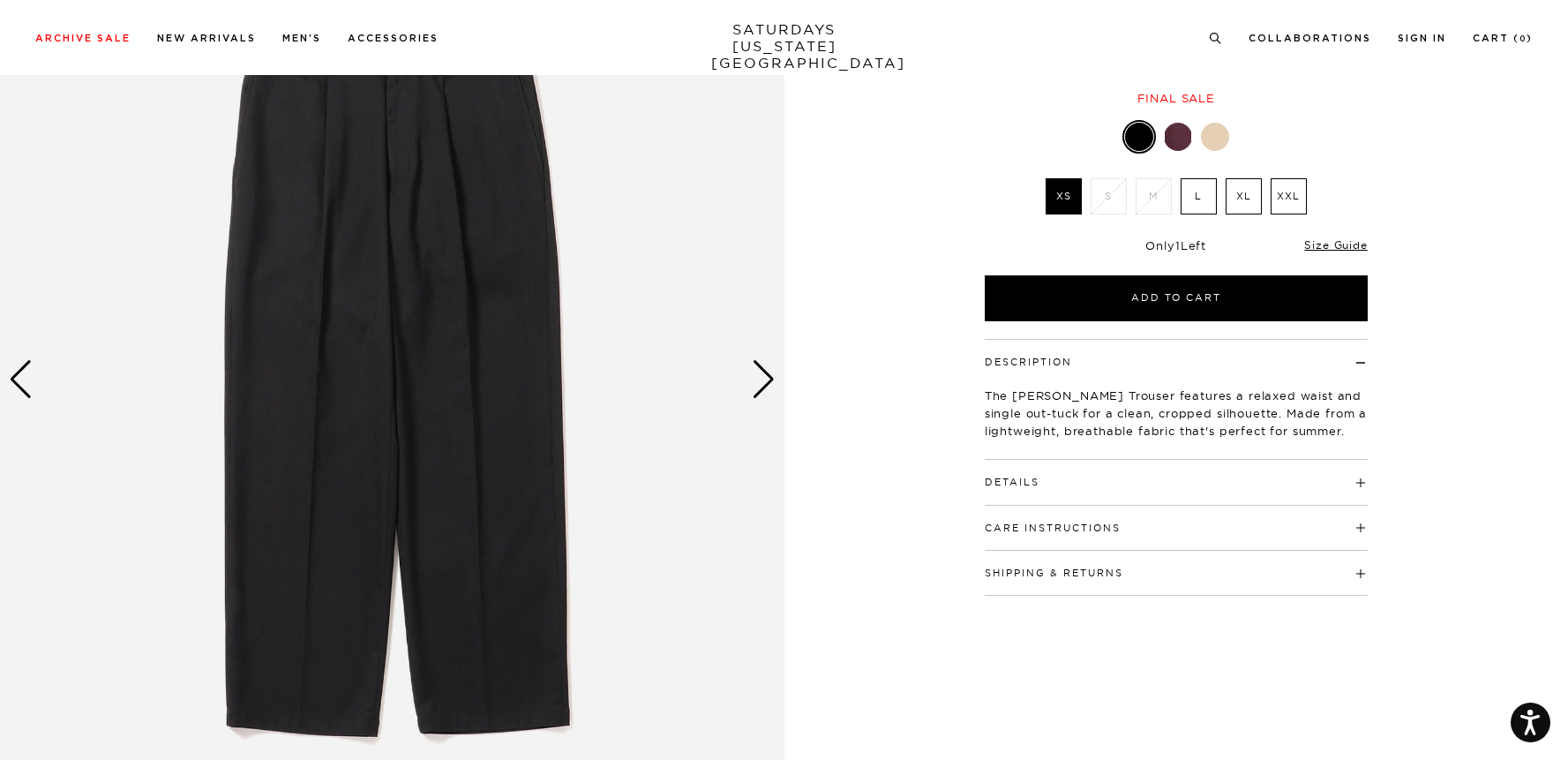
scroll to position [190, 0]
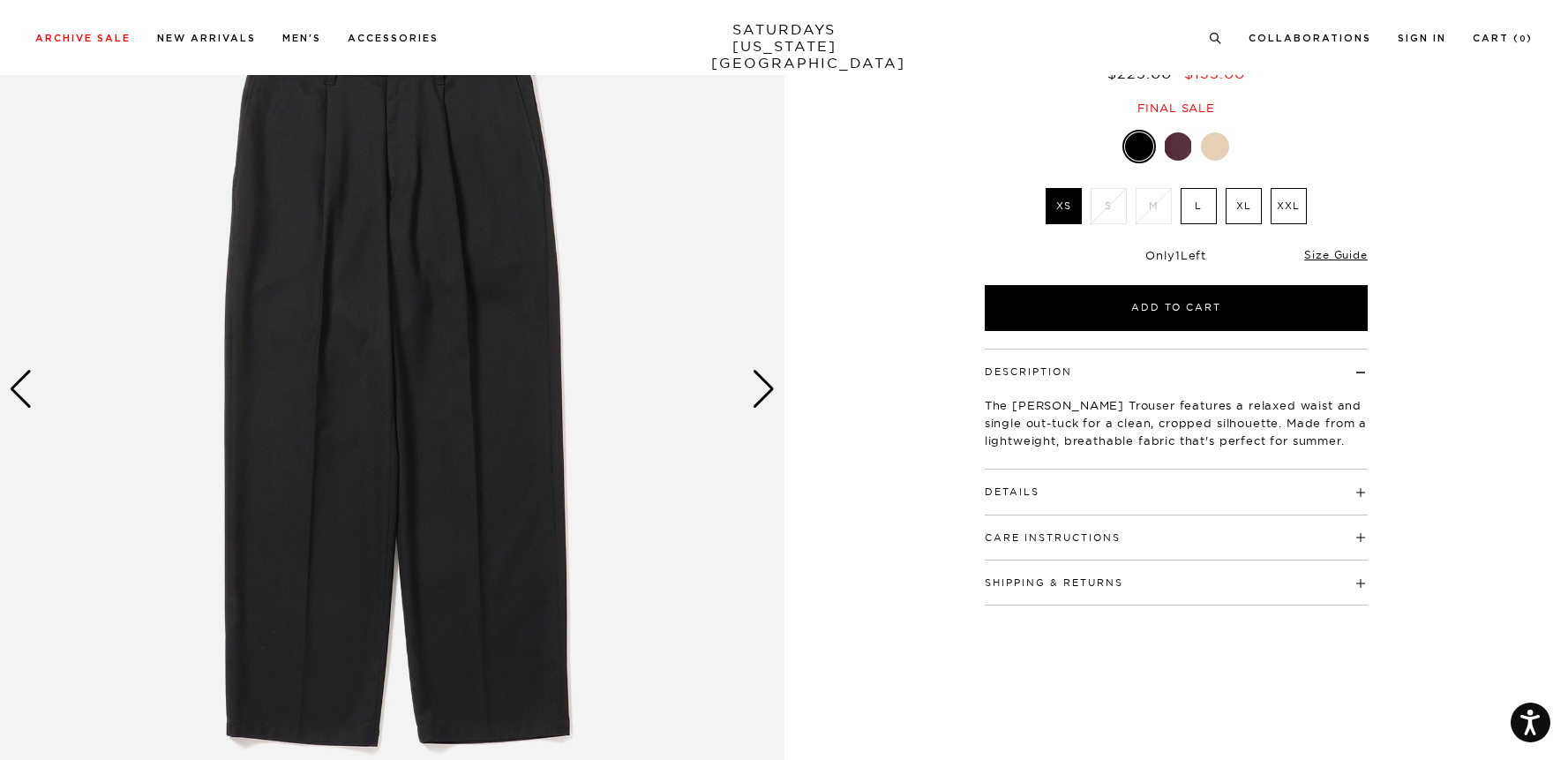
click at [773, 391] on div "Next slide" at bounding box center [764, 388] width 24 height 39
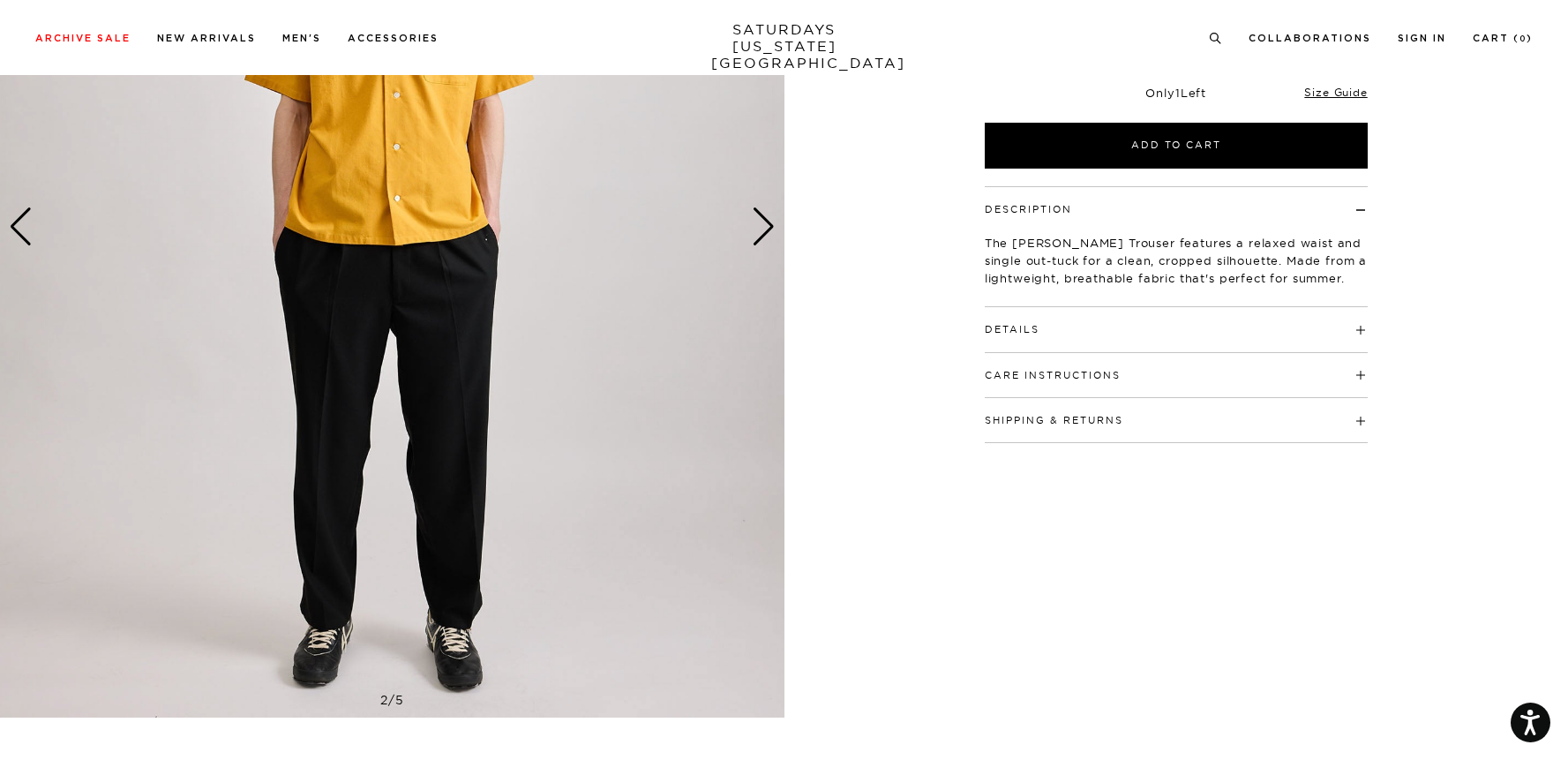
scroll to position [327, 0]
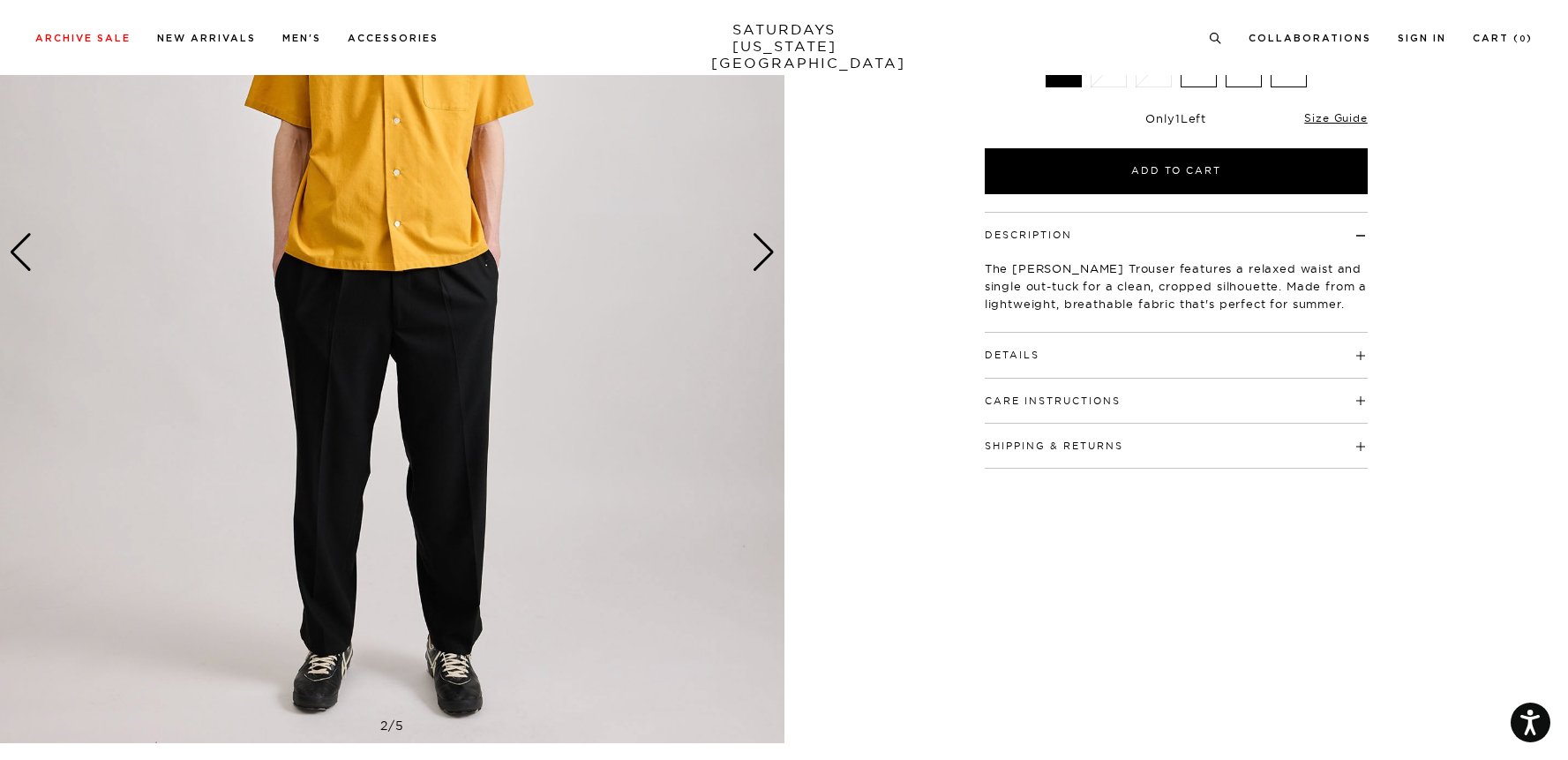
click at [770, 254] on div "Next slide" at bounding box center [764, 252] width 24 height 39
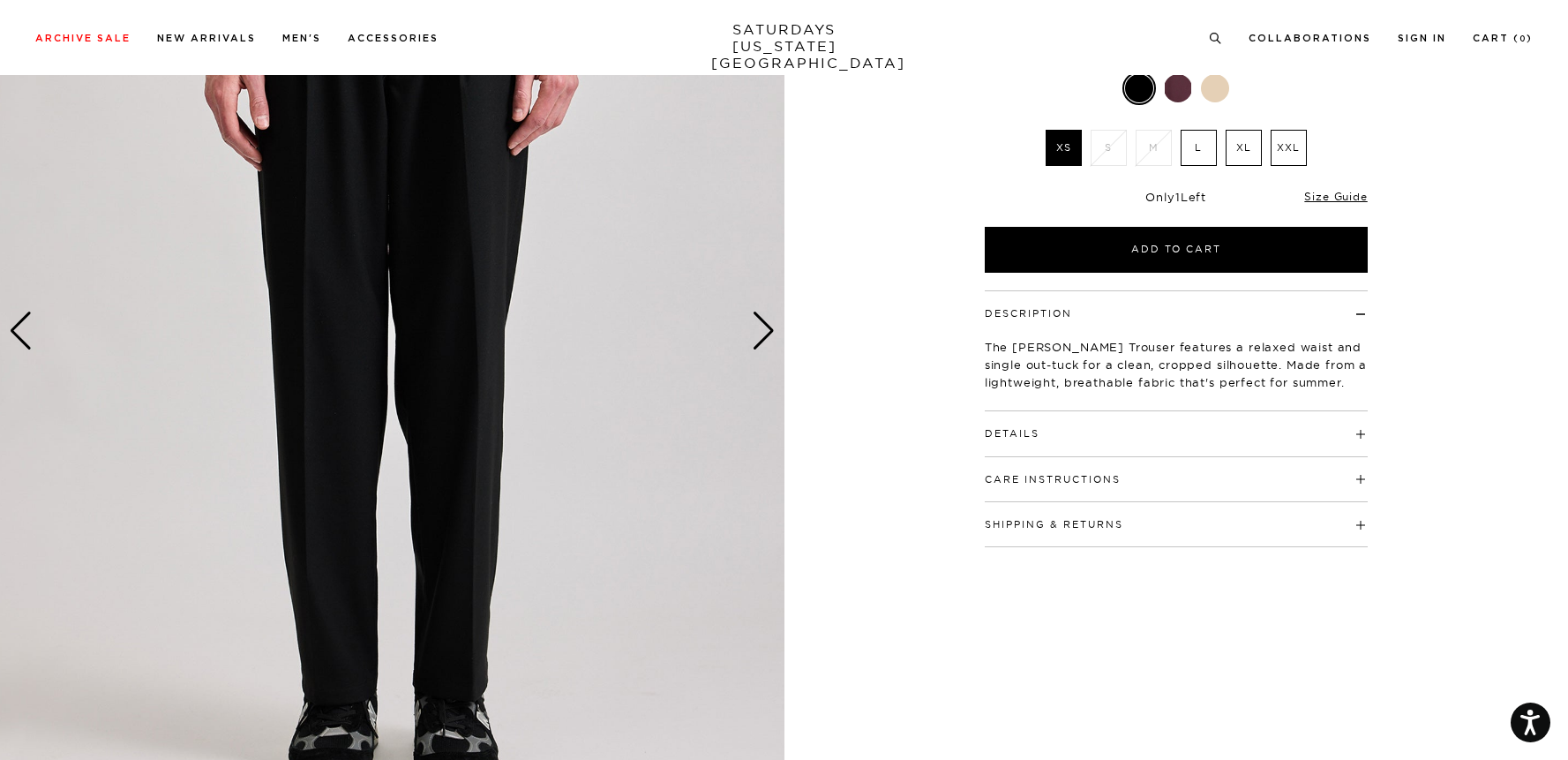
scroll to position [253, 0]
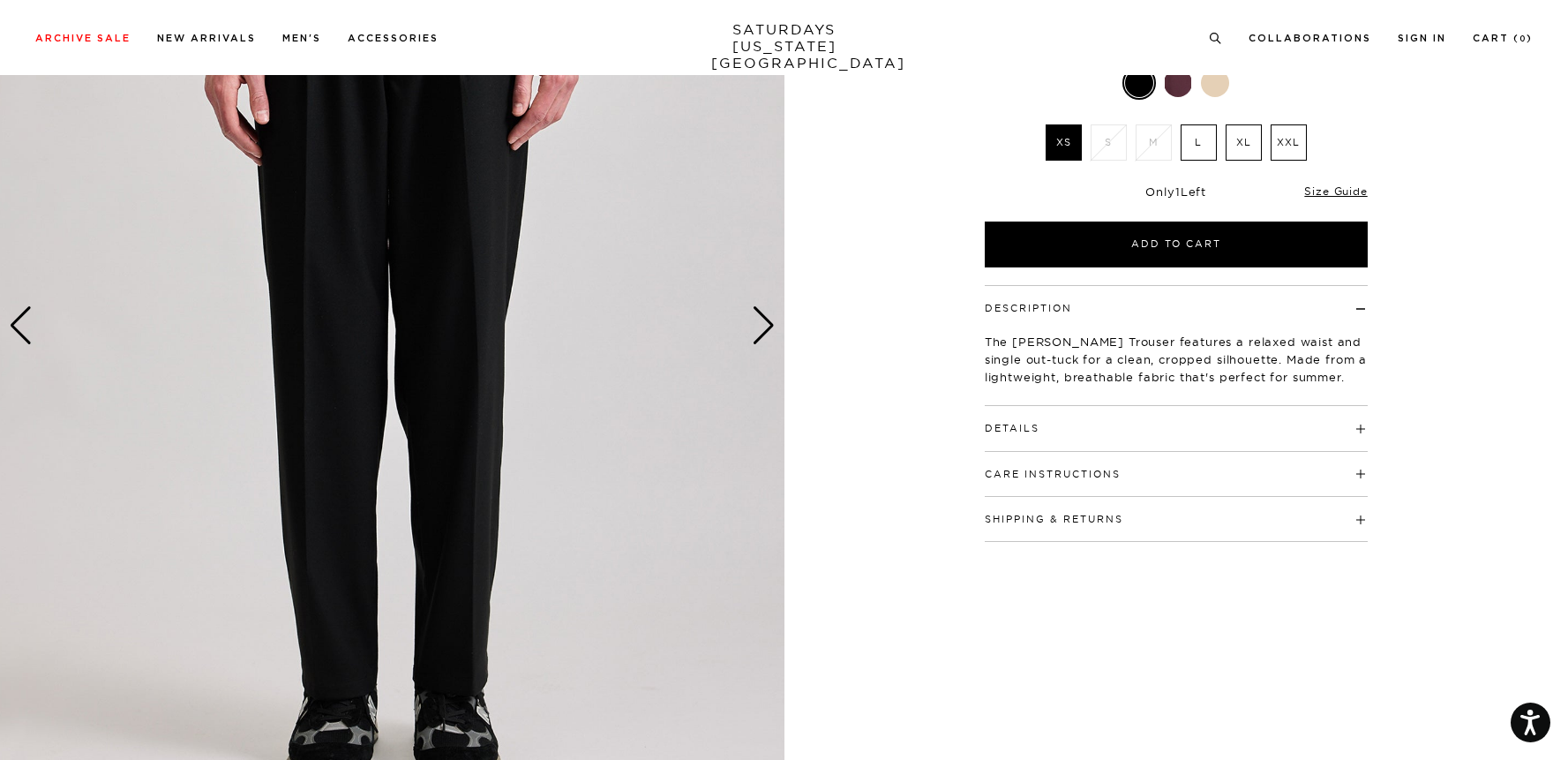
click at [775, 328] on img at bounding box center [392, 326] width 784 height 981
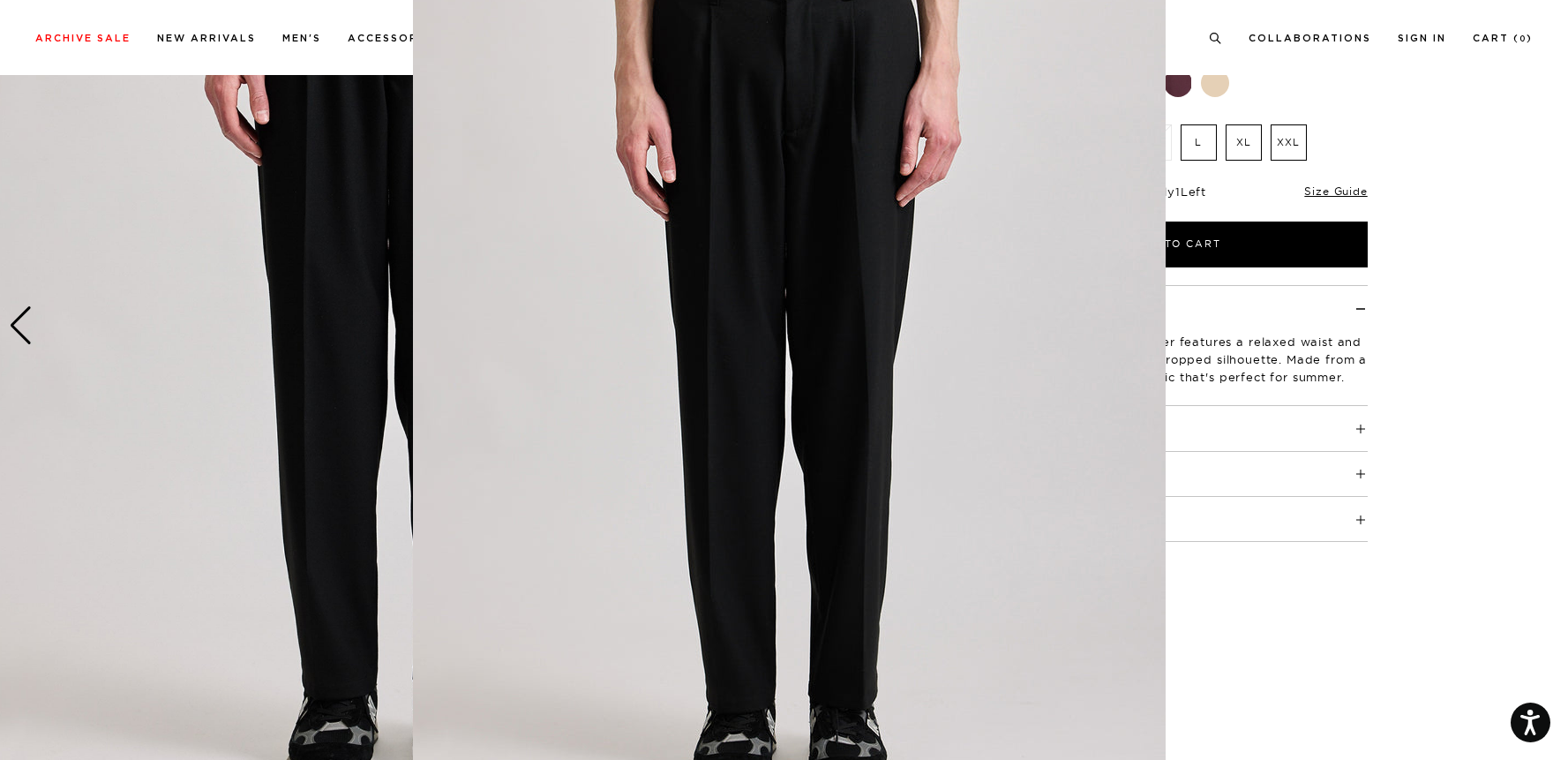
scroll to position [0, 0]
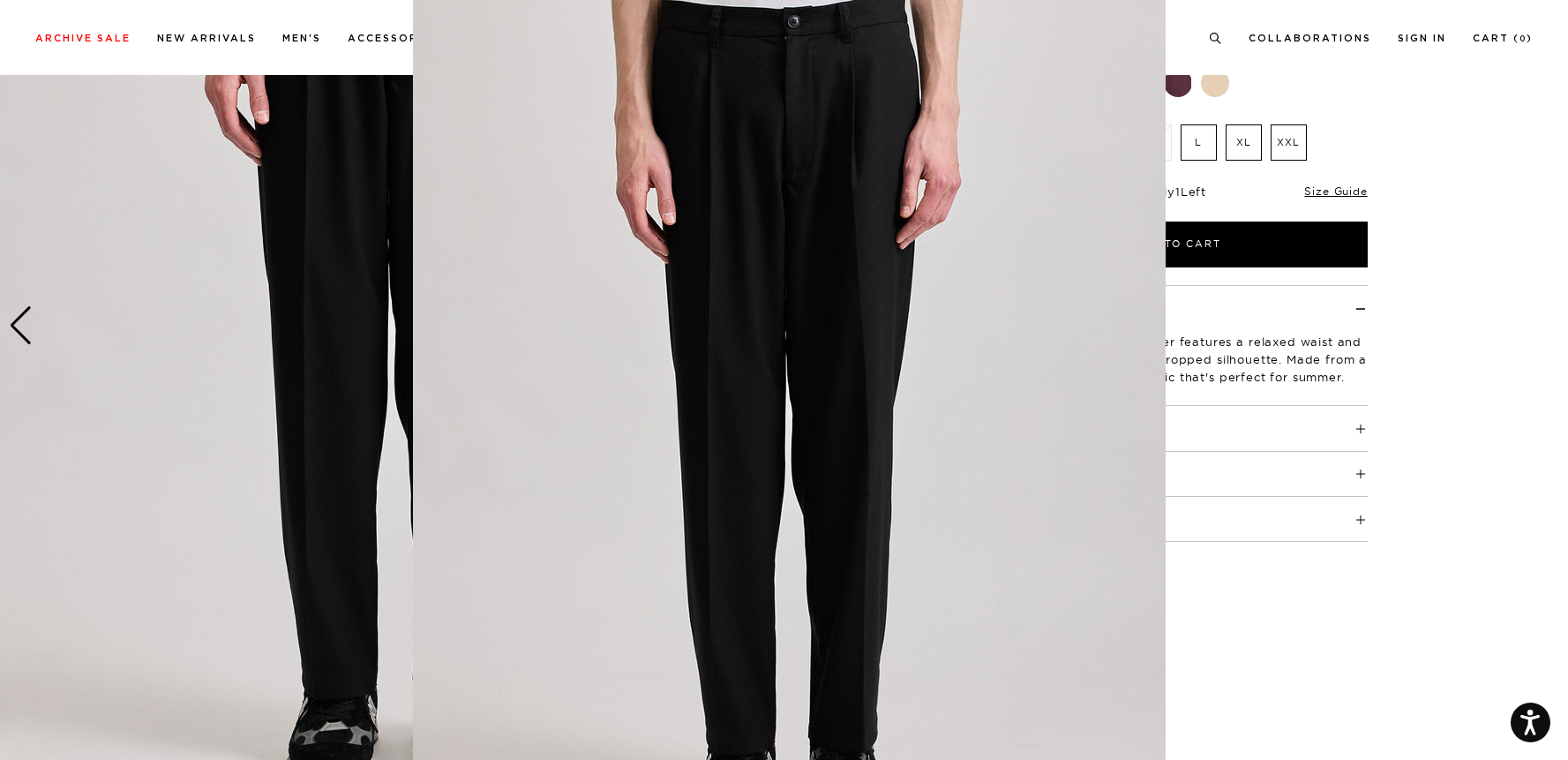
click at [244, 418] on figure at bounding box center [784, 380] width 1568 height 760
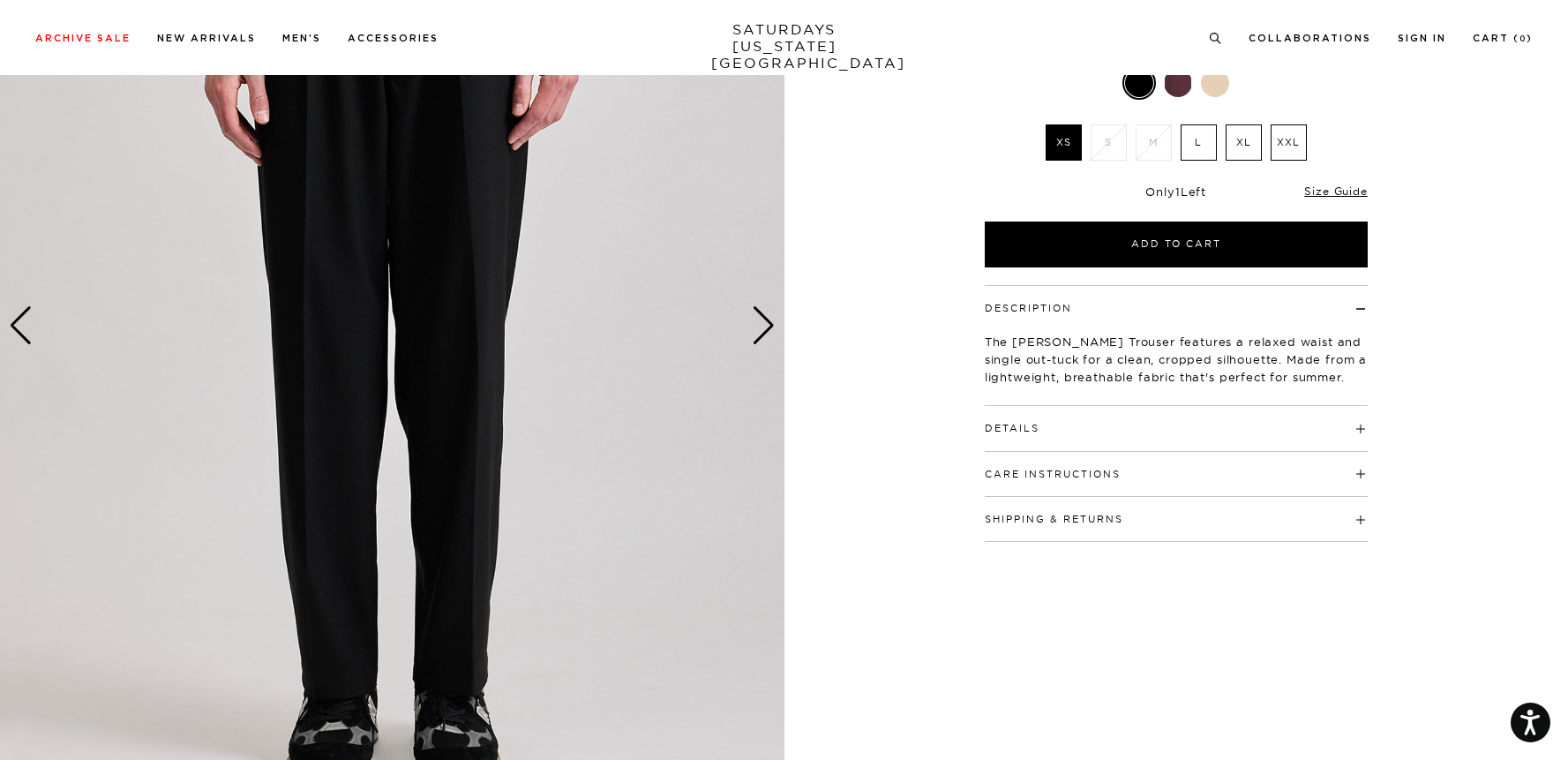
click at [776, 321] on img at bounding box center [392, 326] width 784 height 981
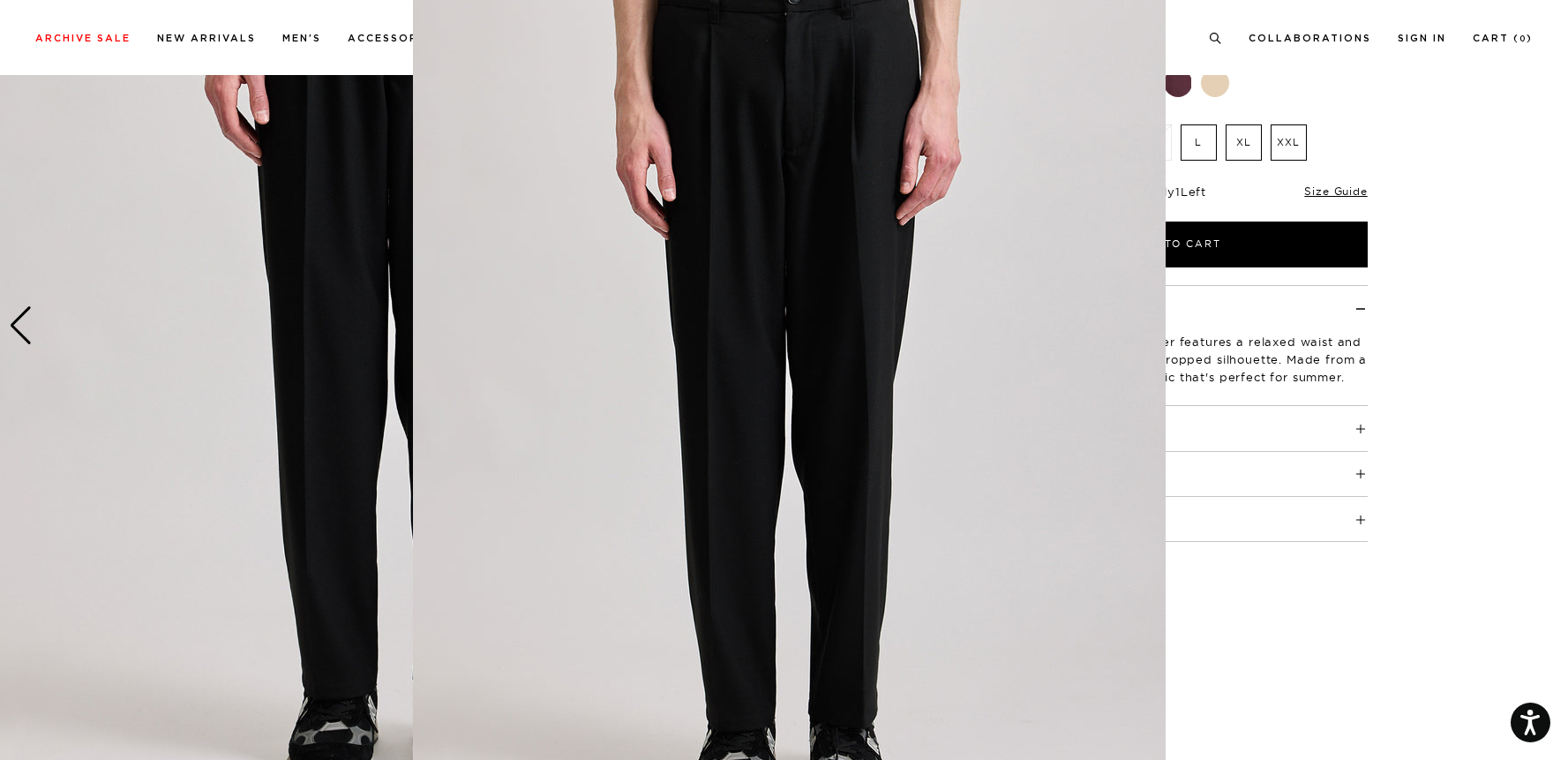
scroll to position [63, 0]
click at [246, 358] on figure at bounding box center [784, 380] width 1568 height 760
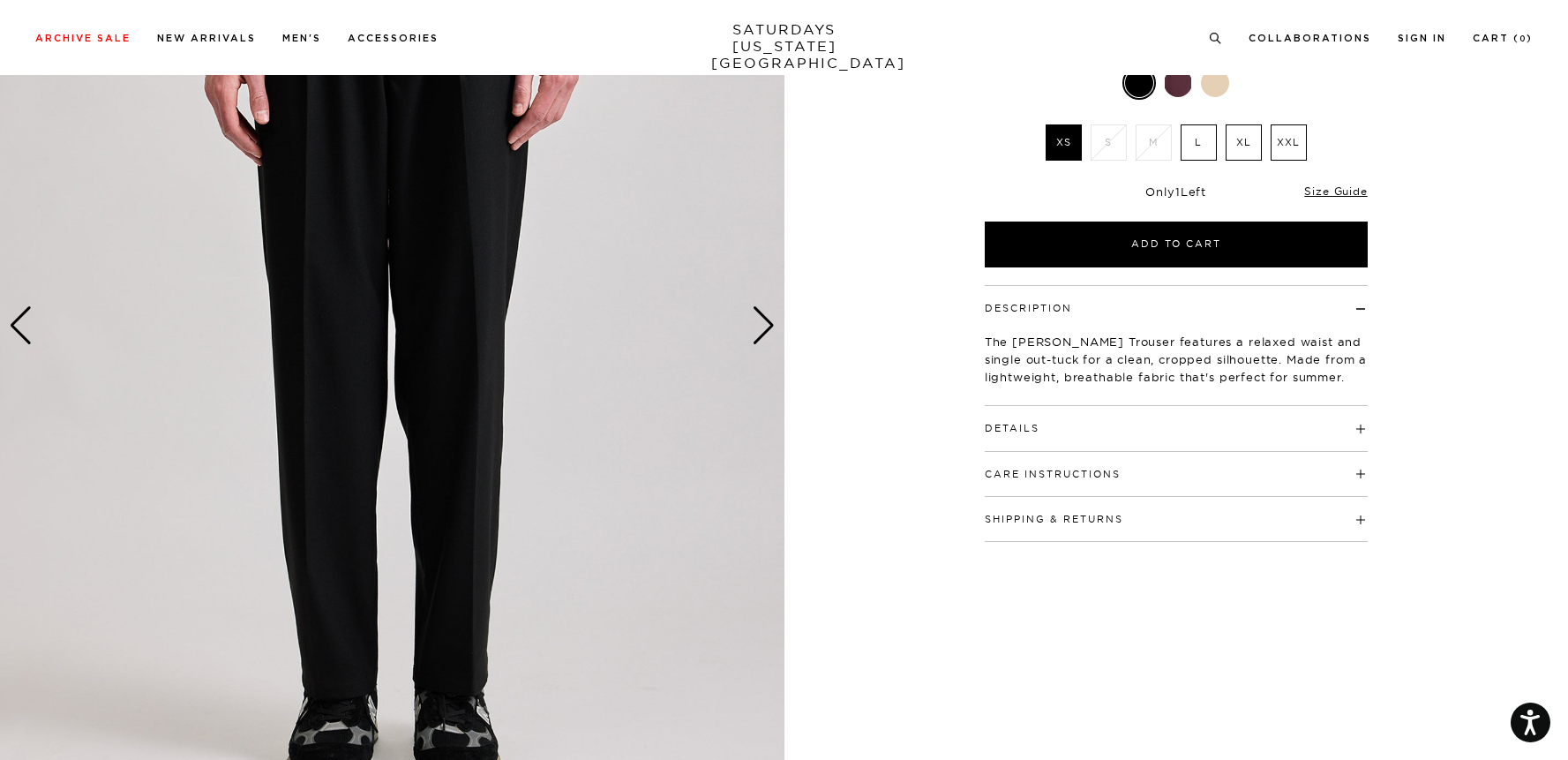
scroll to position [0, 0]
click at [757, 330] on div "Next slide" at bounding box center [764, 326] width 24 height 39
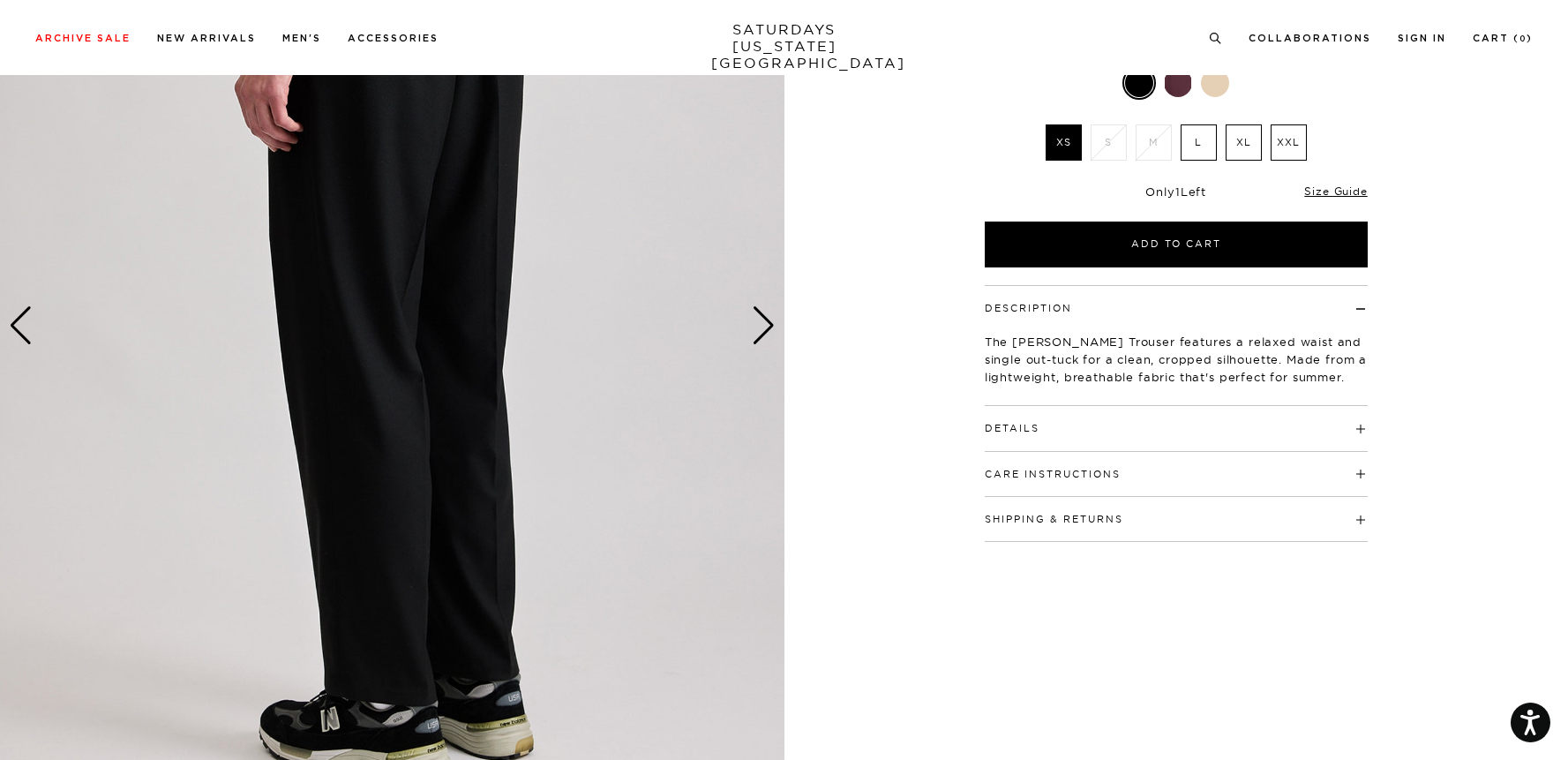
click at [757, 330] on div "Next slide" at bounding box center [764, 326] width 24 height 39
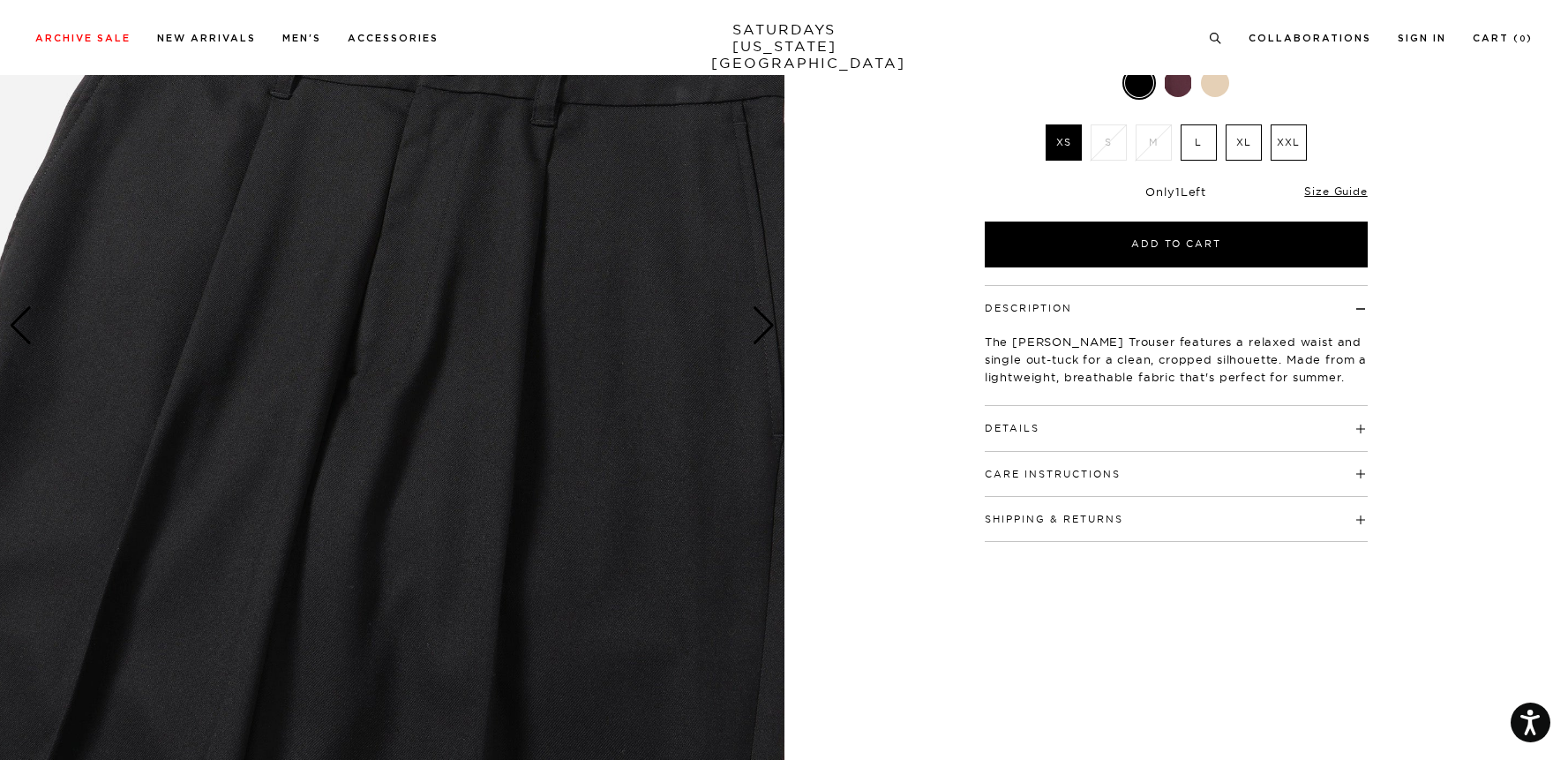
click at [757, 330] on div "Next slide" at bounding box center [764, 326] width 24 height 39
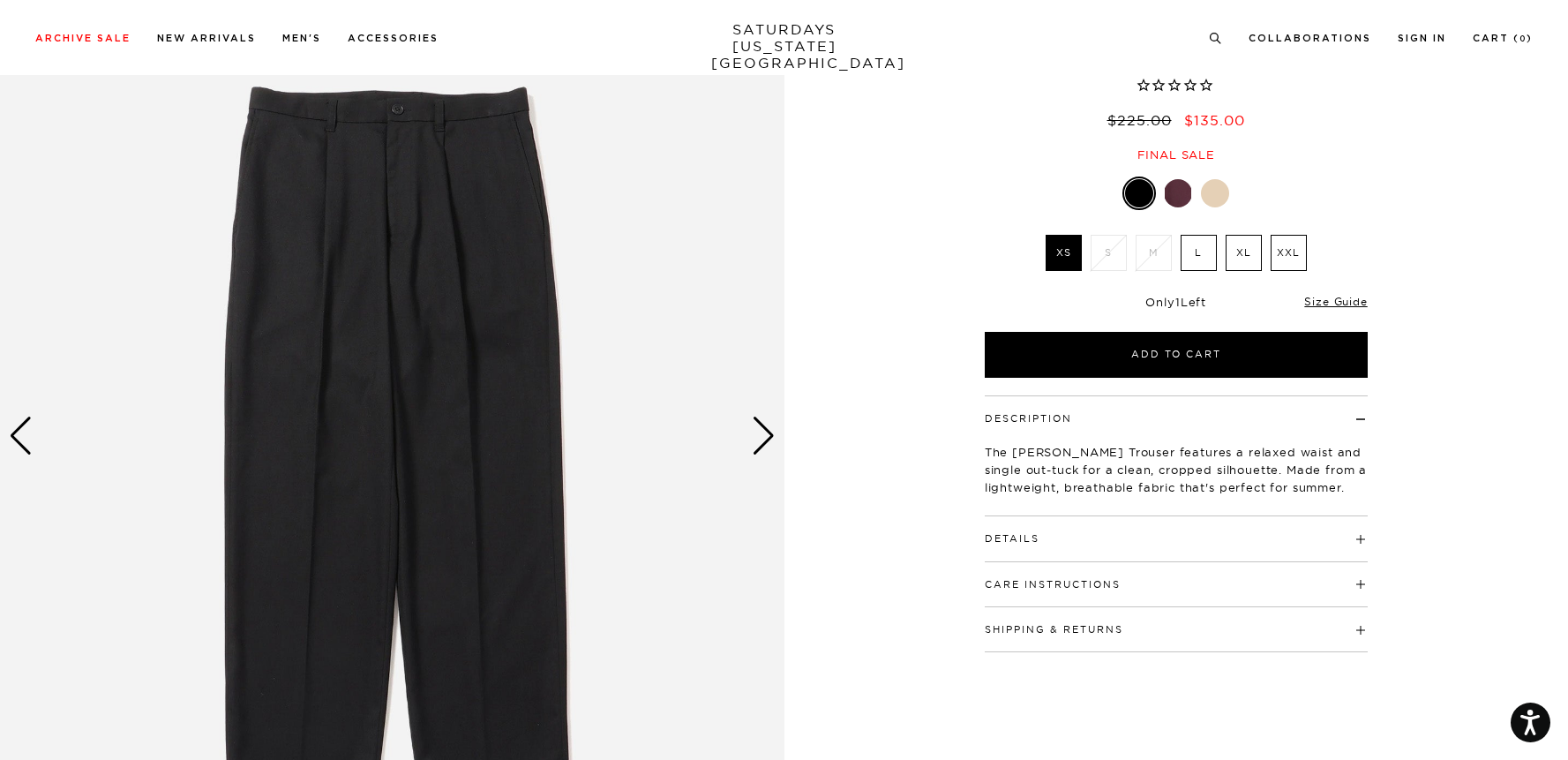
scroll to position [121, 0]
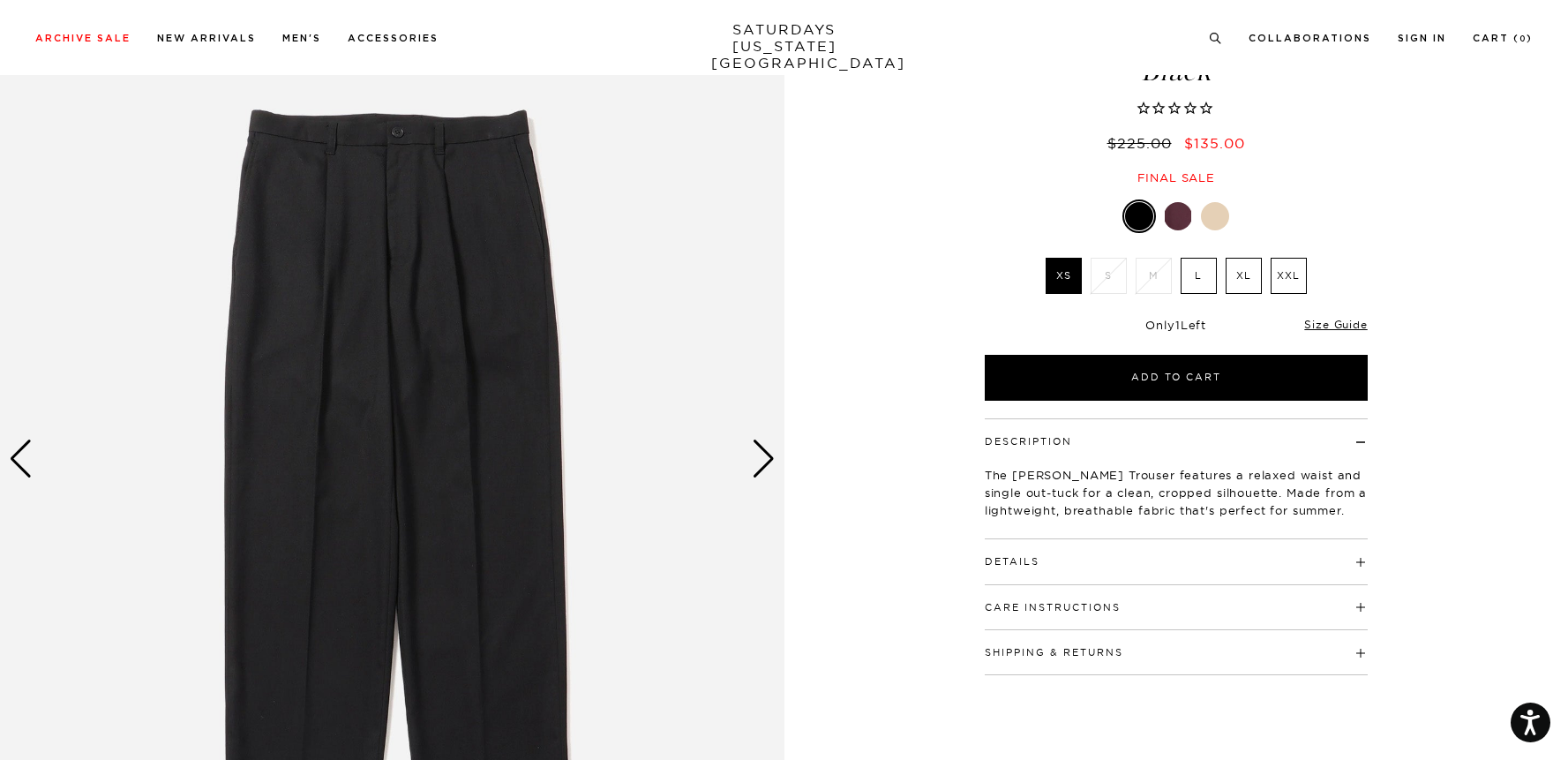
click at [766, 457] on div "Next slide" at bounding box center [764, 458] width 24 height 39
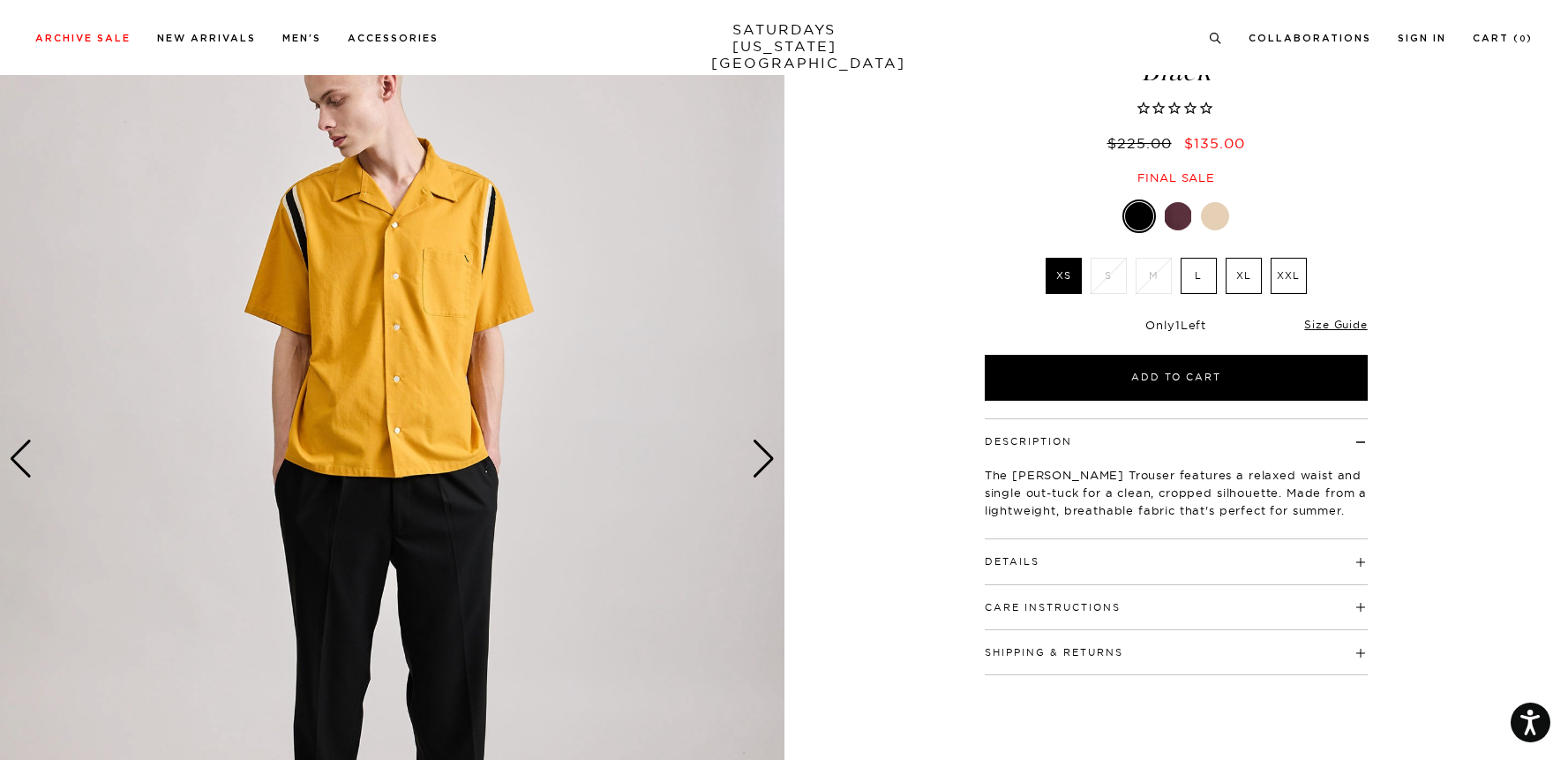
click at [1209, 216] on div at bounding box center [1215, 216] width 28 height 28
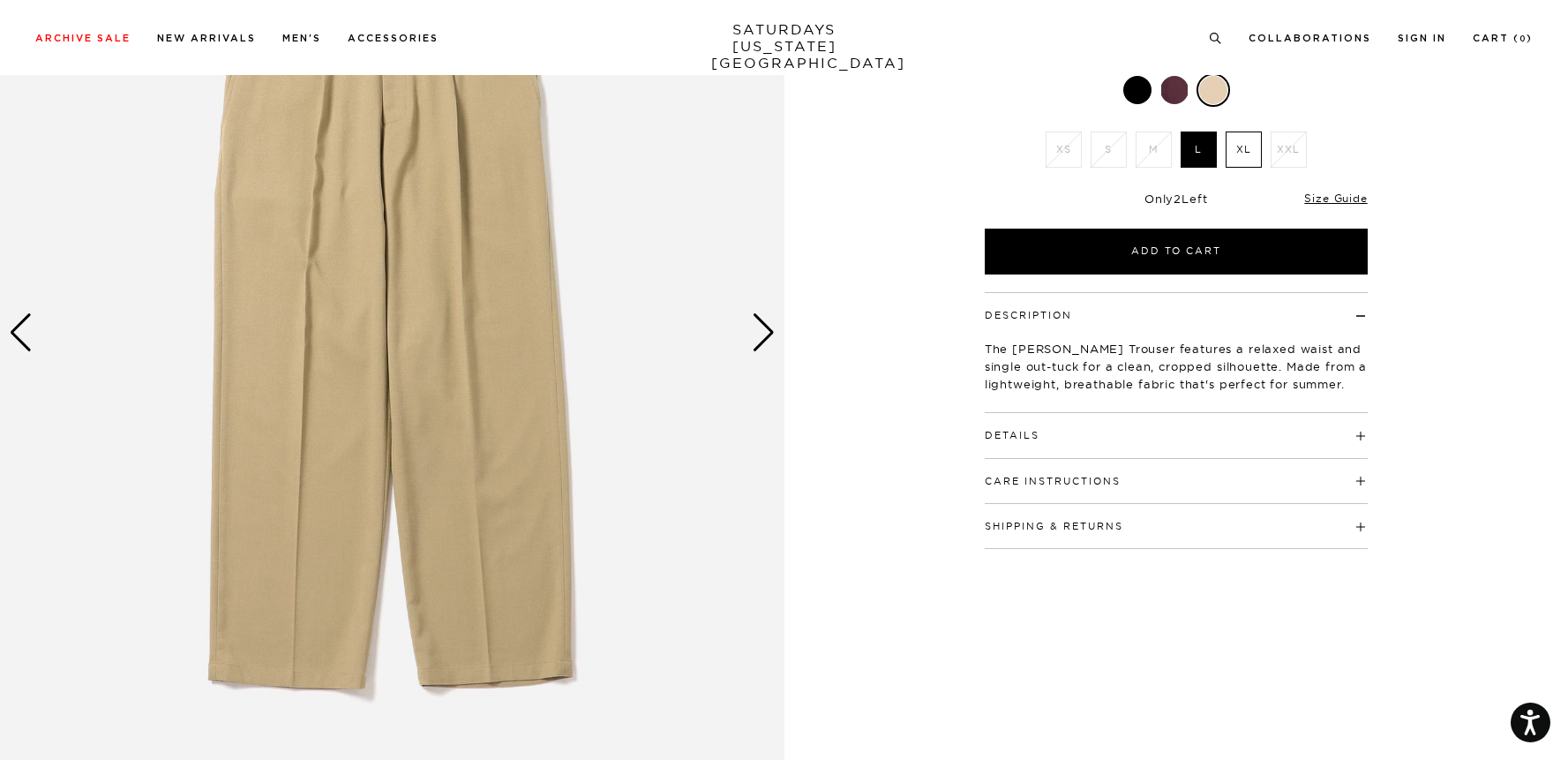
scroll to position [253, 0]
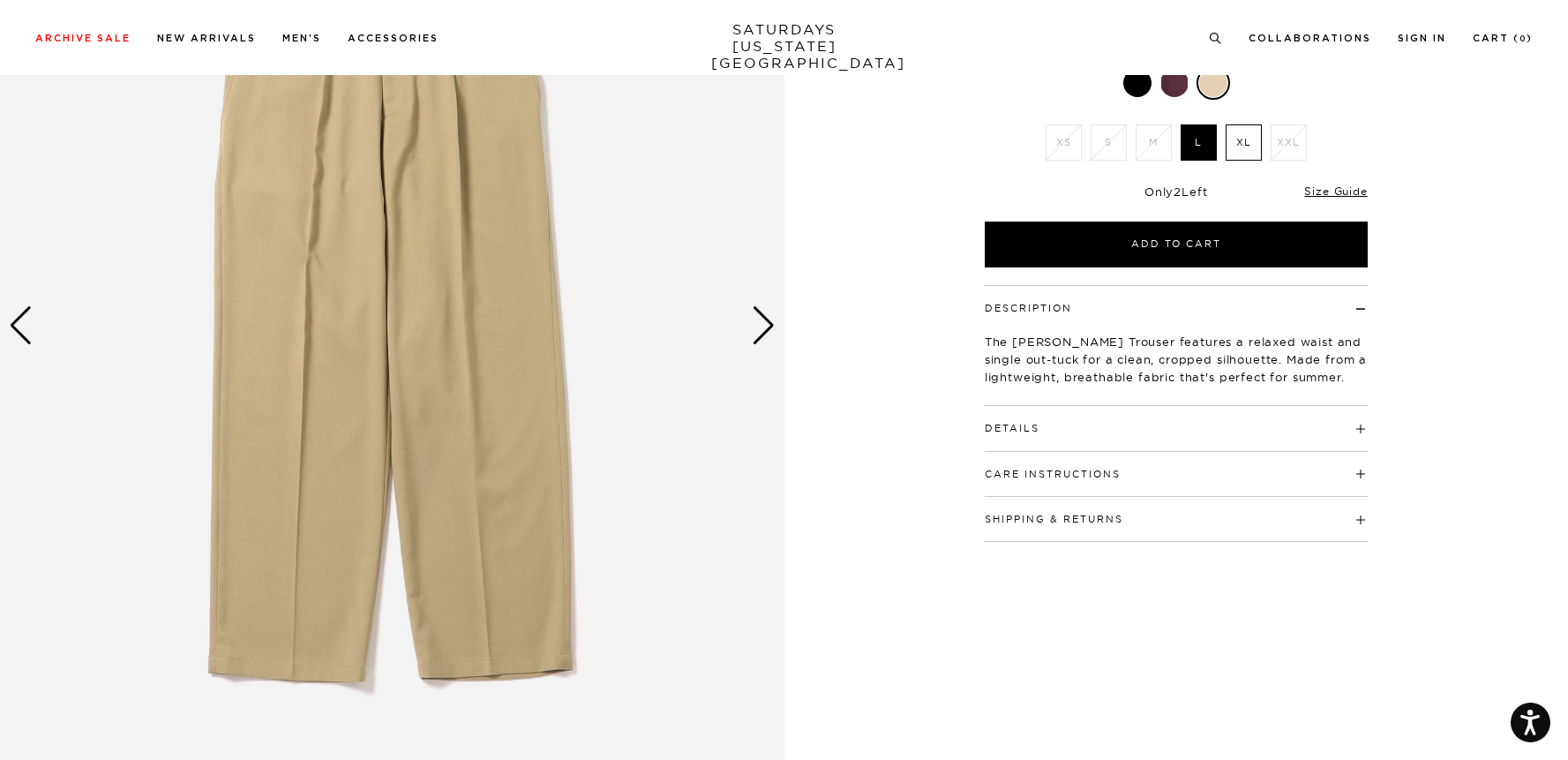
click at [760, 326] on div "Next slide" at bounding box center [764, 326] width 24 height 39
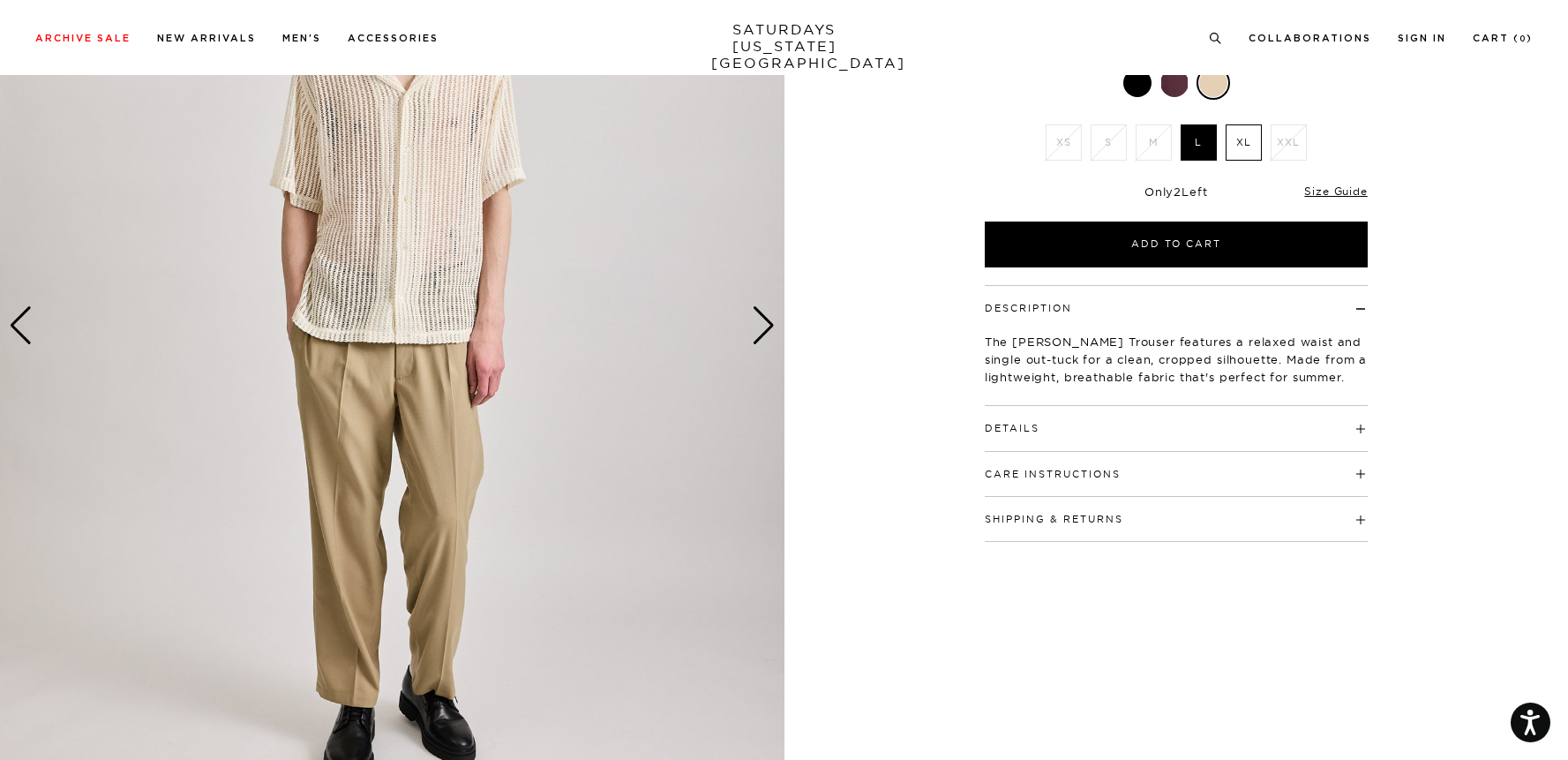
click at [760, 326] on div "Next slide" at bounding box center [764, 326] width 24 height 39
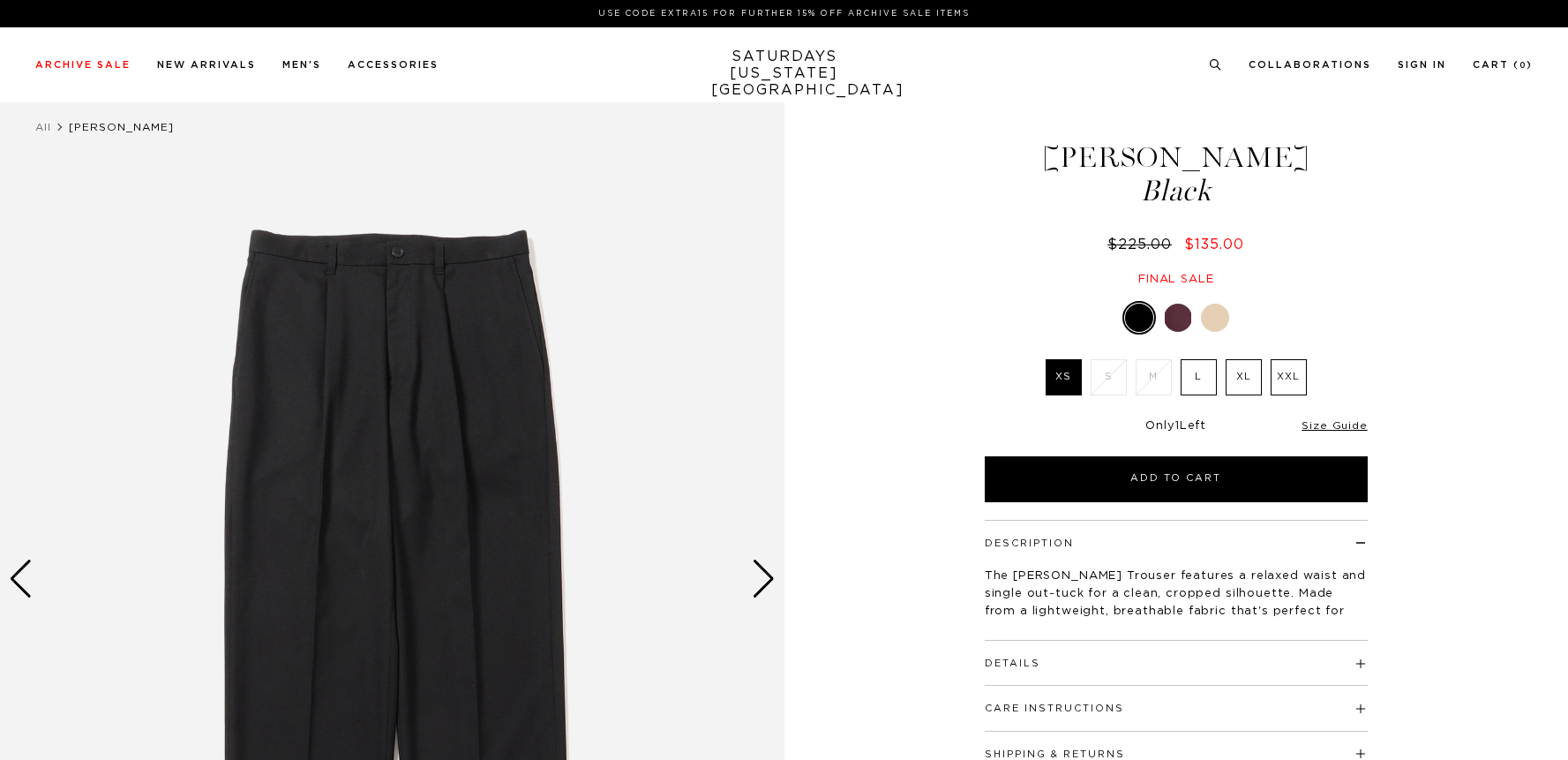
scroll to position [121, 0]
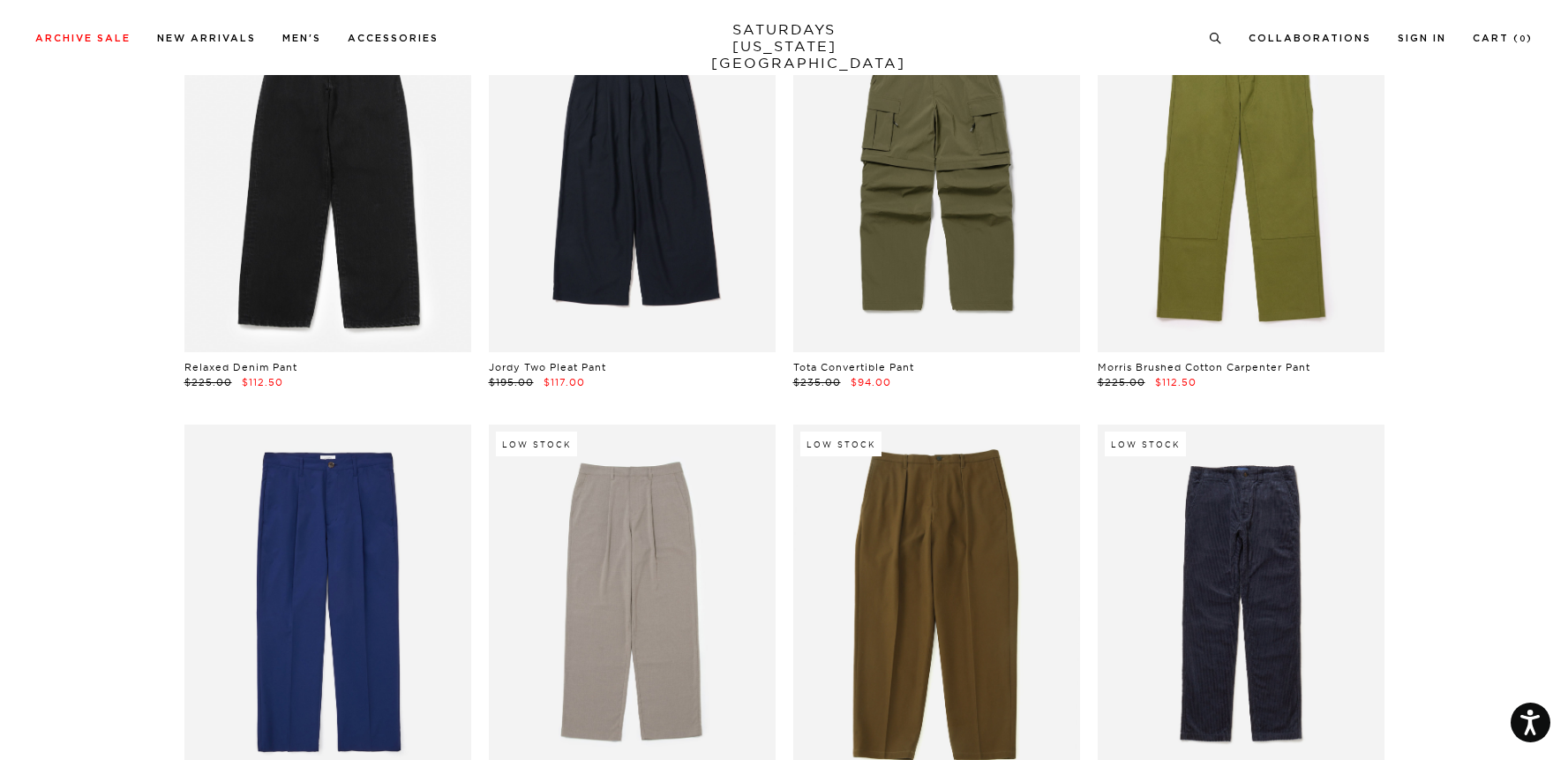
scroll to position [1644, 0]
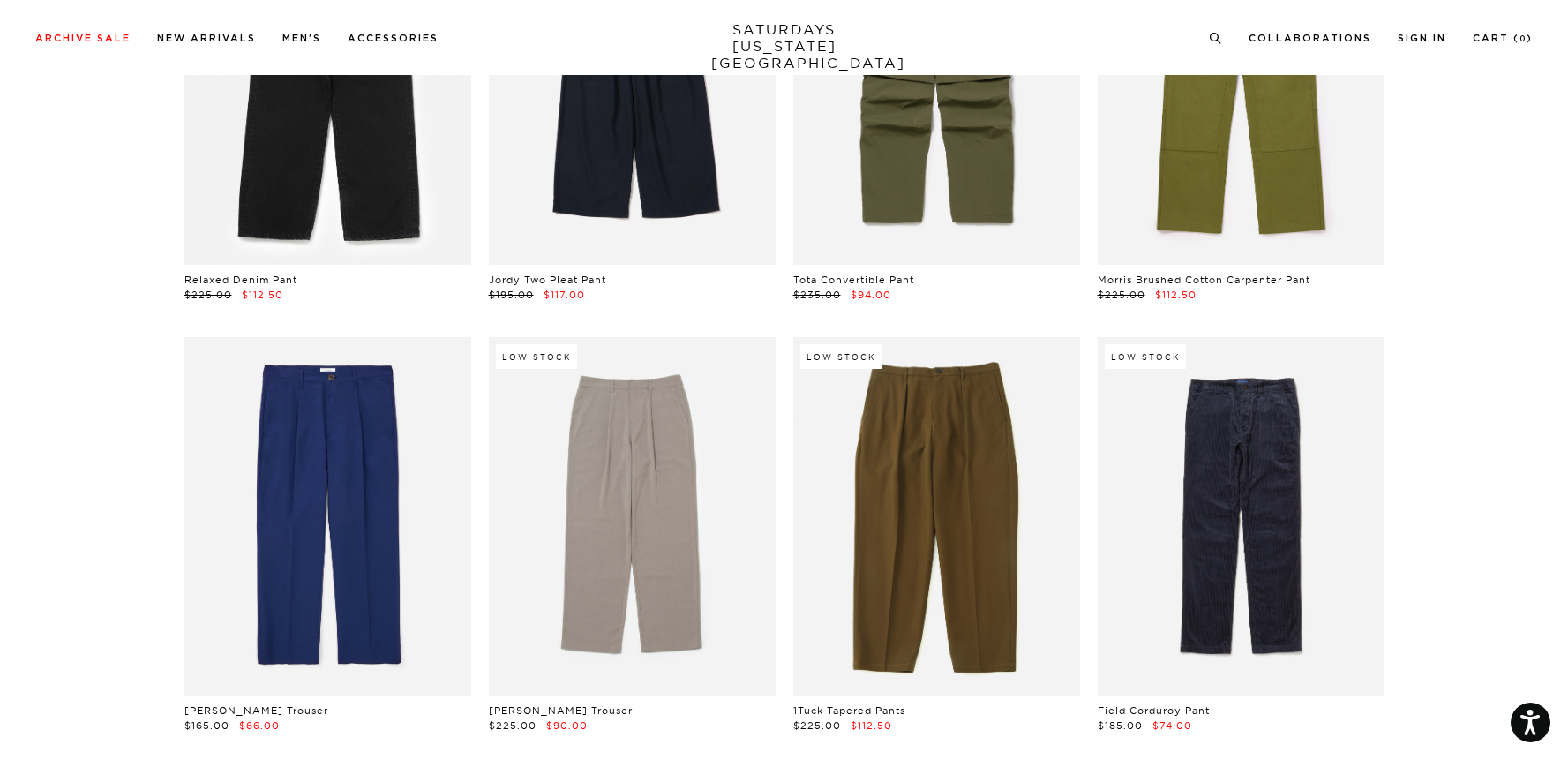
click at [380, 219] on link at bounding box center [328, 86] width 287 height 359
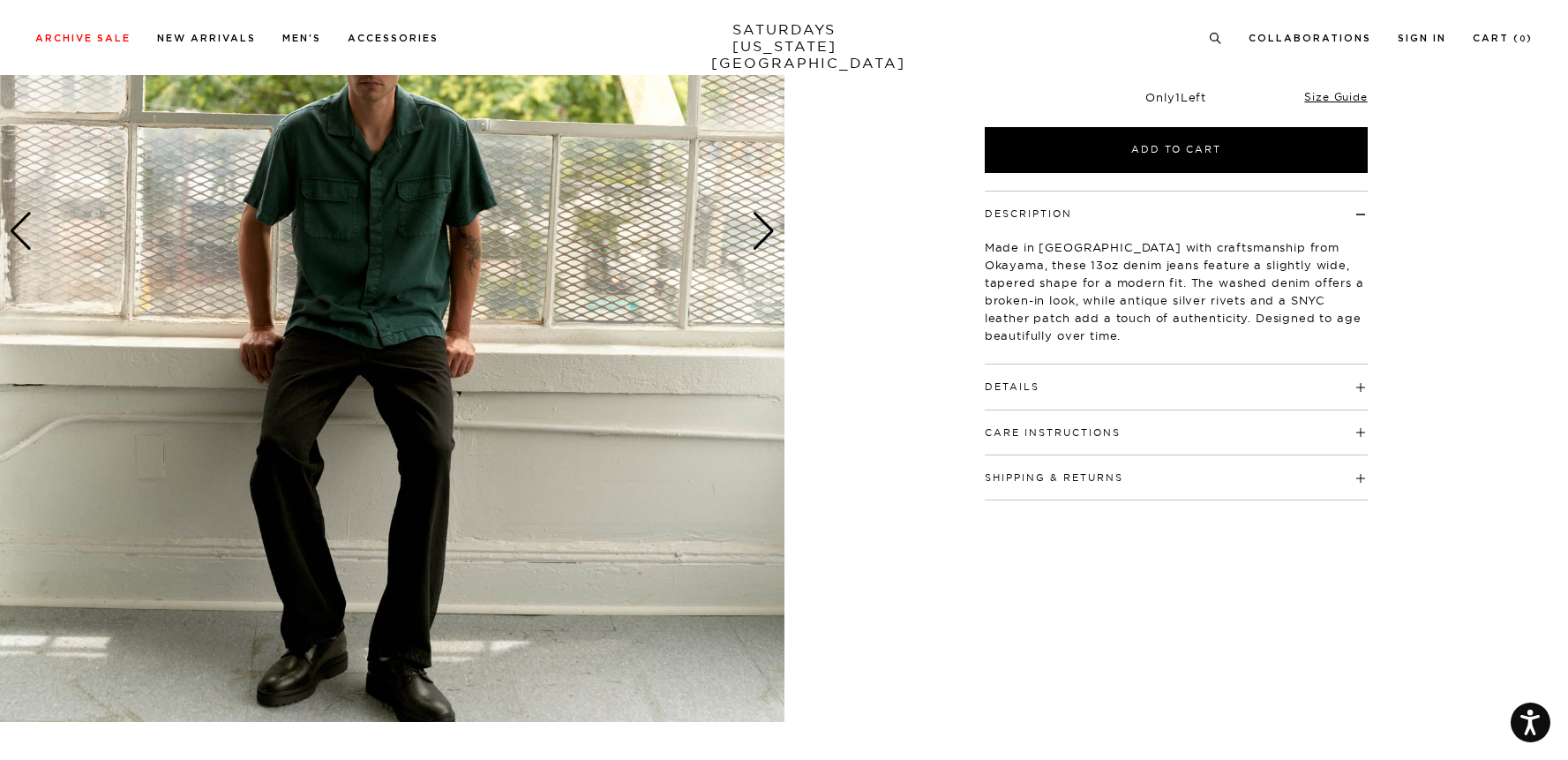
scroll to position [346, 0]
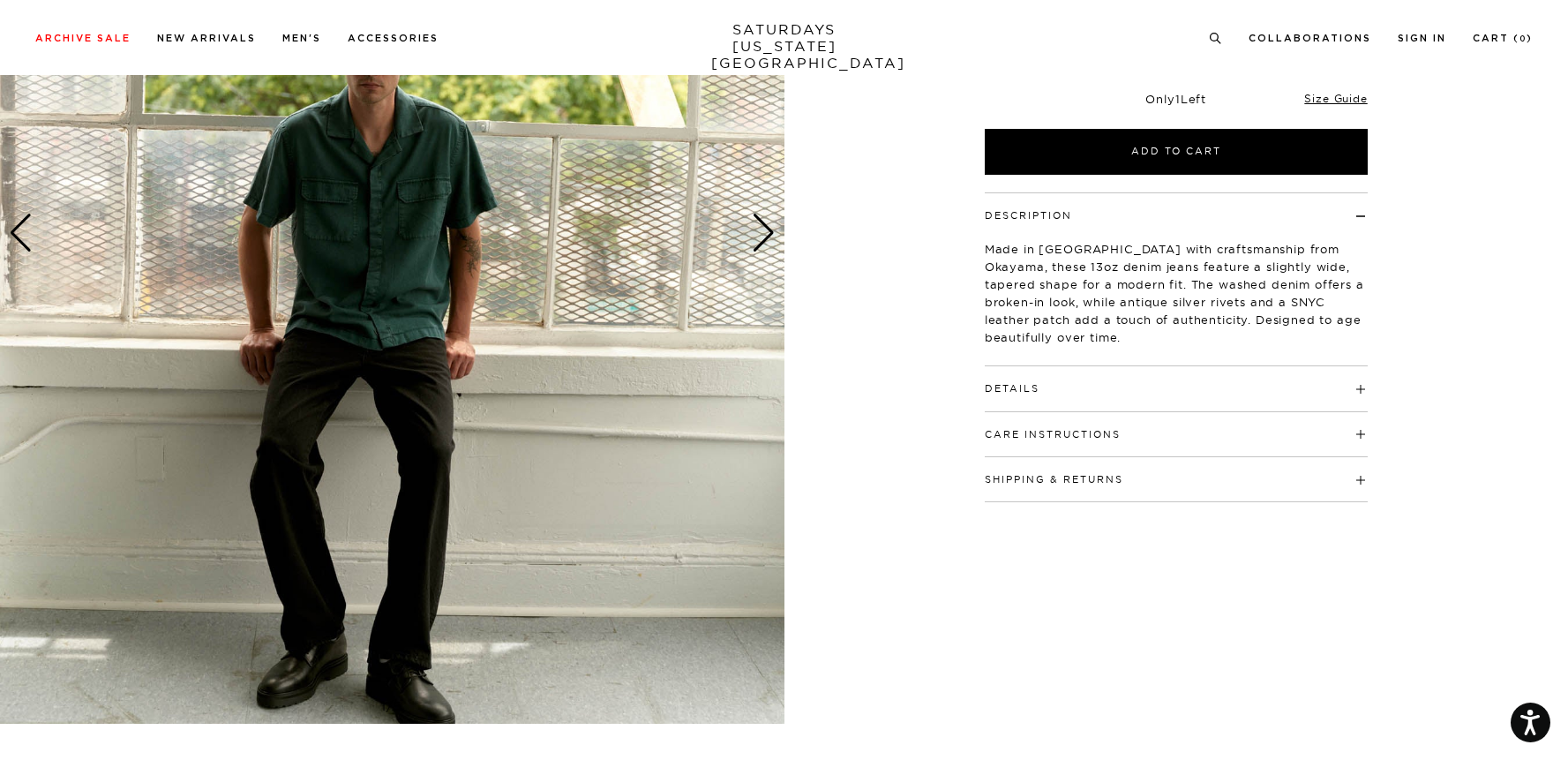
click at [764, 242] on div "Next slide" at bounding box center [764, 232] width 24 height 39
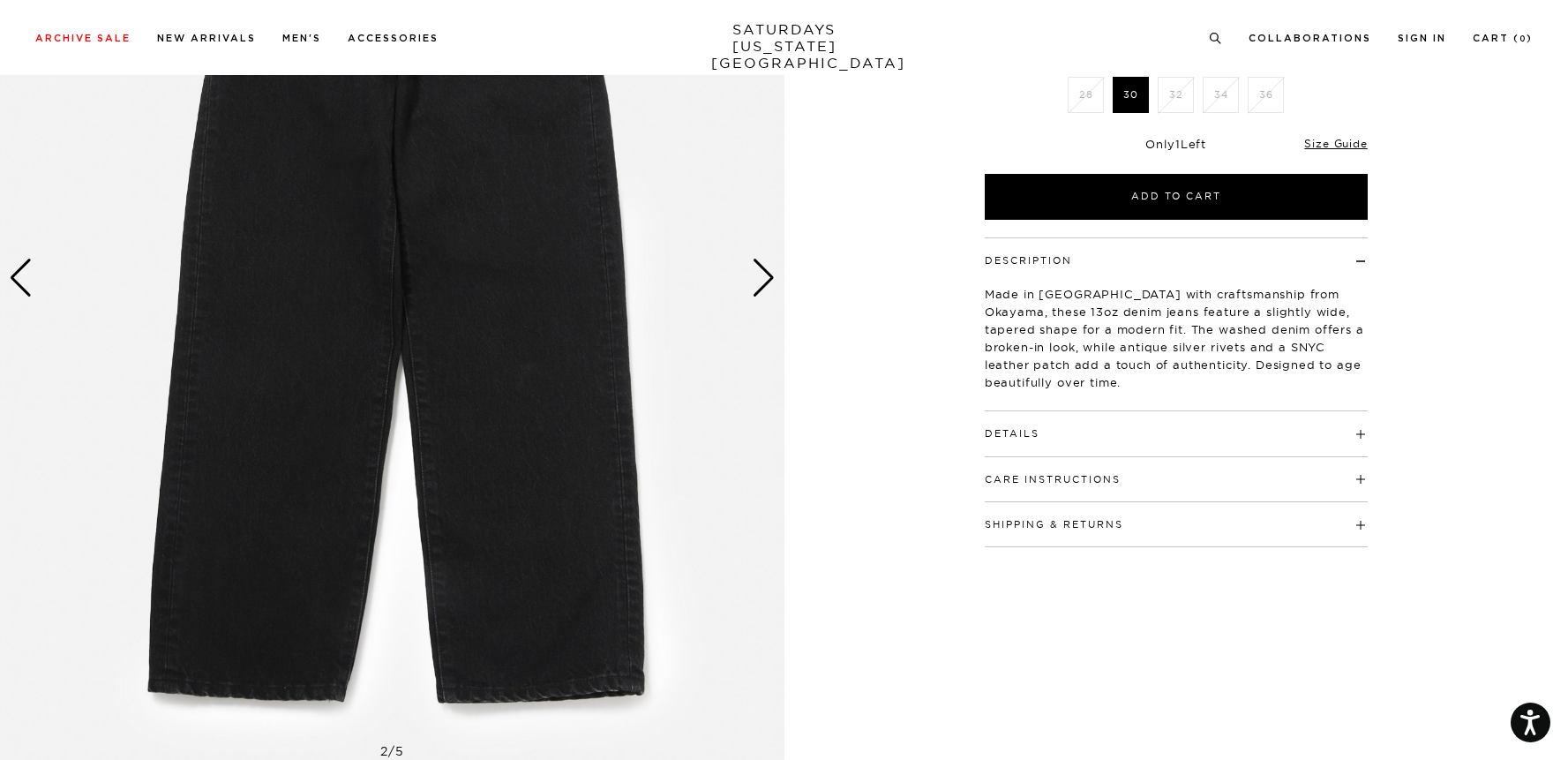
scroll to position [314, 0]
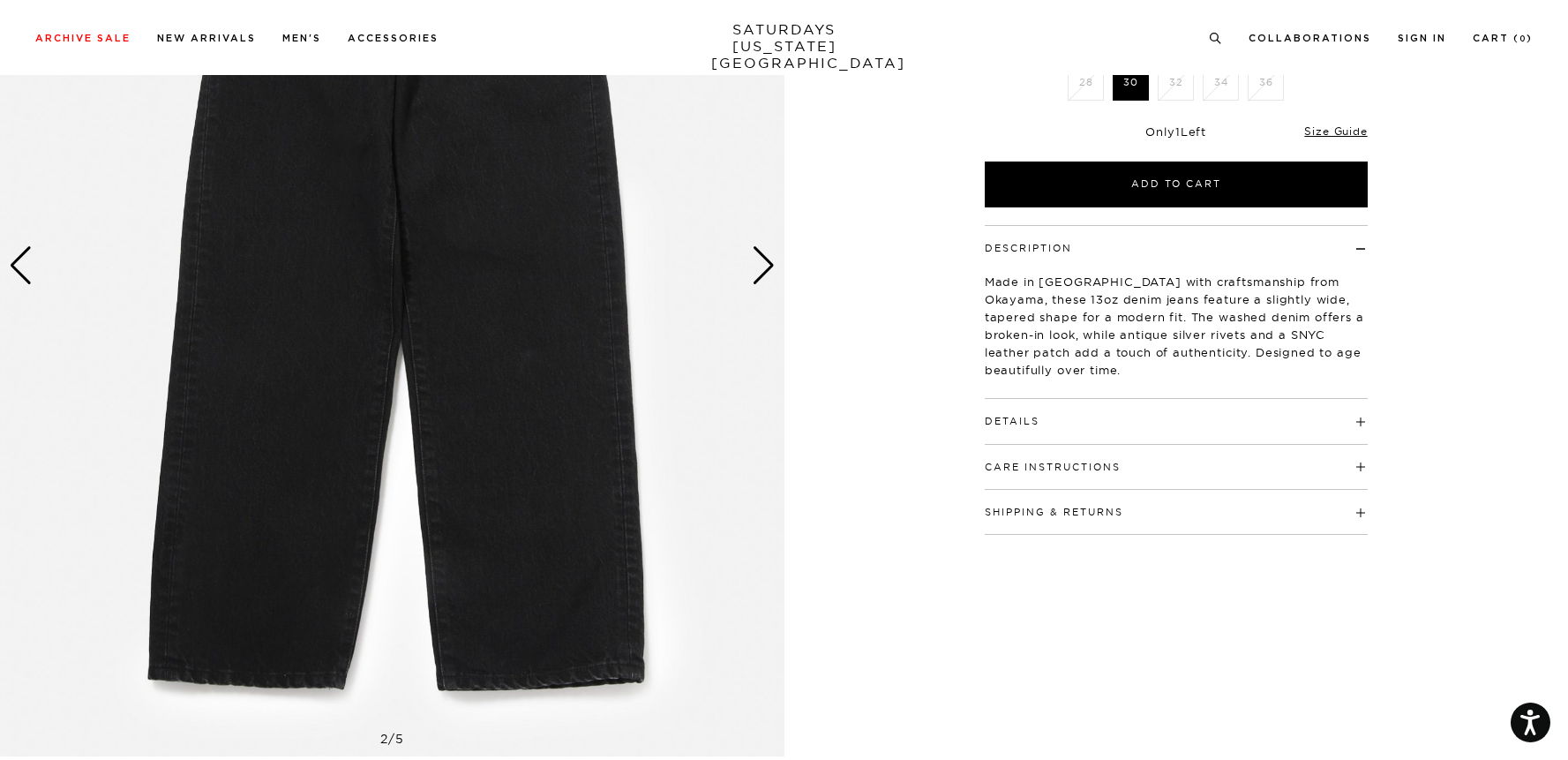
click at [760, 265] on div "Next slide" at bounding box center [764, 265] width 24 height 39
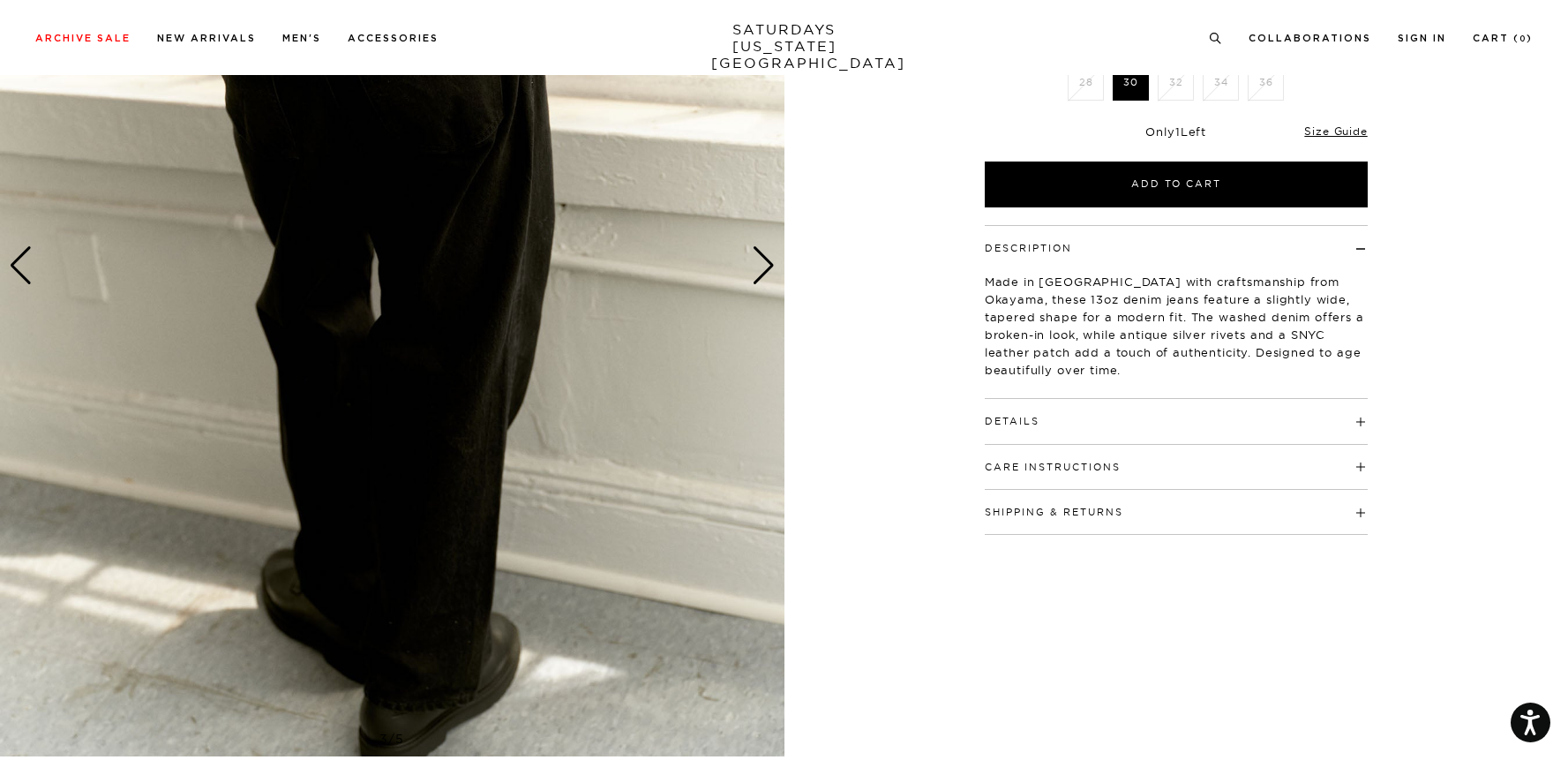
click at [760, 265] on div "Next slide" at bounding box center [764, 265] width 24 height 39
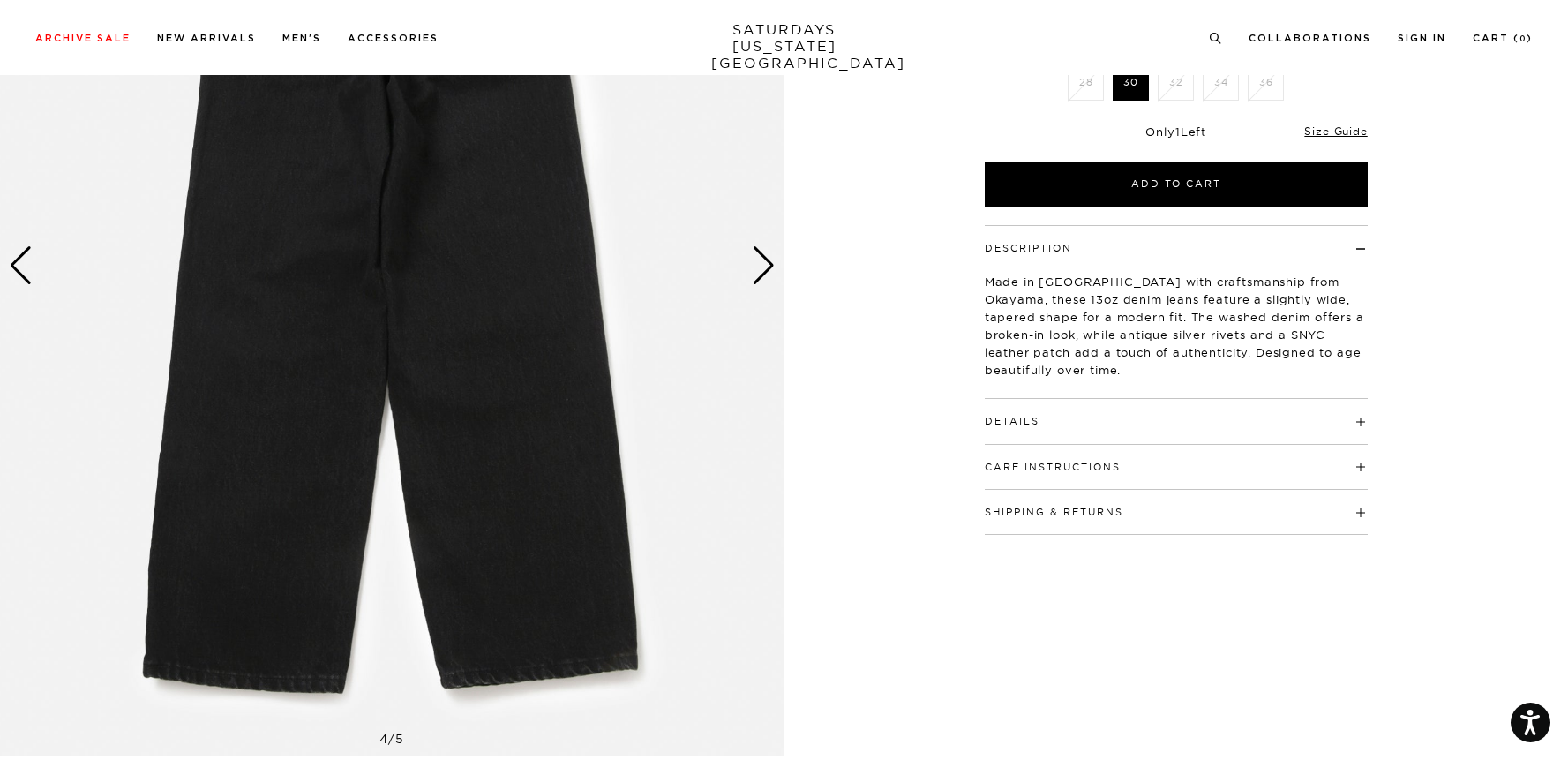
click at [760, 265] on div "Next slide" at bounding box center [764, 265] width 24 height 39
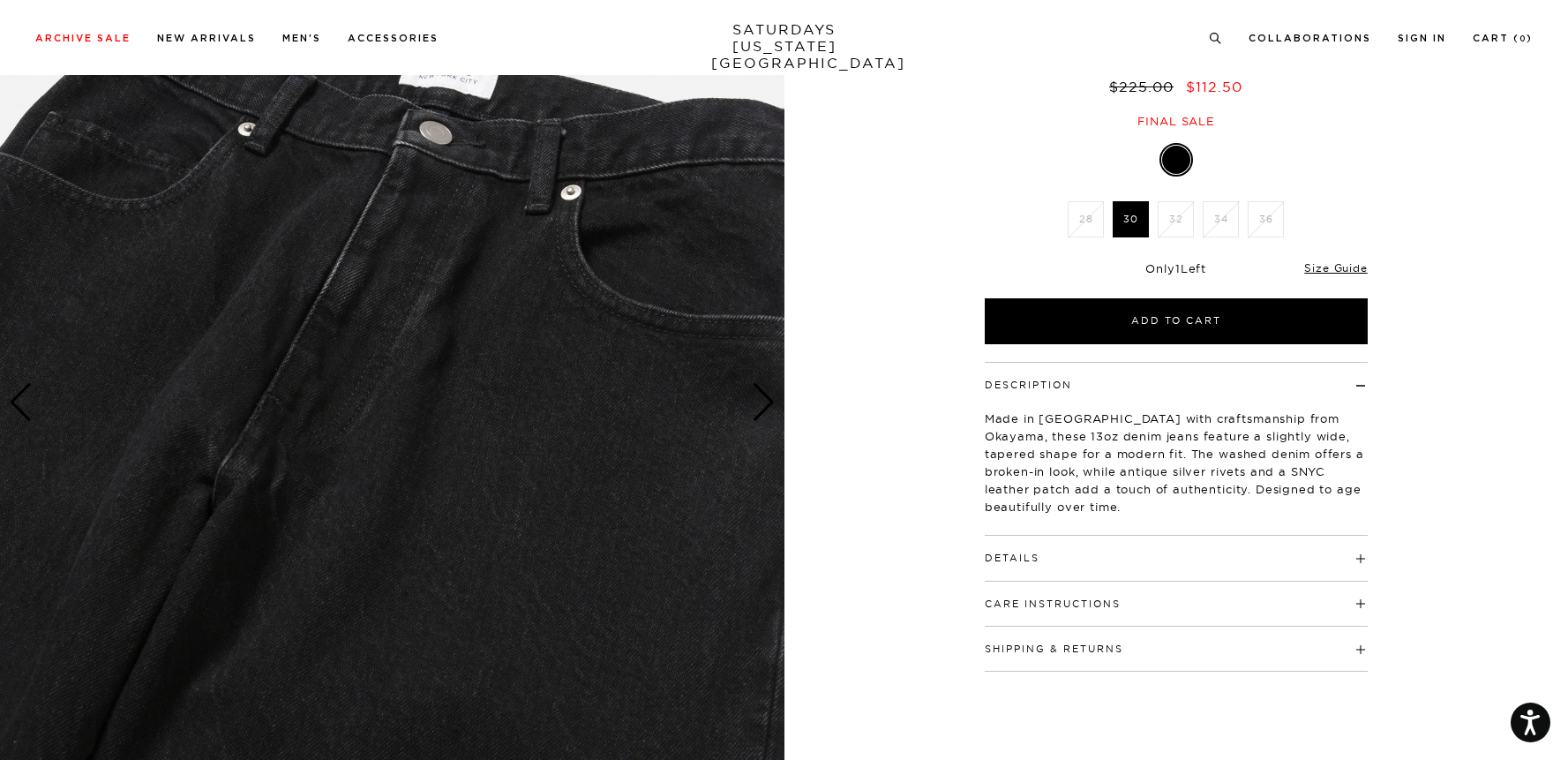
scroll to position [0, 0]
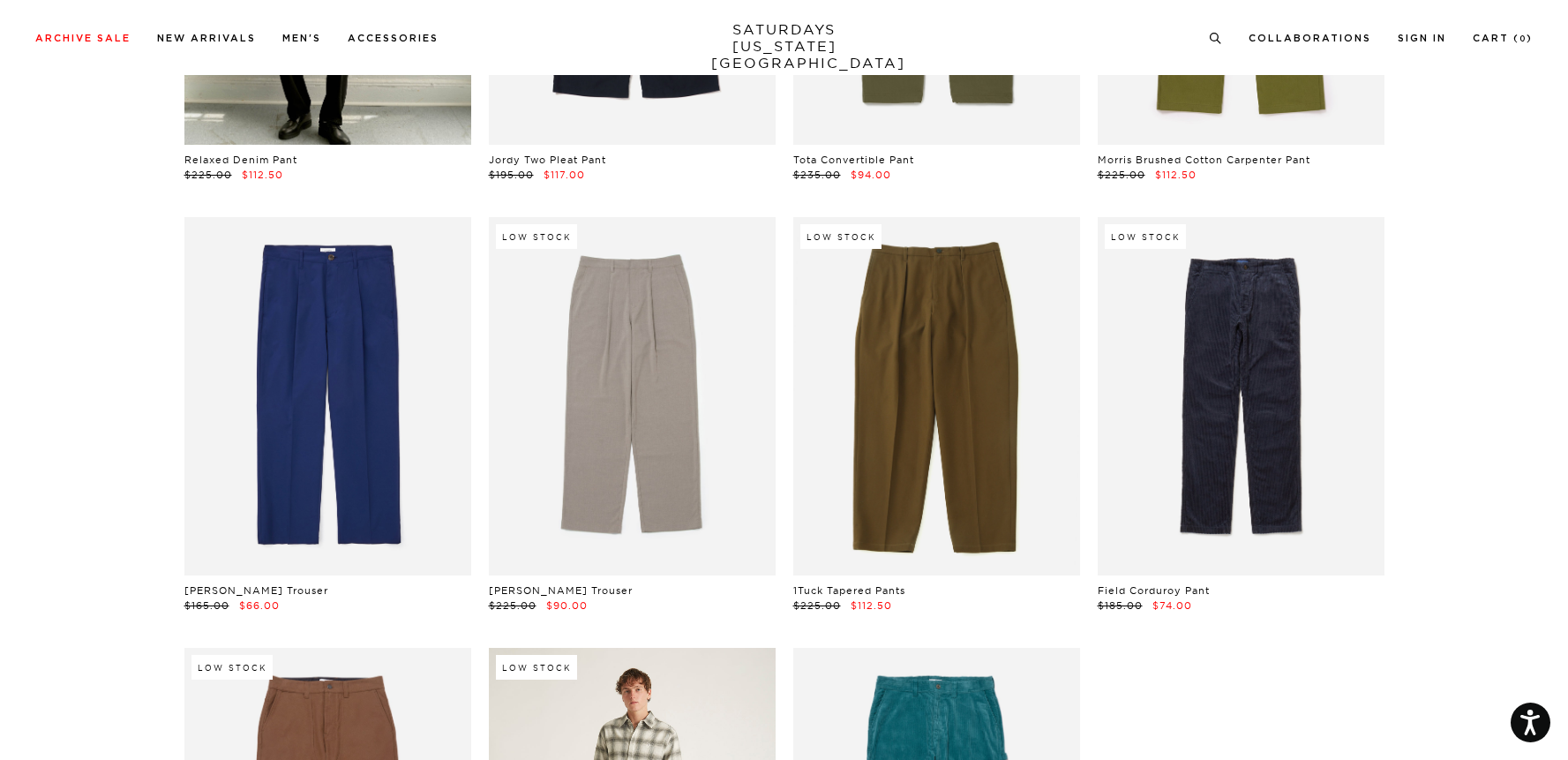
scroll to position [1734, 0]
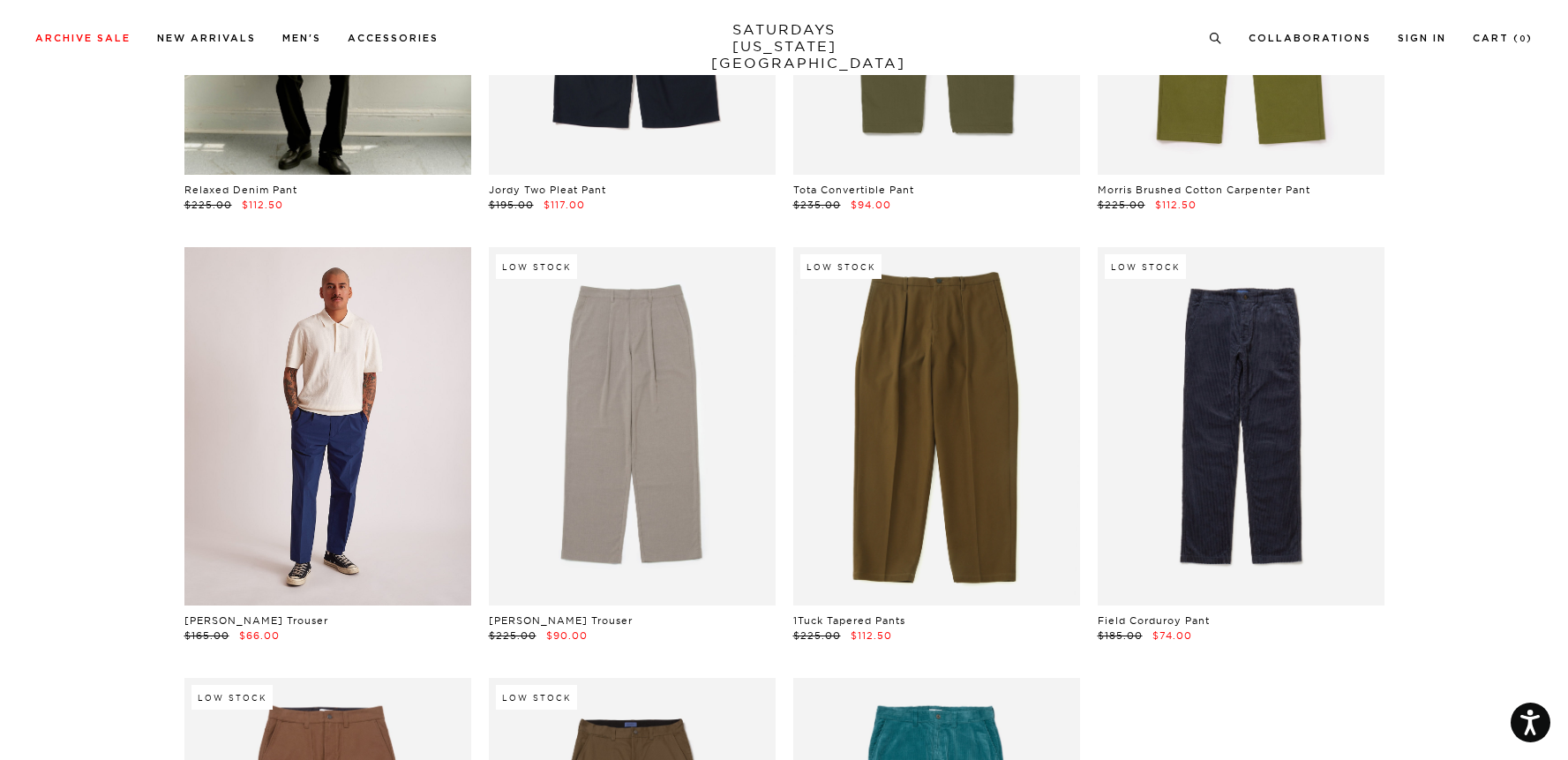
click at [308, 403] on link at bounding box center [328, 426] width 287 height 359
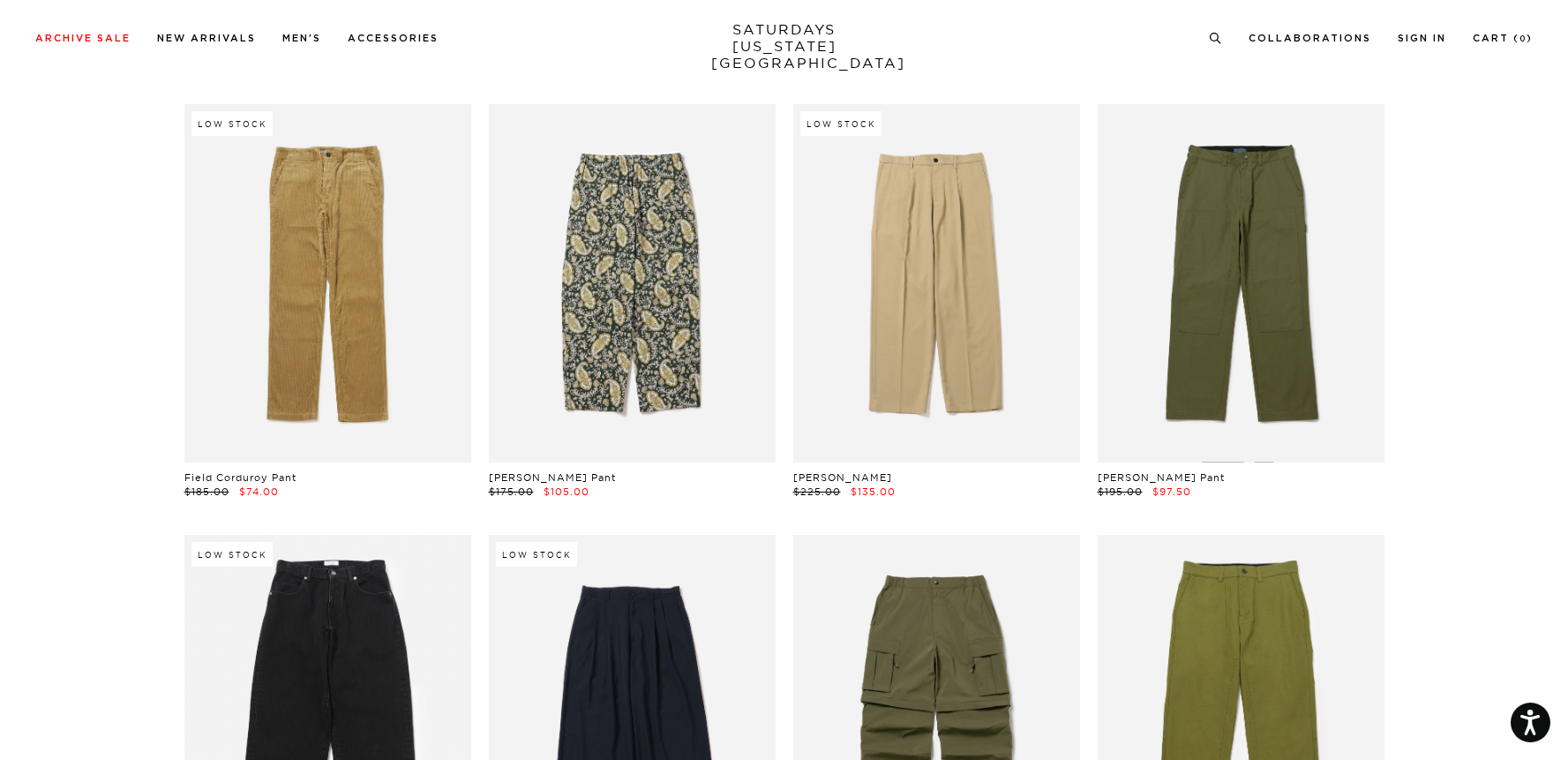
scroll to position [992, 0]
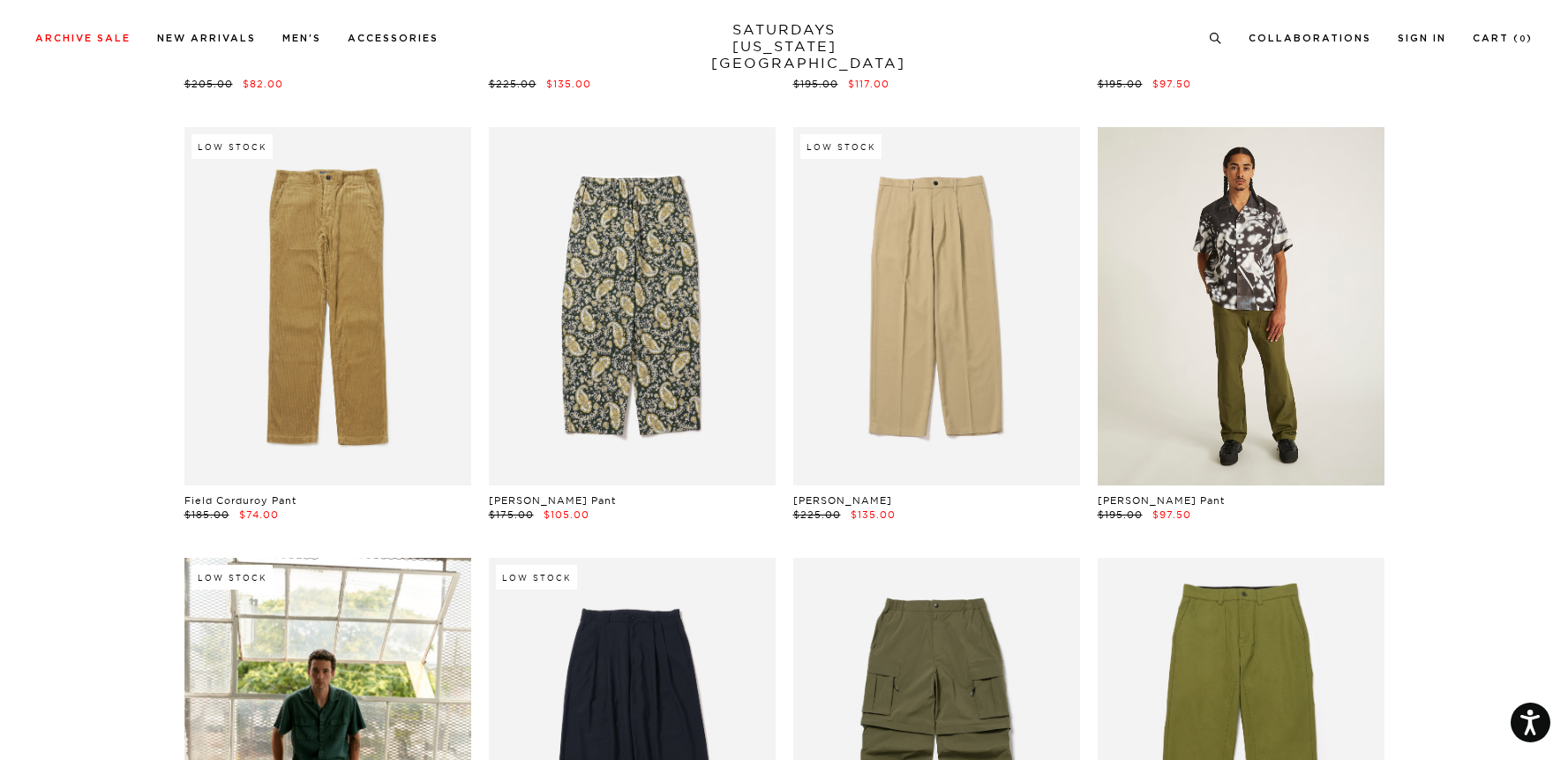
click at [1283, 280] on link at bounding box center [1240, 307] width 287 height 359
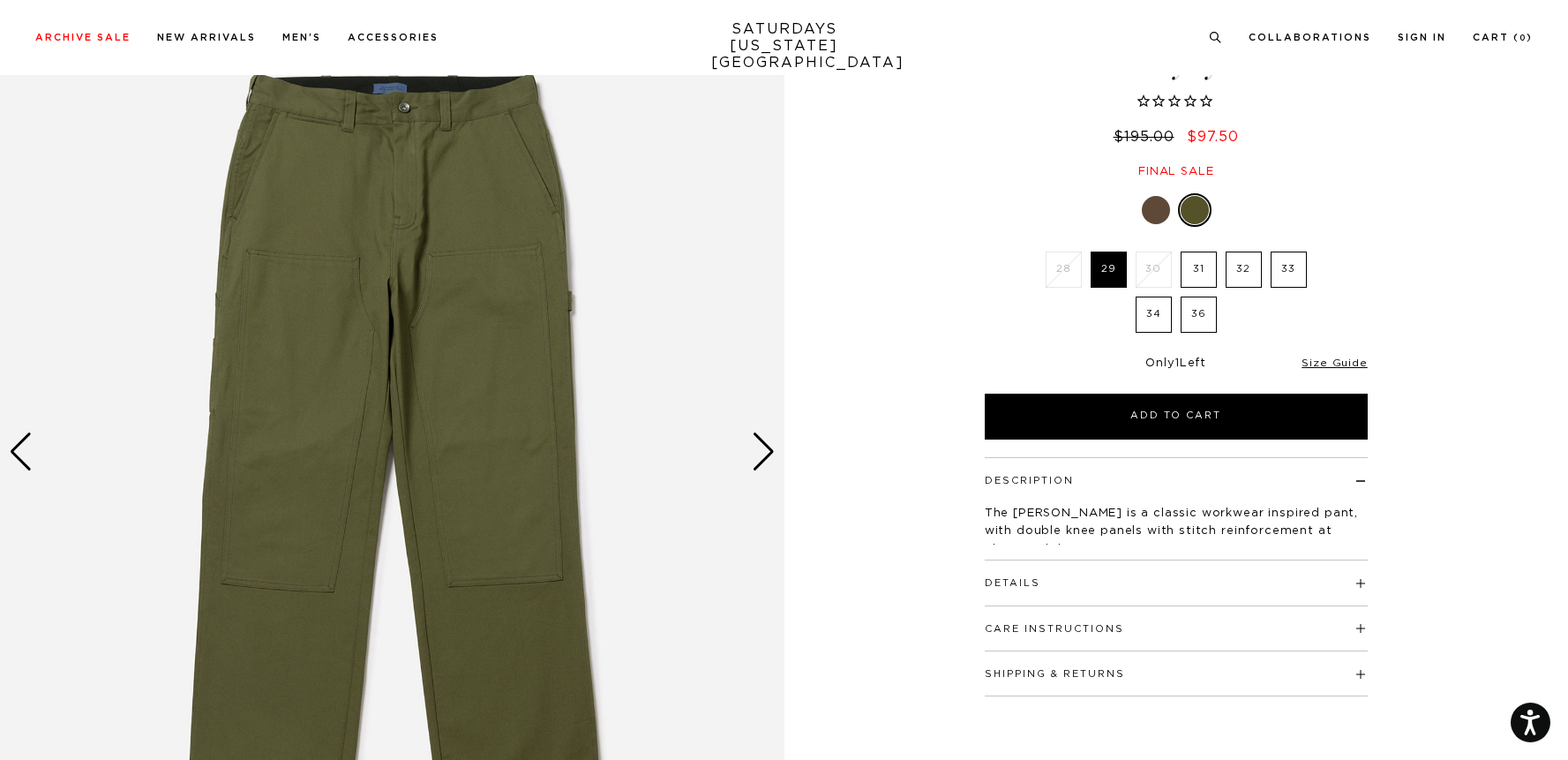
scroll to position [277, 0]
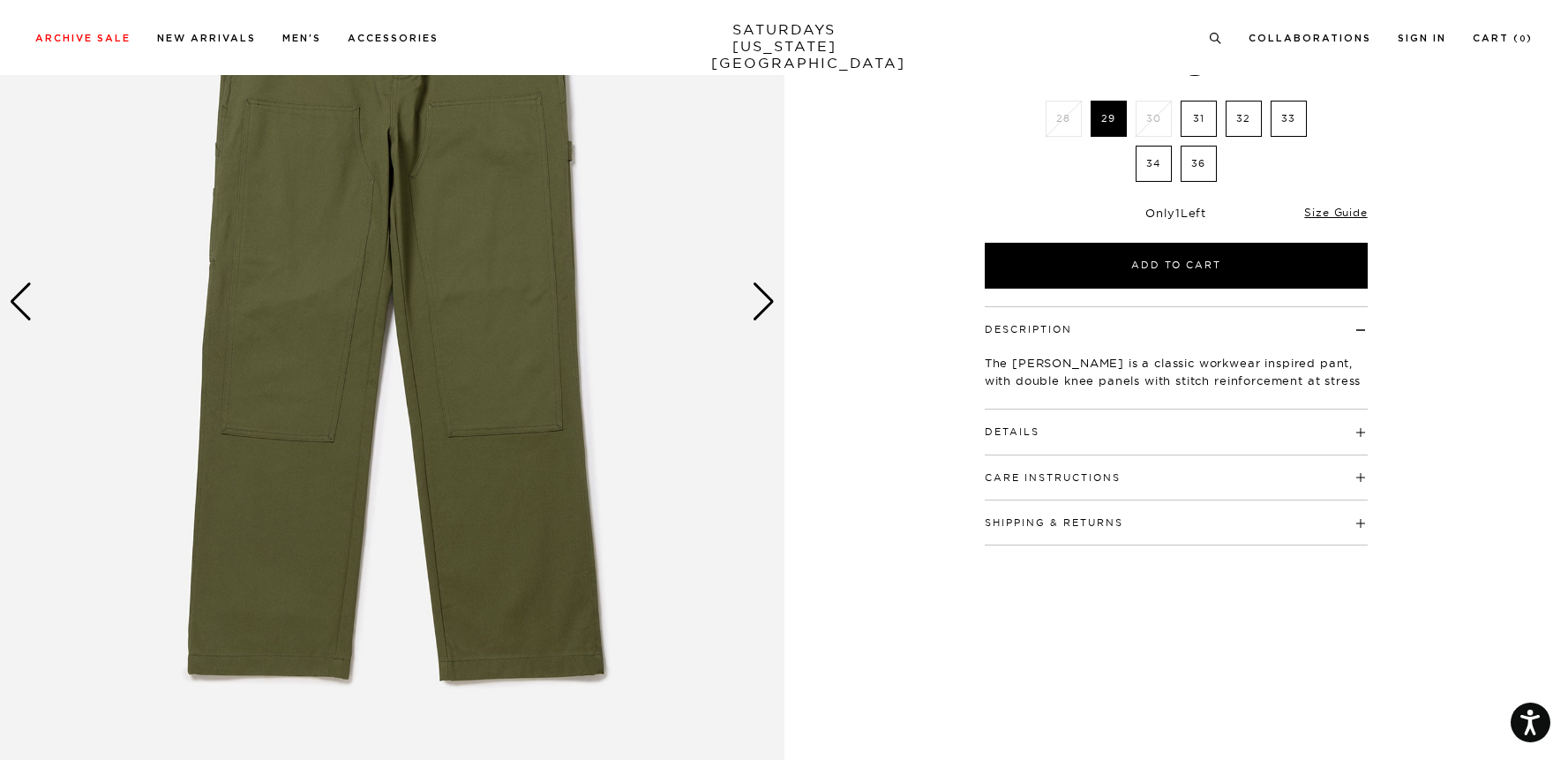
click at [774, 303] on div "Next slide" at bounding box center [764, 302] width 24 height 39
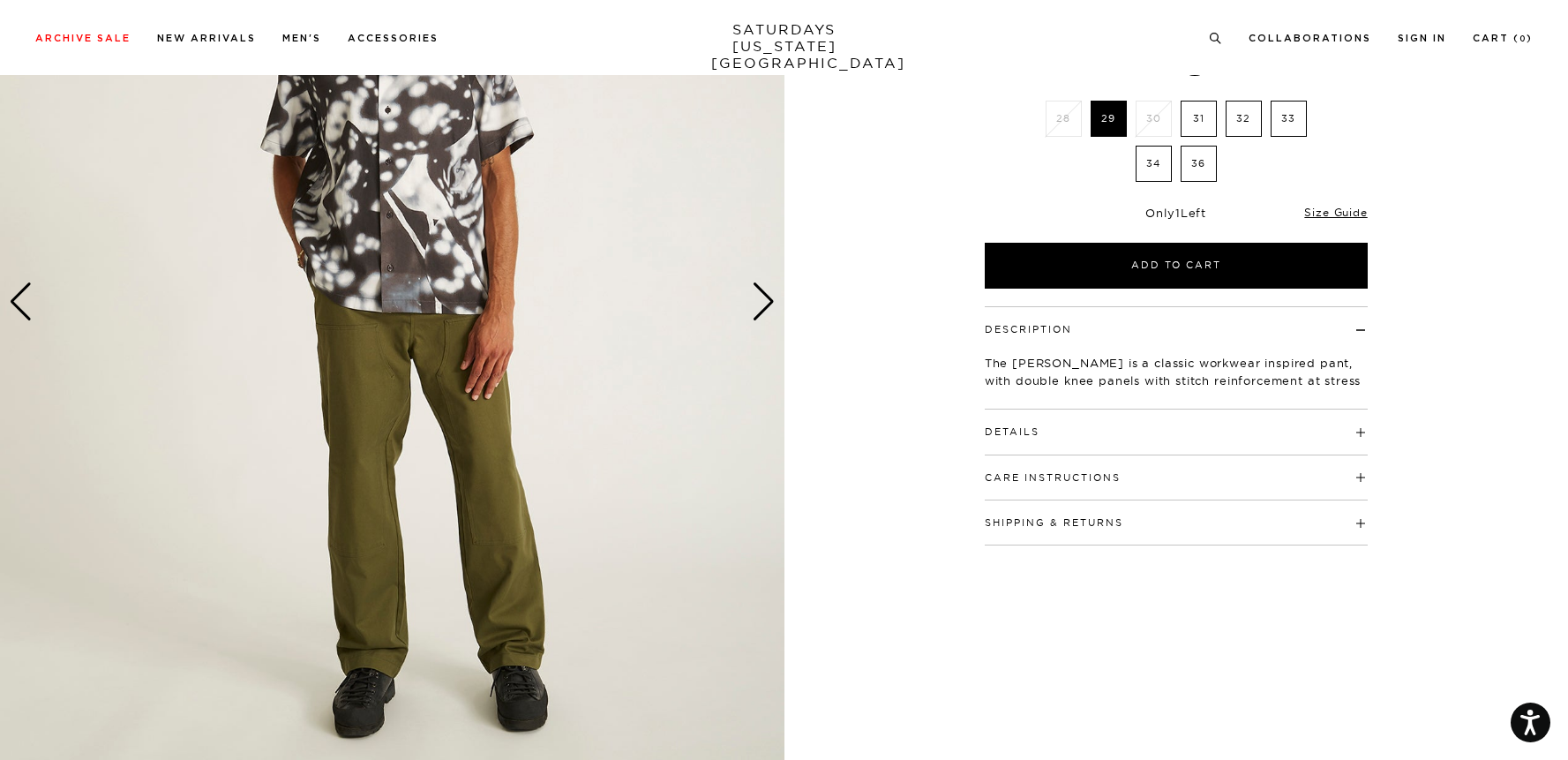
click at [770, 300] on div "Next slide" at bounding box center [764, 302] width 24 height 39
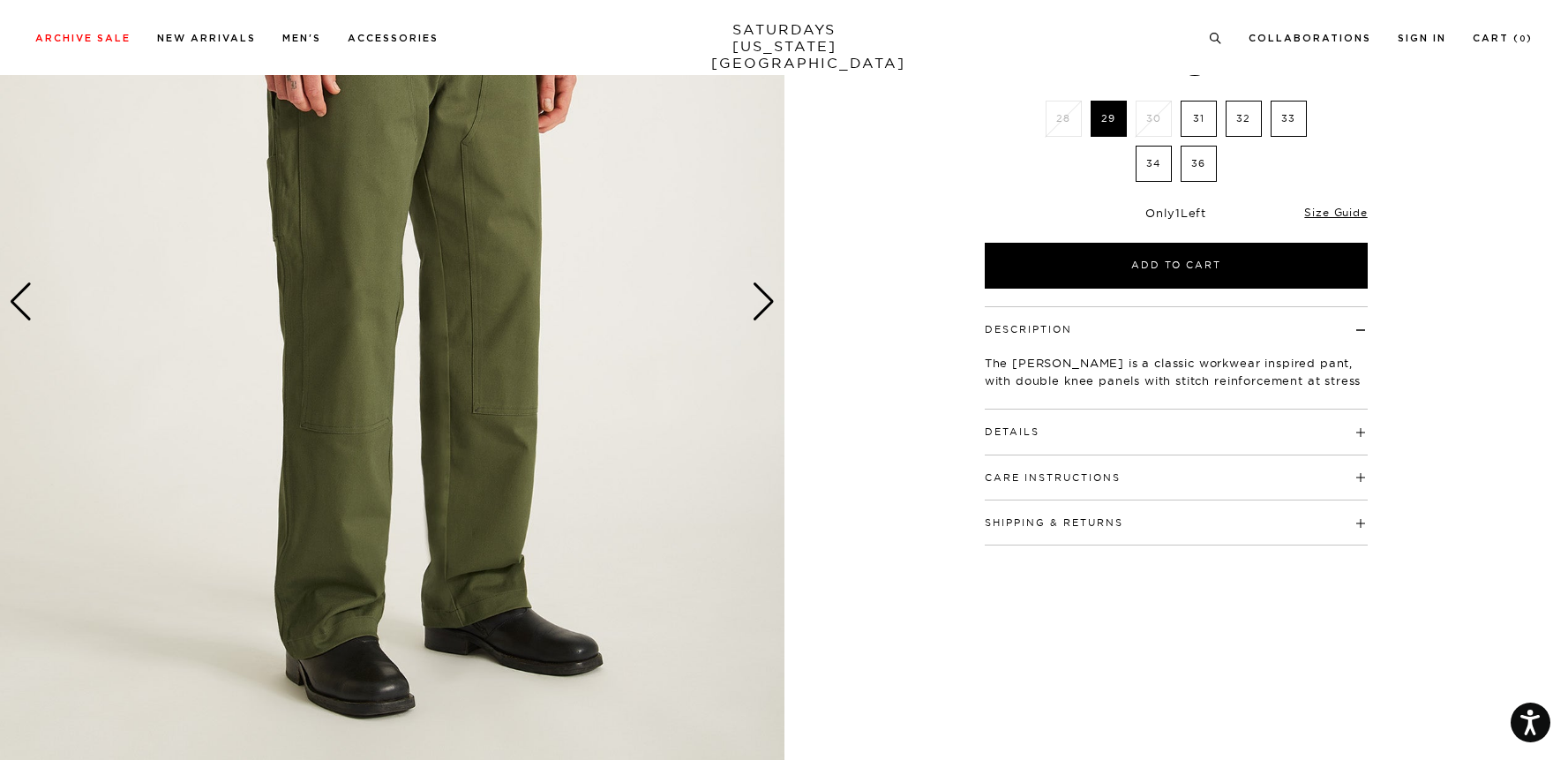
click at [767, 304] on div "Next slide" at bounding box center [764, 302] width 24 height 39
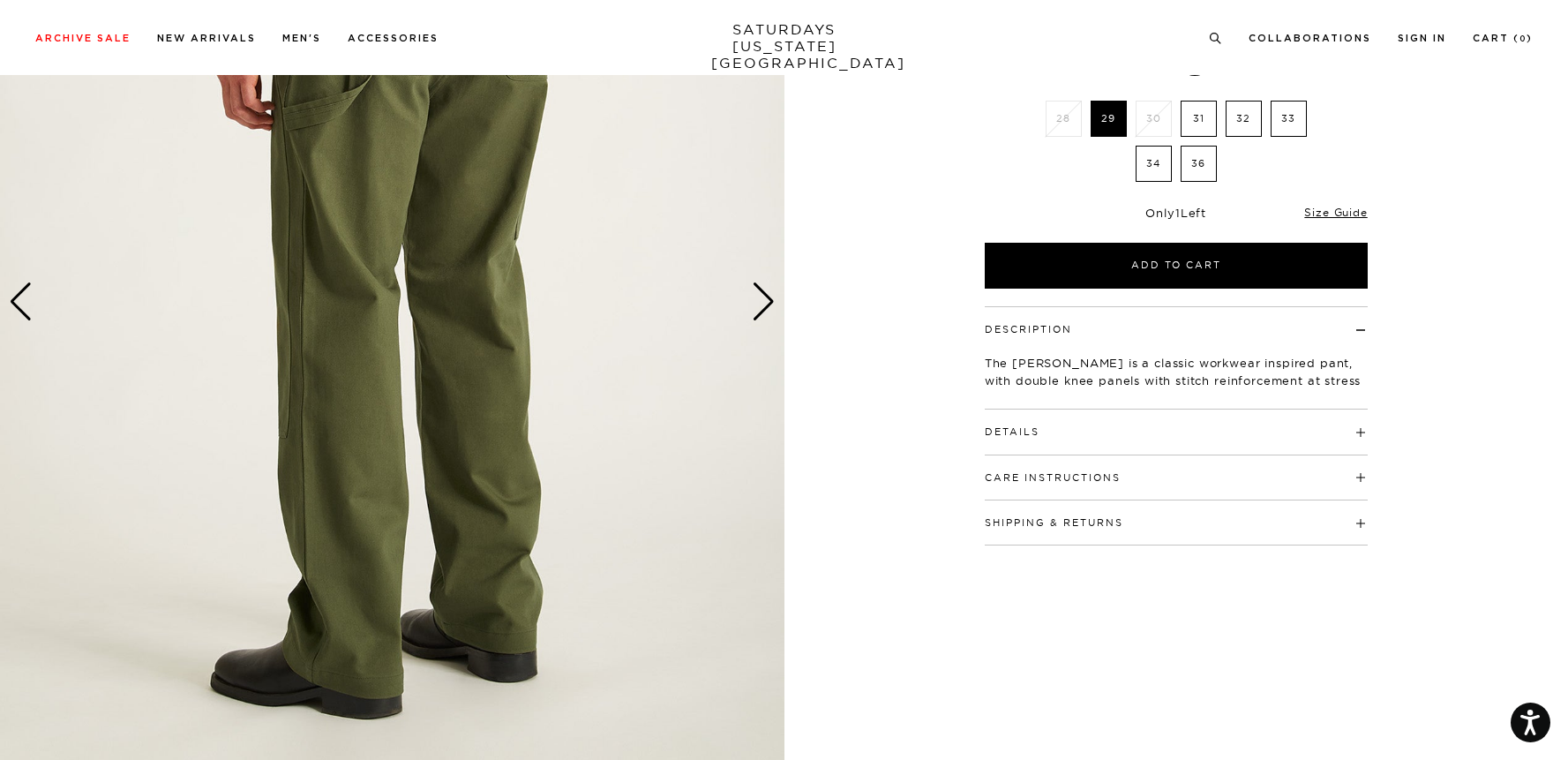
click at [767, 304] on div "Next slide" at bounding box center [764, 302] width 24 height 39
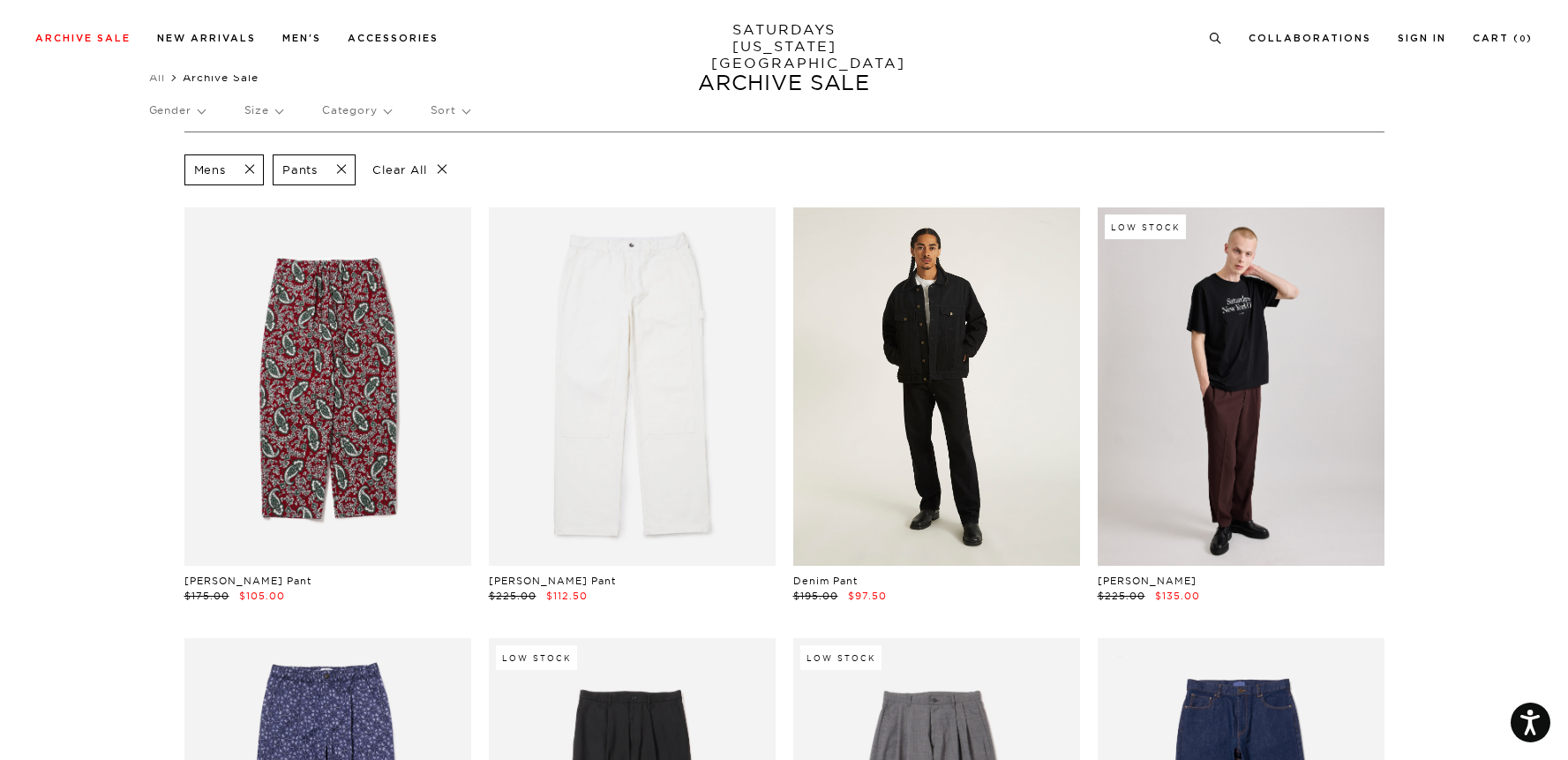
scroll to position [38, 0]
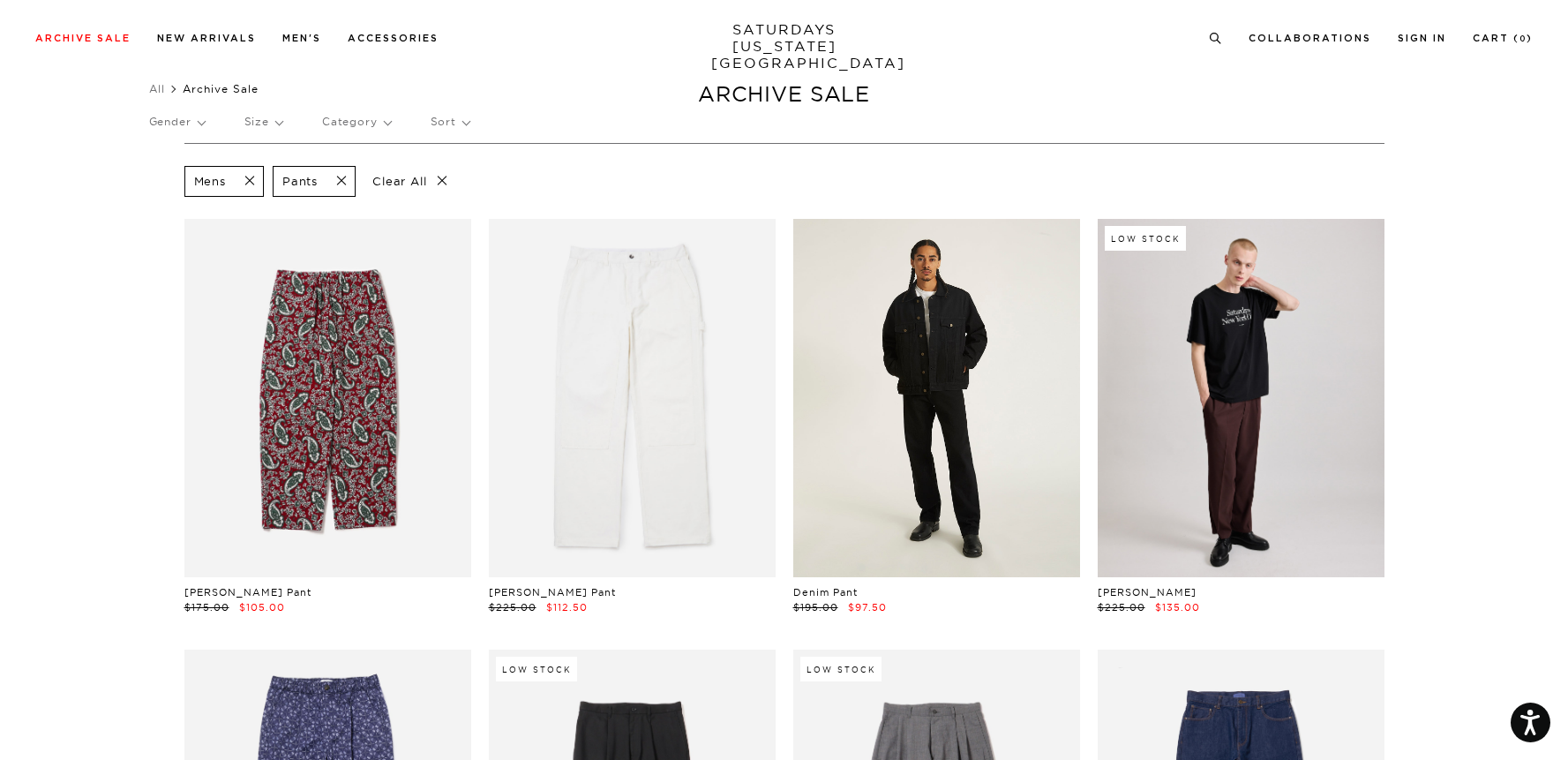
click at [984, 332] on link at bounding box center [937, 398] width 287 height 359
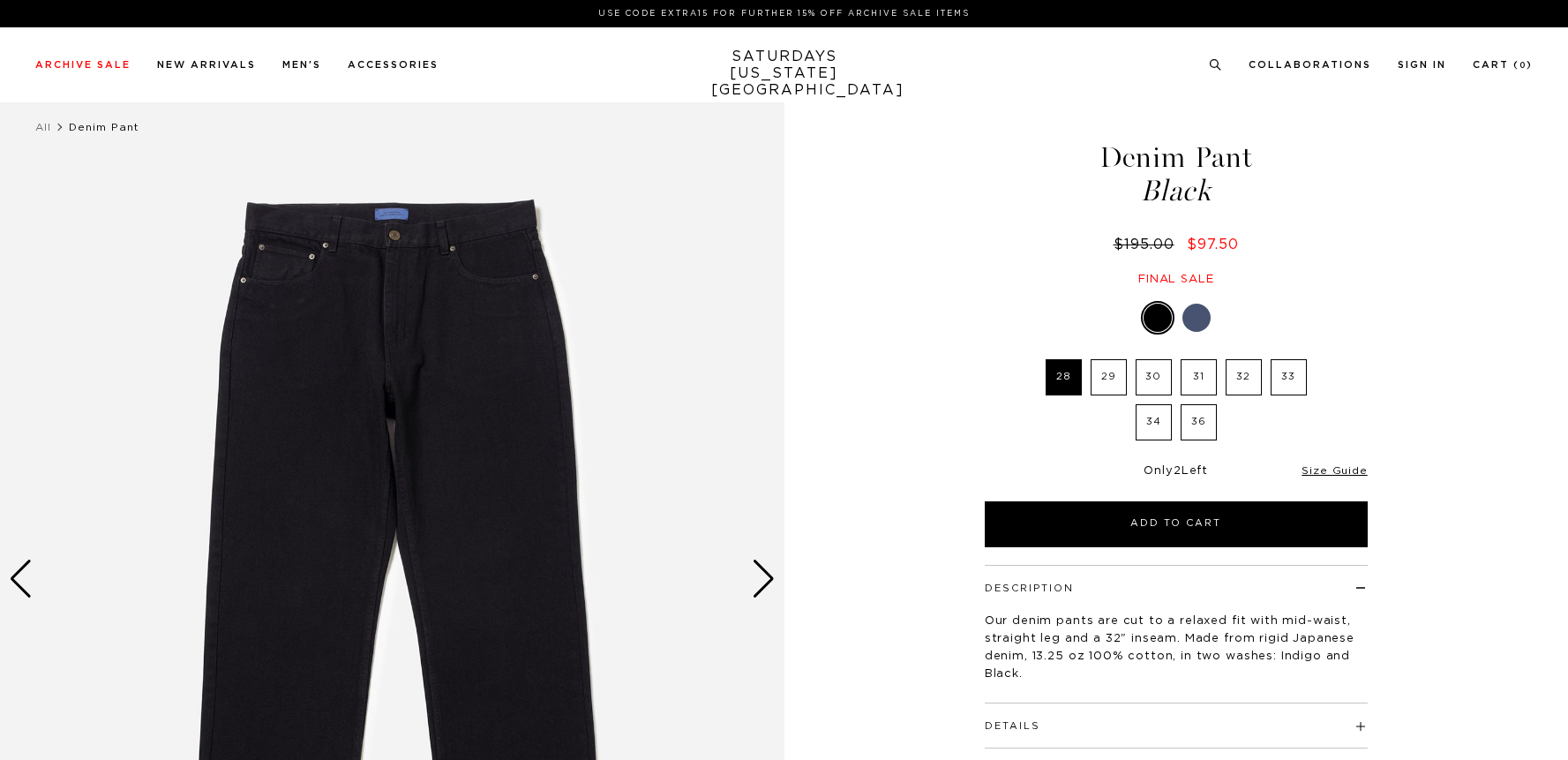
select select "recent"
